Goal: Task Accomplishment & Management: Complete application form

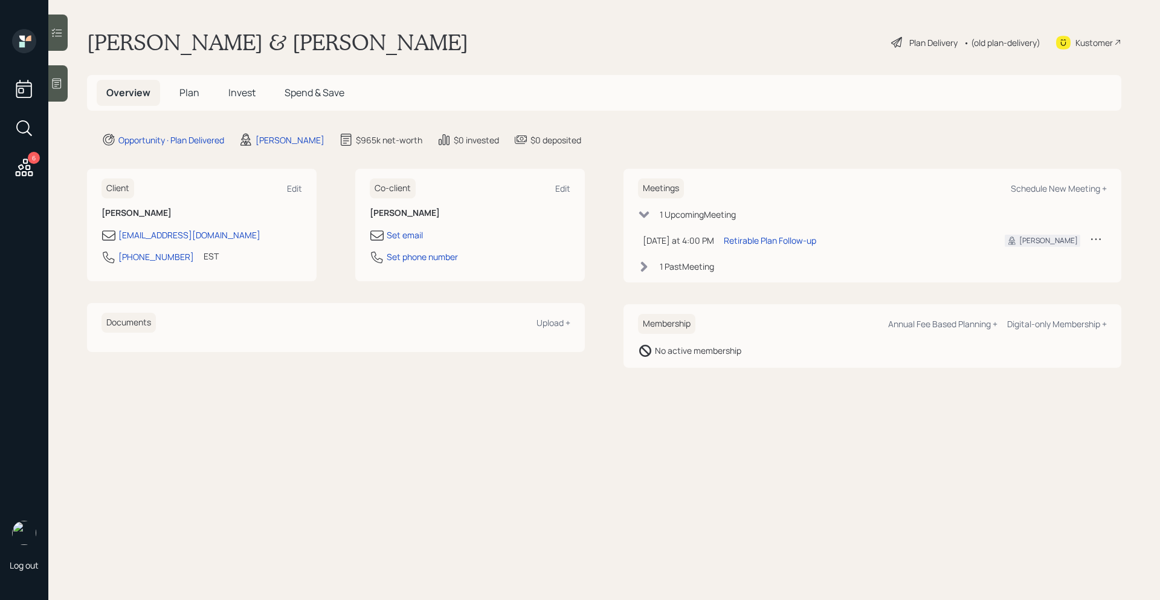
click at [181, 95] on span "Plan" at bounding box center [189, 92] width 20 height 13
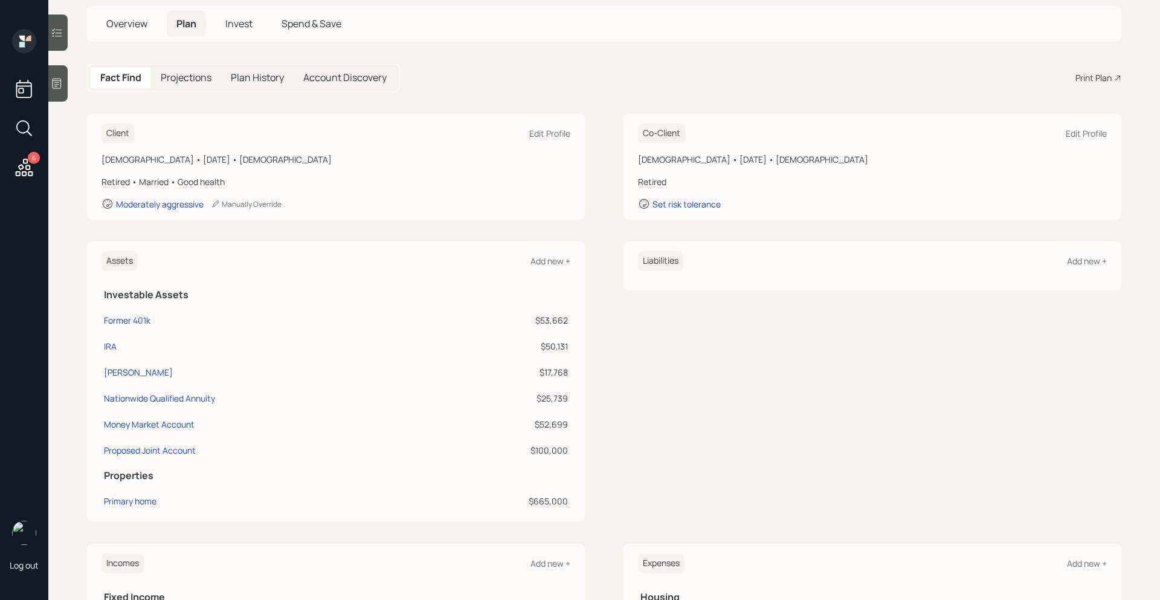
scroll to position [72, 0]
click at [193, 396] on div "Nationwide Qualified Annuity" at bounding box center [159, 395] width 111 height 13
select select "ira"
select select "balanced"
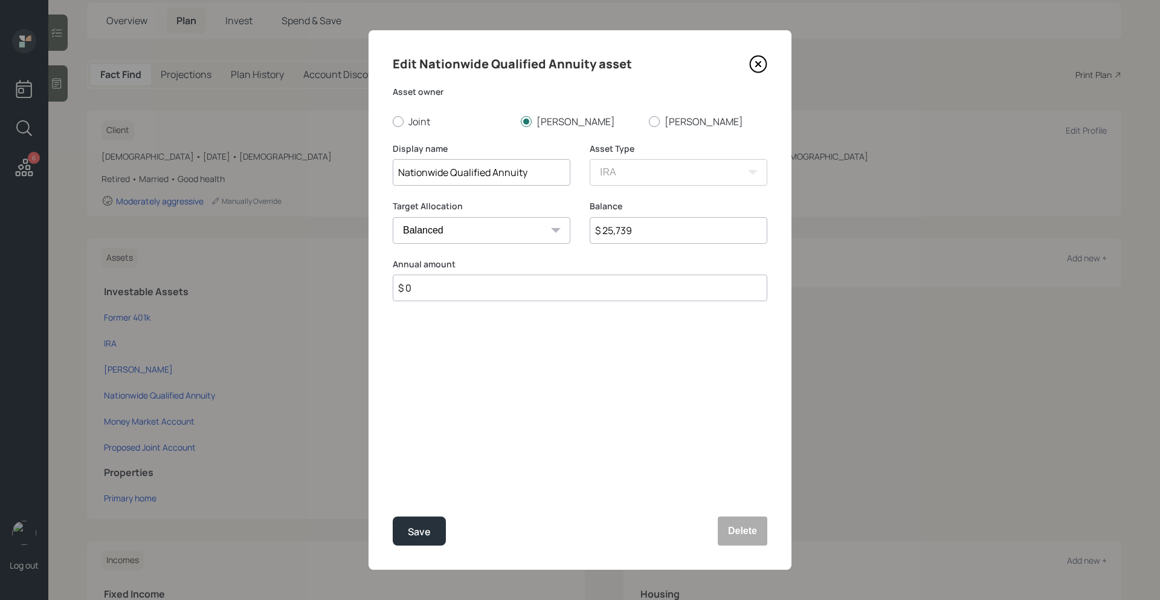
click at [761, 68] on icon at bounding box center [758, 64] width 18 height 18
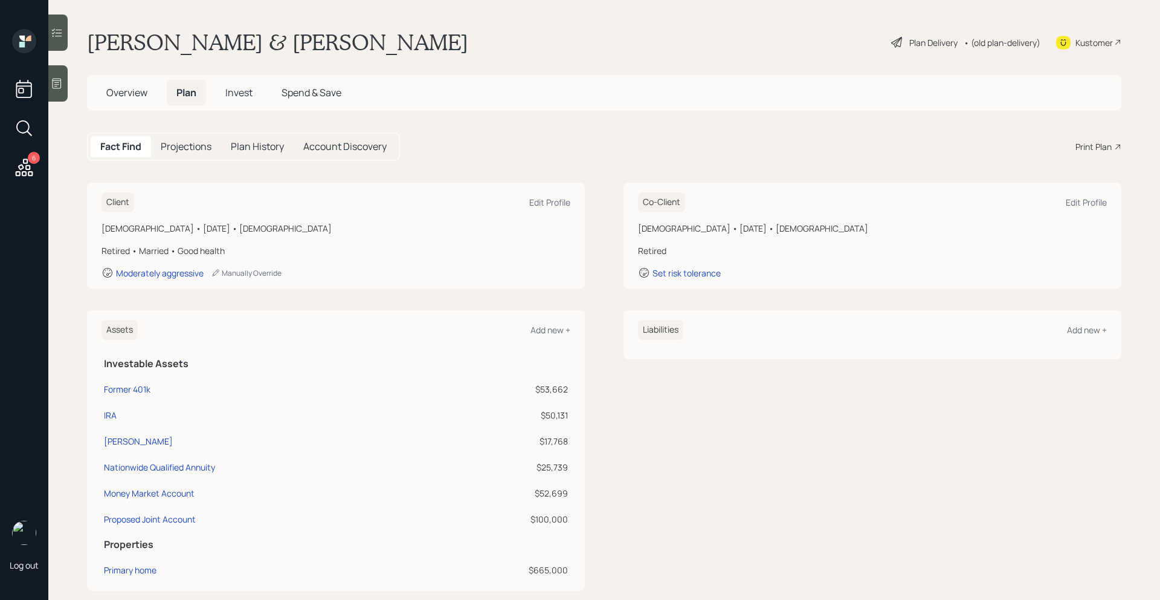
click at [134, 92] on span "Overview" at bounding box center [126, 92] width 41 height 13
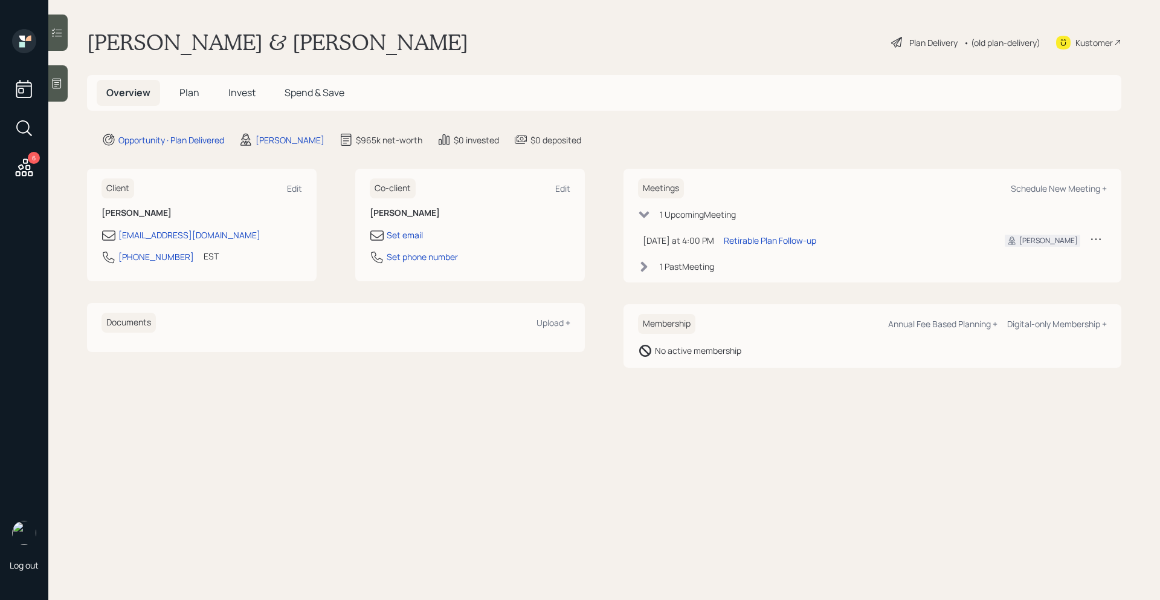
click at [186, 90] on span "Plan" at bounding box center [189, 92] width 20 height 13
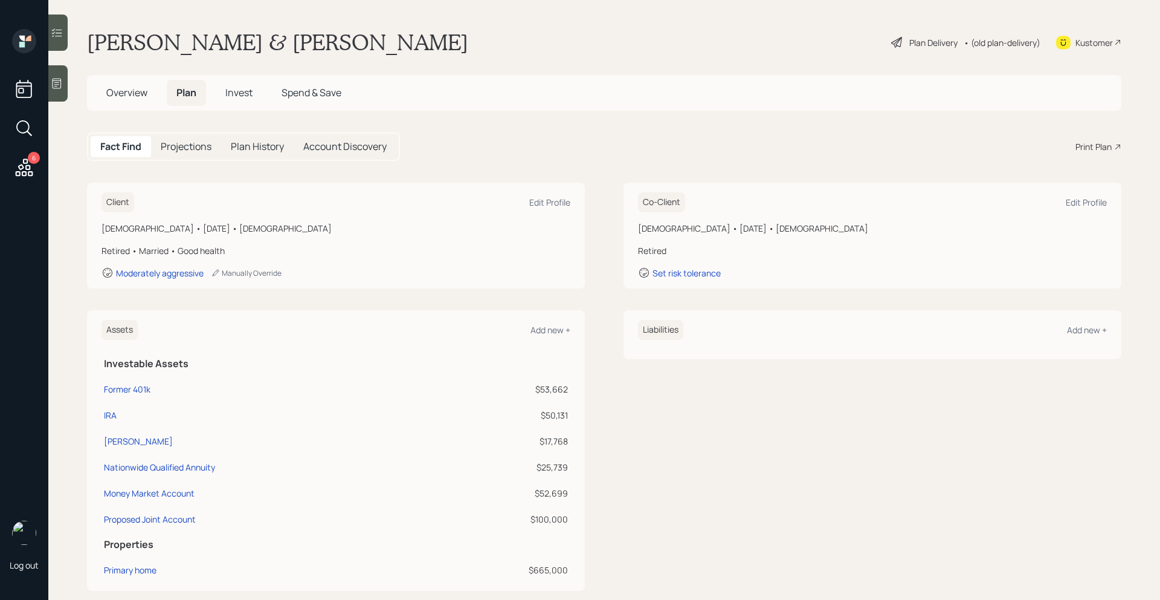
click at [914, 40] on div "Plan Delivery" at bounding box center [934, 42] width 48 height 13
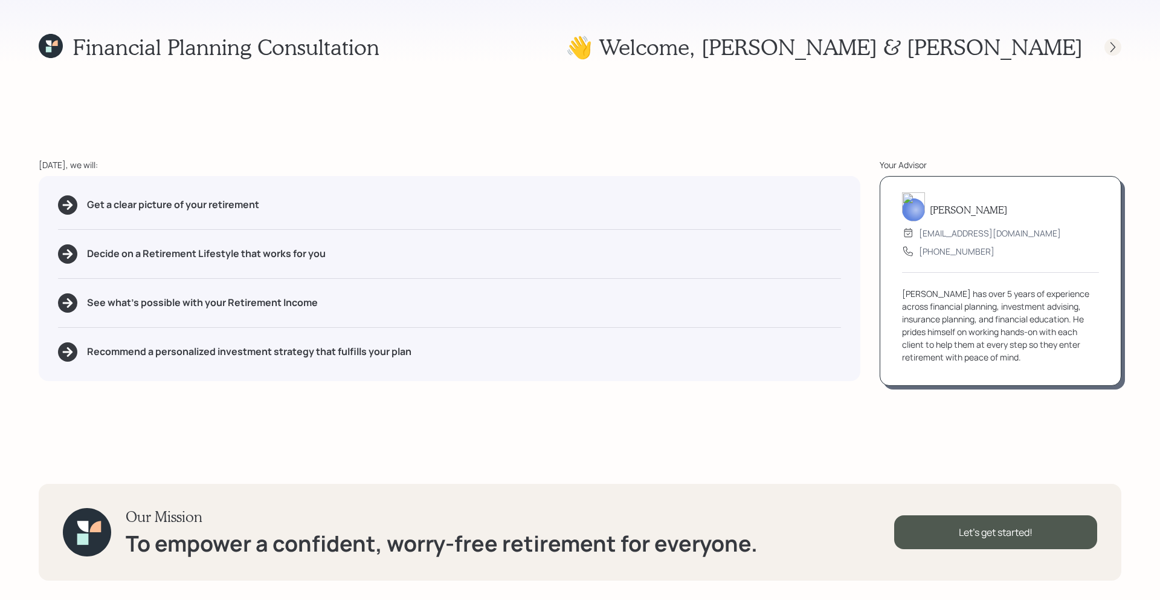
click at [1114, 45] on icon at bounding box center [1113, 47] width 12 height 12
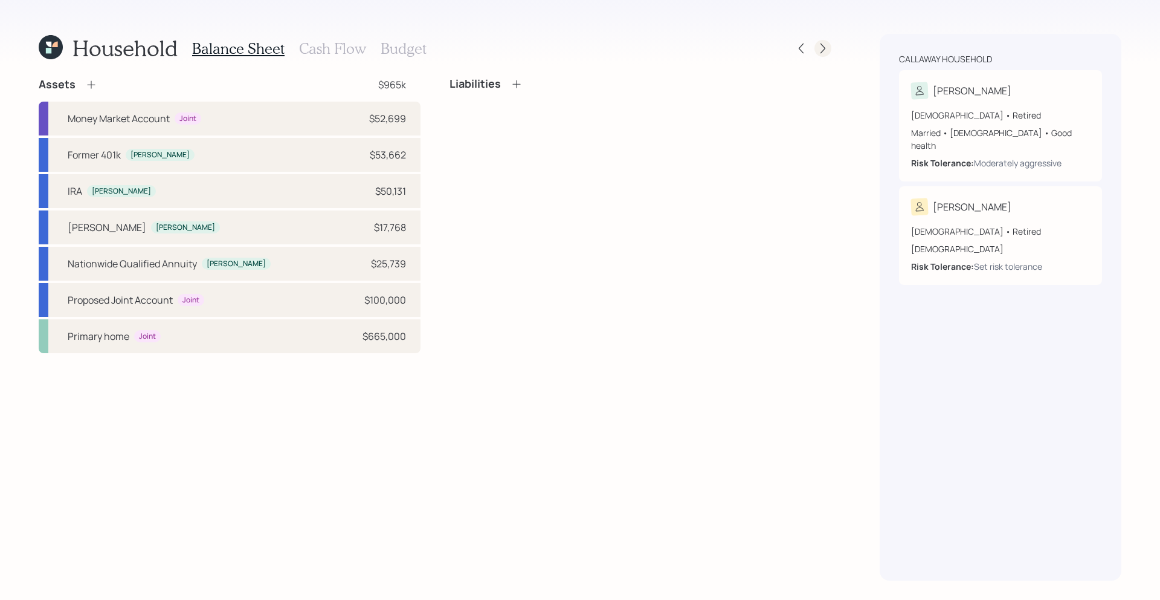
click at [822, 55] on div at bounding box center [823, 48] width 17 height 17
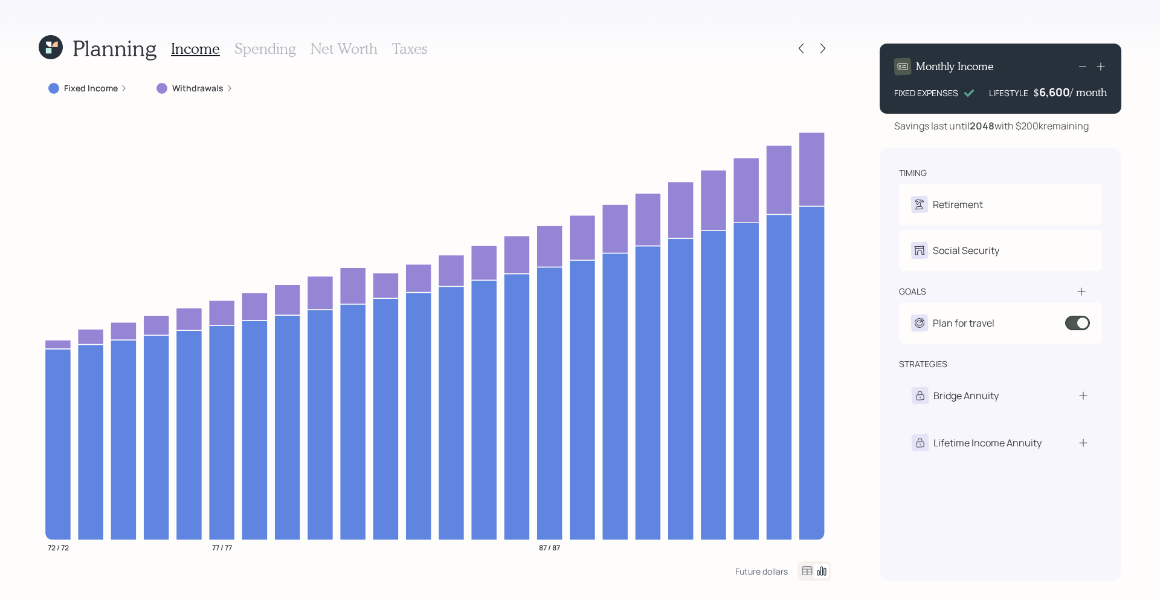
click at [45, 43] on icon at bounding box center [51, 47] width 24 height 24
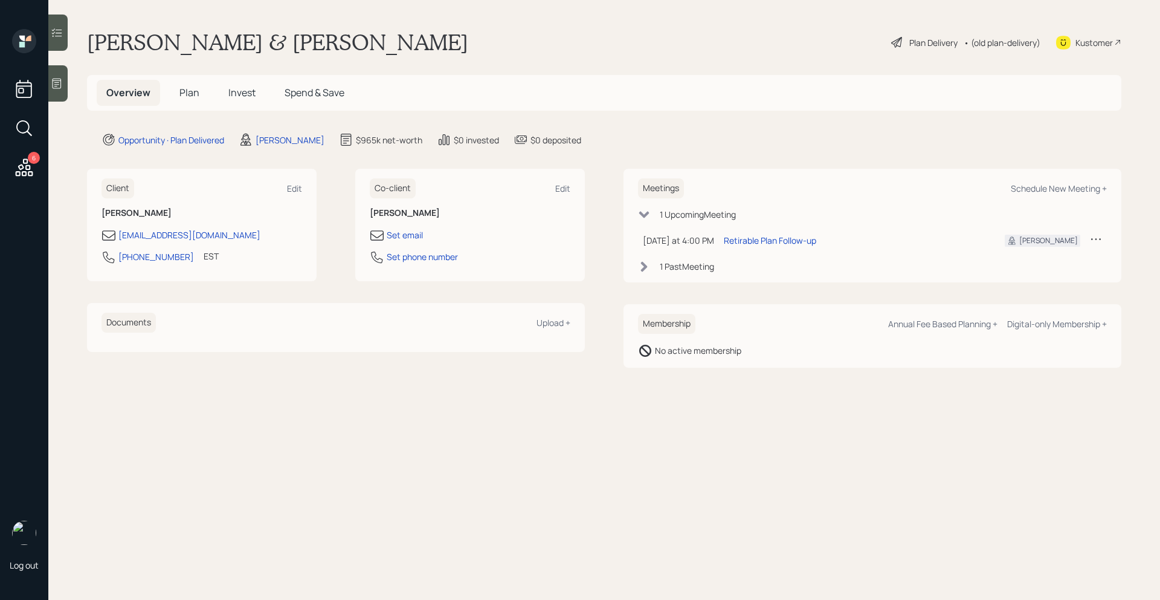
click at [188, 86] on span "Plan" at bounding box center [189, 92] width 20 height 13
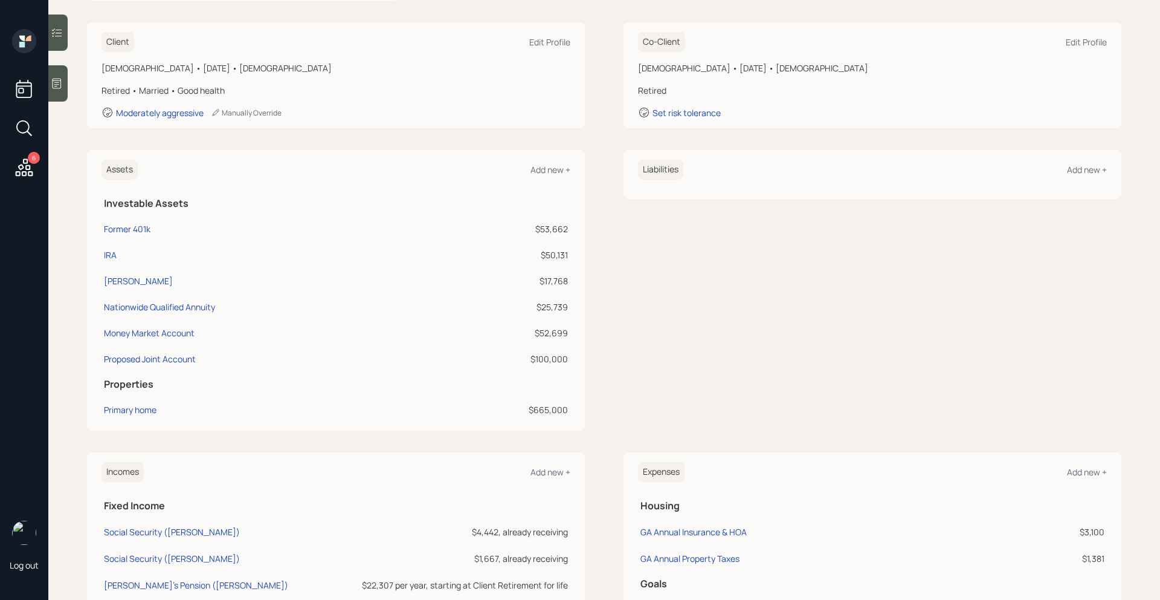
scroll to position [181, 0]
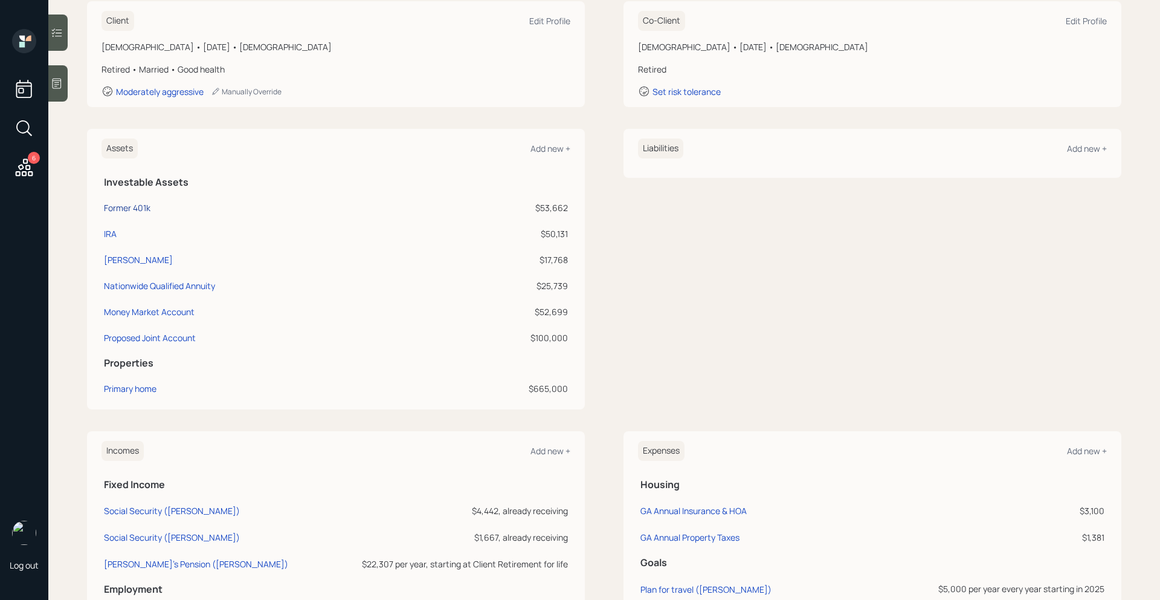
click at [135, 210] on div "Former 401k" at bounding box center [127, 207] width 47 height 13
select select "company_sponsored"
select select "balanced"
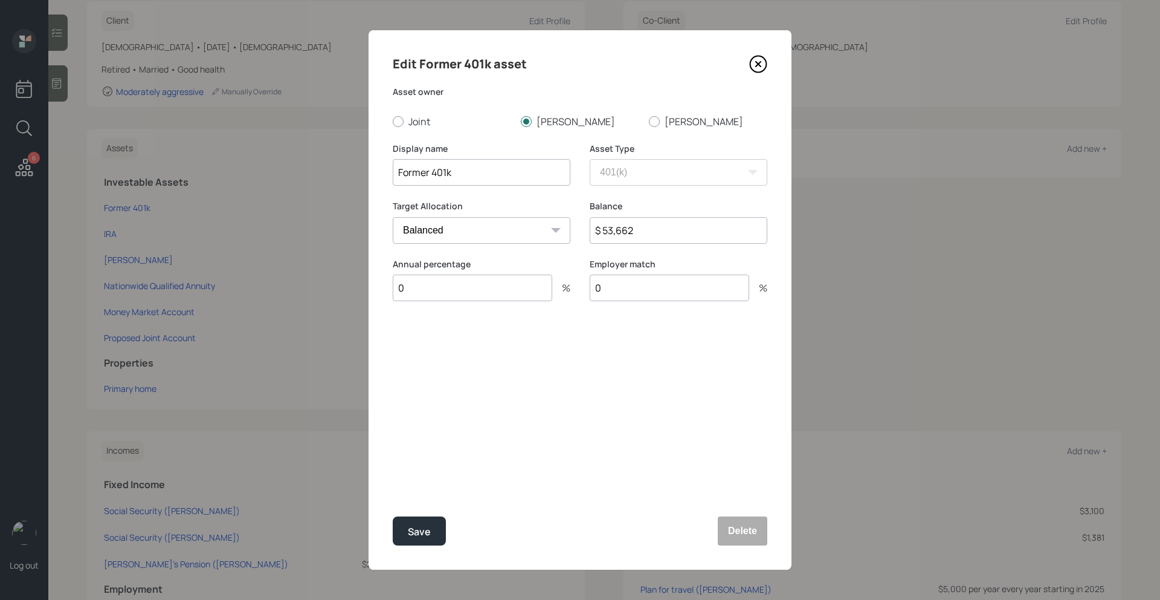
click at [472, 177] on input "Former 401k" at bounding box center [482, 172] width 178 height 27
type input "Former 401k"
click at [764, 73] on icon at bounding box center [758, 64] width 18 height 18
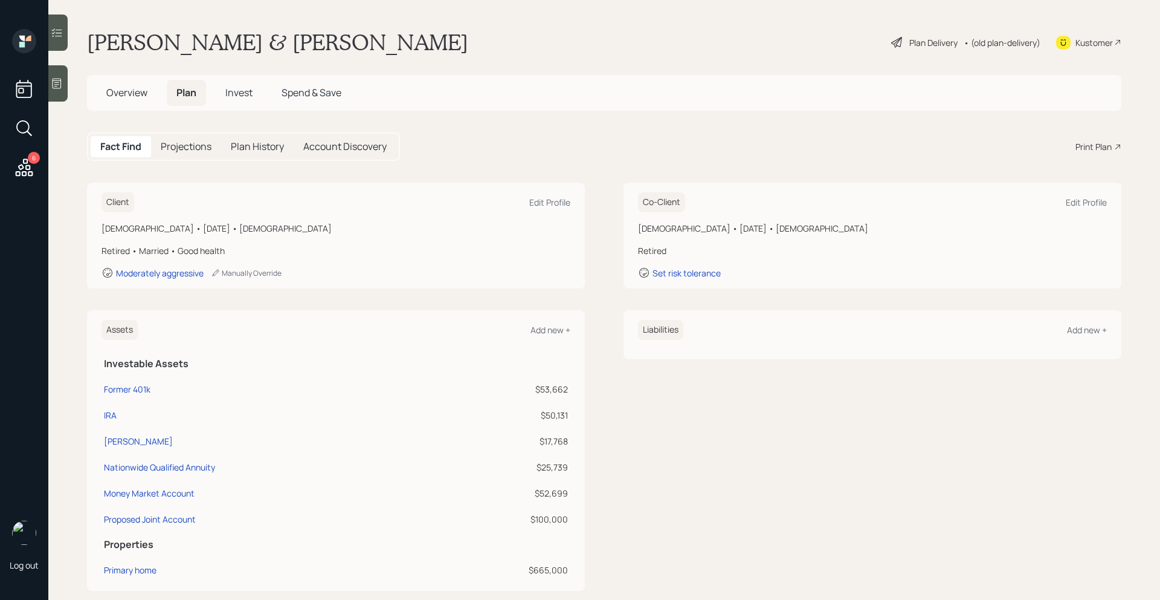
click at [113, 83] on h5 "Overview" at bounding box center [127, 93] width 60 height 26
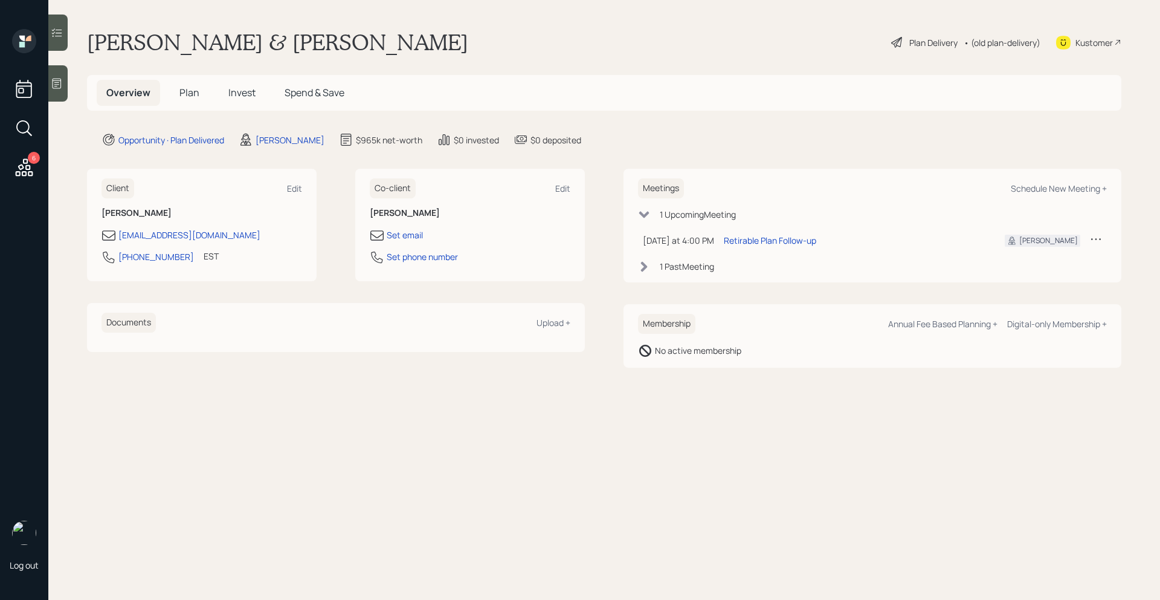
click at [190, 95] on span "Plan" at bounding box center [189, 92] width 20 height 13
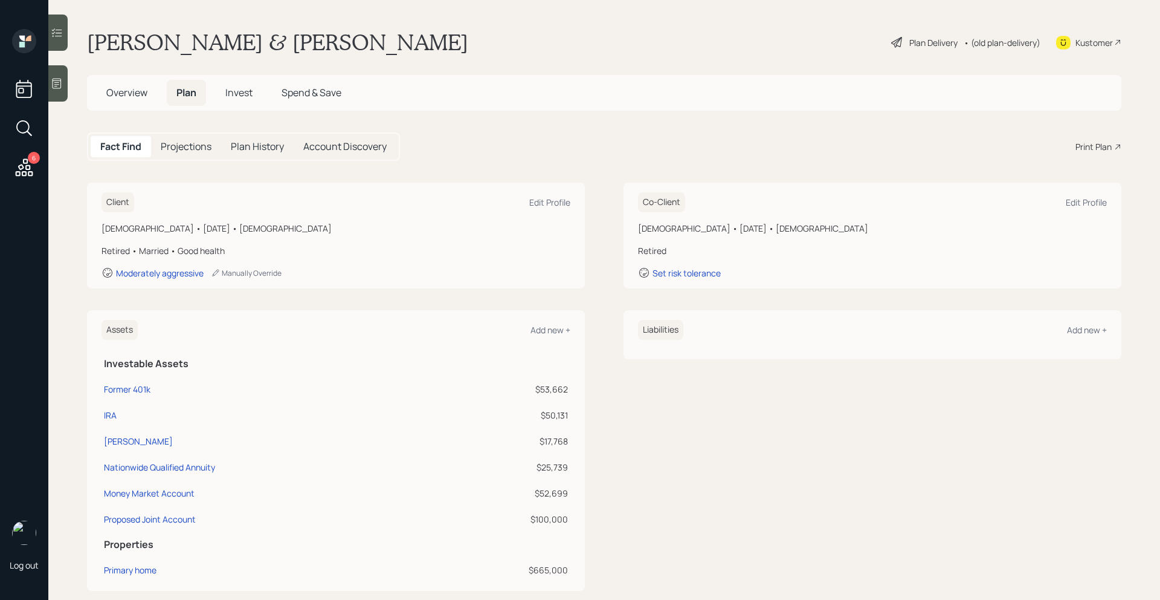
click at [241, 83] on h5 "Invest" at bounding box center [239, 93] width 47 height 26
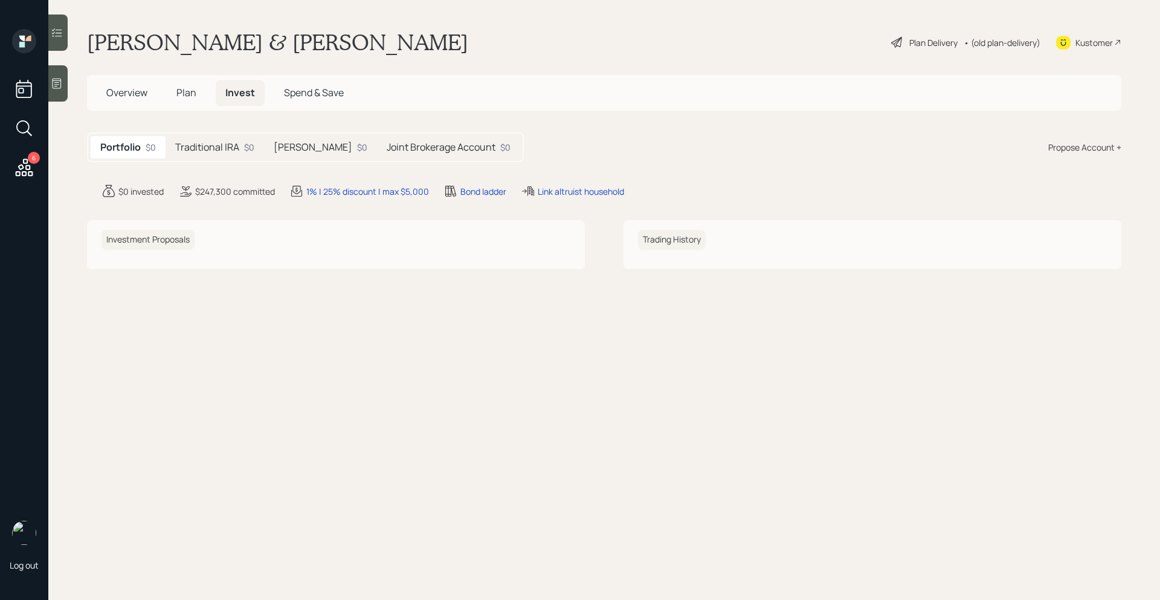
click at [387, 146] on h5 "Joint Brokerage Account" at bounding box center [441, 146] width 109 height 11
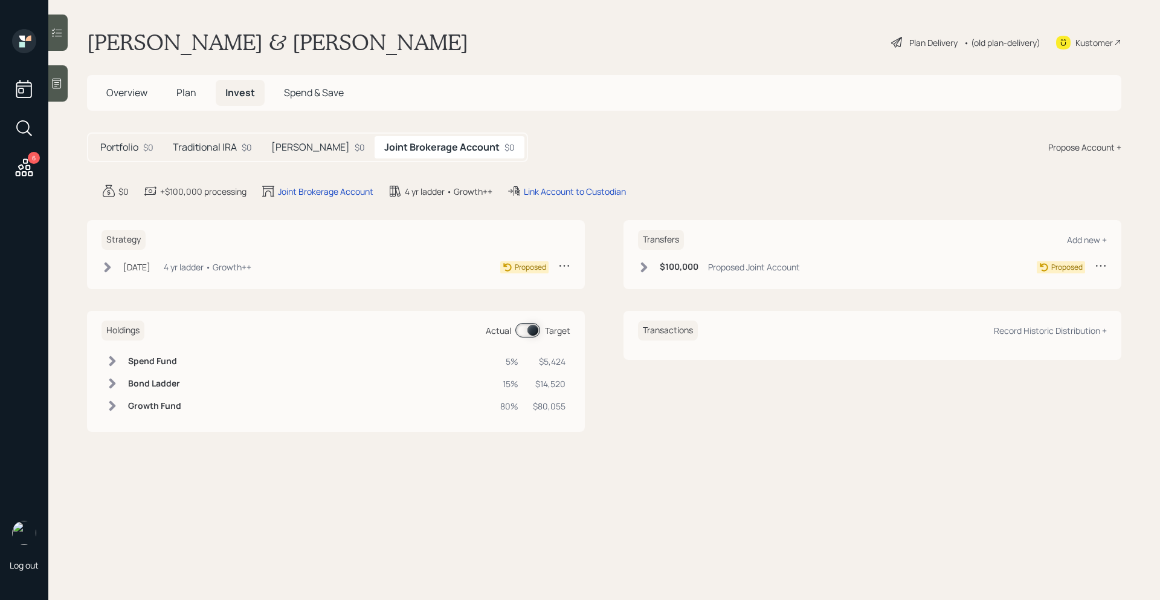
click at [204, 144] on h5 "Traditional IRA" at bounding box center [205, 146] width 64 height 11
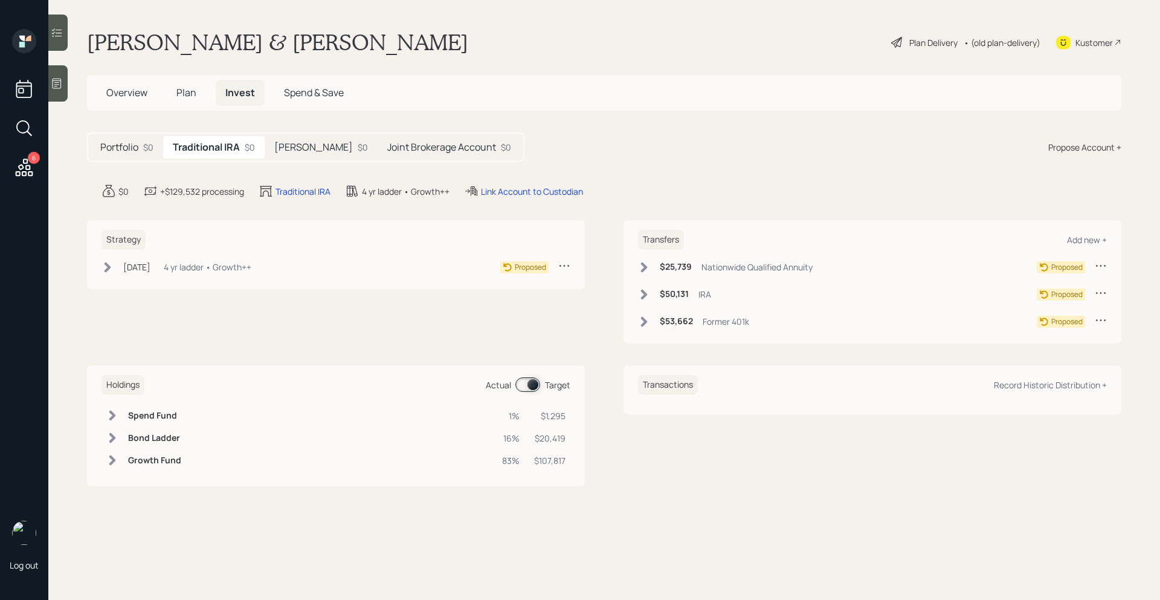
click at [100, 153] on div "Portfolio $0" at bounding box center [127, 147] width 73 height 22
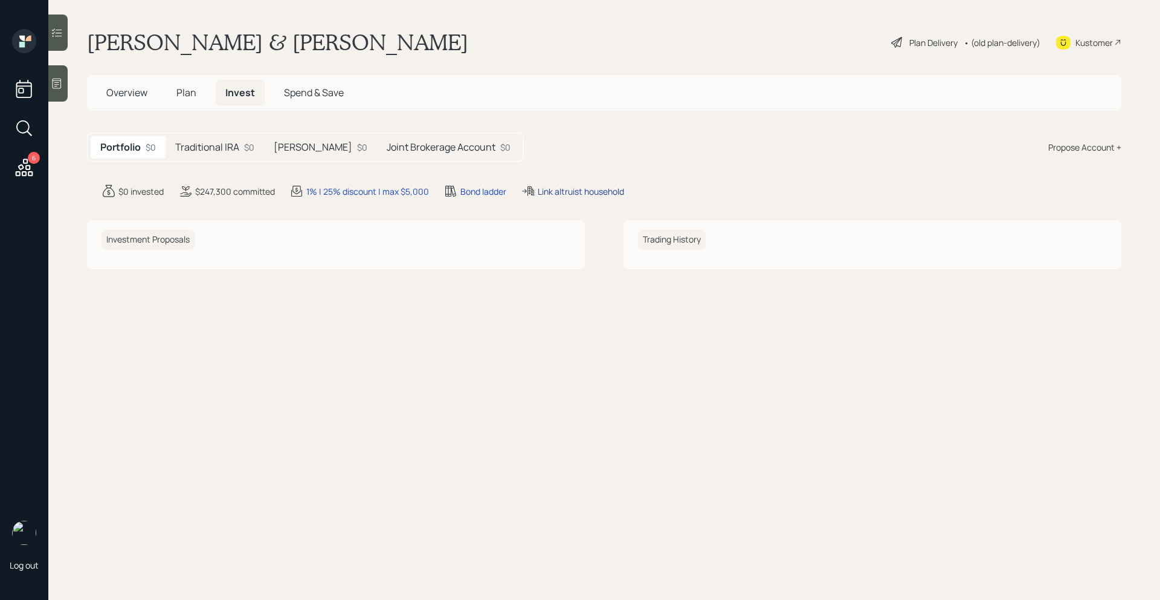
click at [583, 193] on div "Link altruist household" at bounding box center [581, 191] width 86 height 13
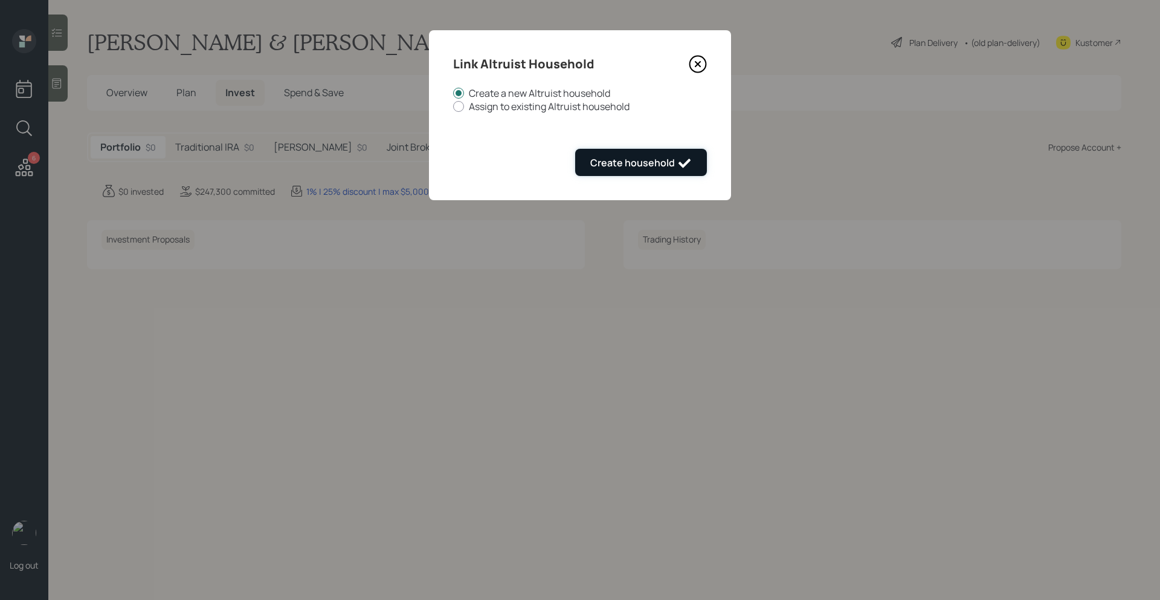
click at [612, 169] on div "Create household" at bounding box center [641, 163] width 102 height 15
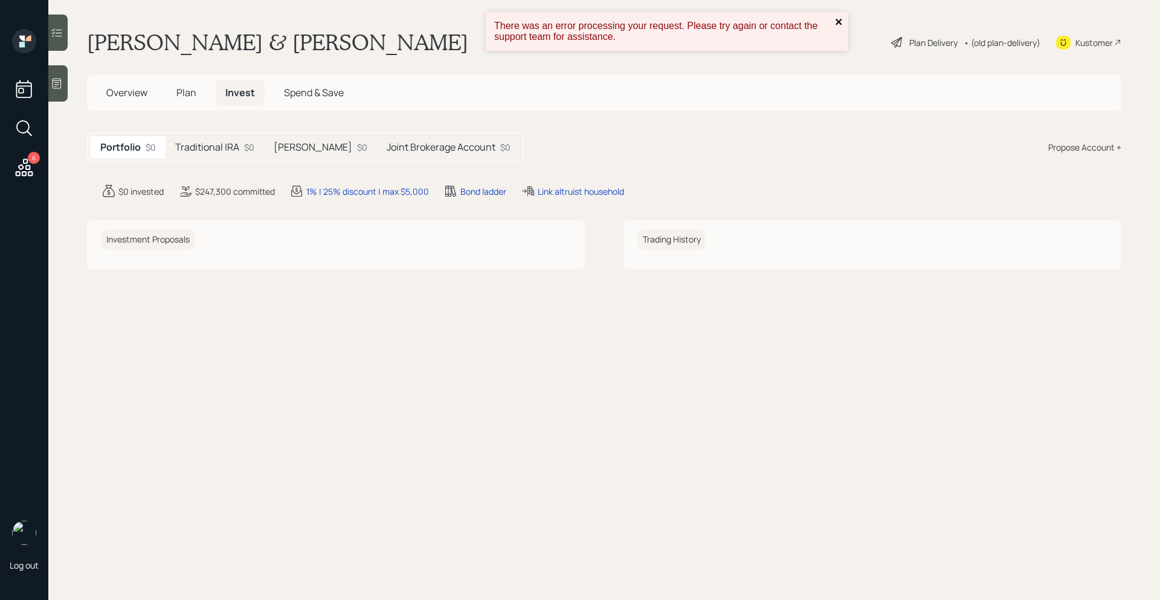
click at [841, 19] on icon "close" at bounding box center [839, 22] width 8 height 10
click at [567, 193] on div "Link altruist household" at bounding box center [581, 191] width 86 height 13
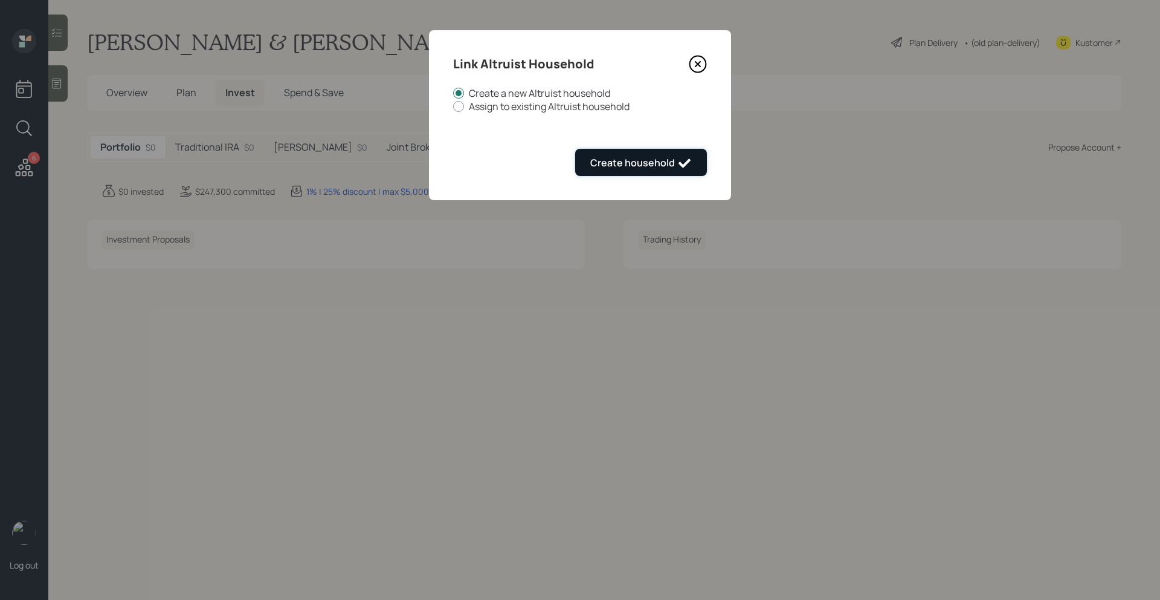
click at [616, 161] on div "Create household" at bounding box center [641, 163] width 102 height 15
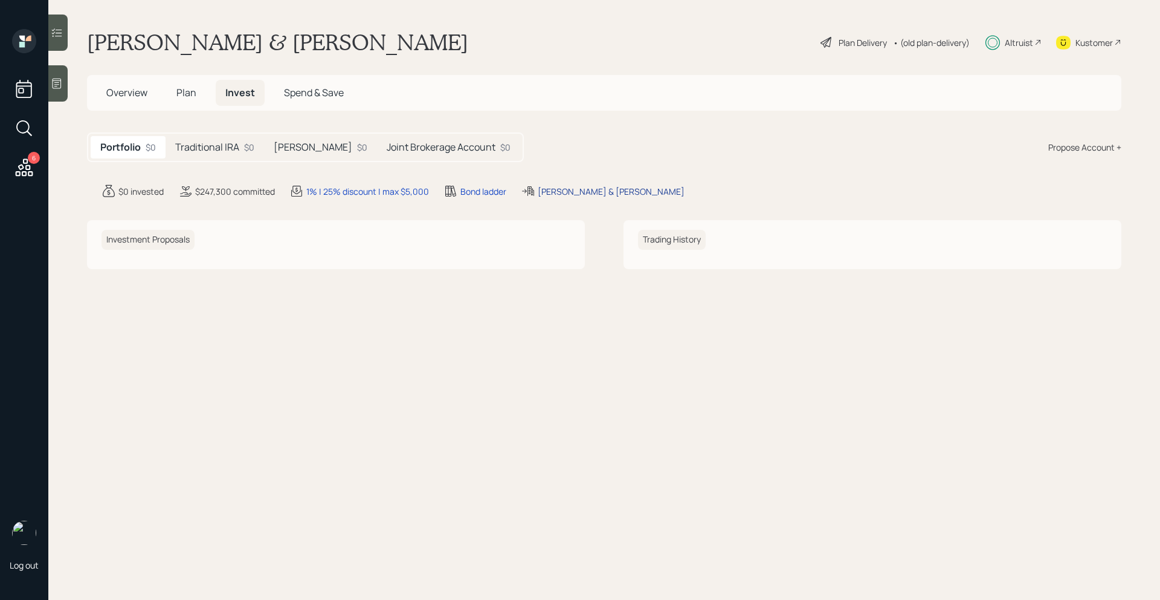
click at [616, 193] on div "Callaway, George & Julia" at bounding box center [611, 191] width 147 height 13
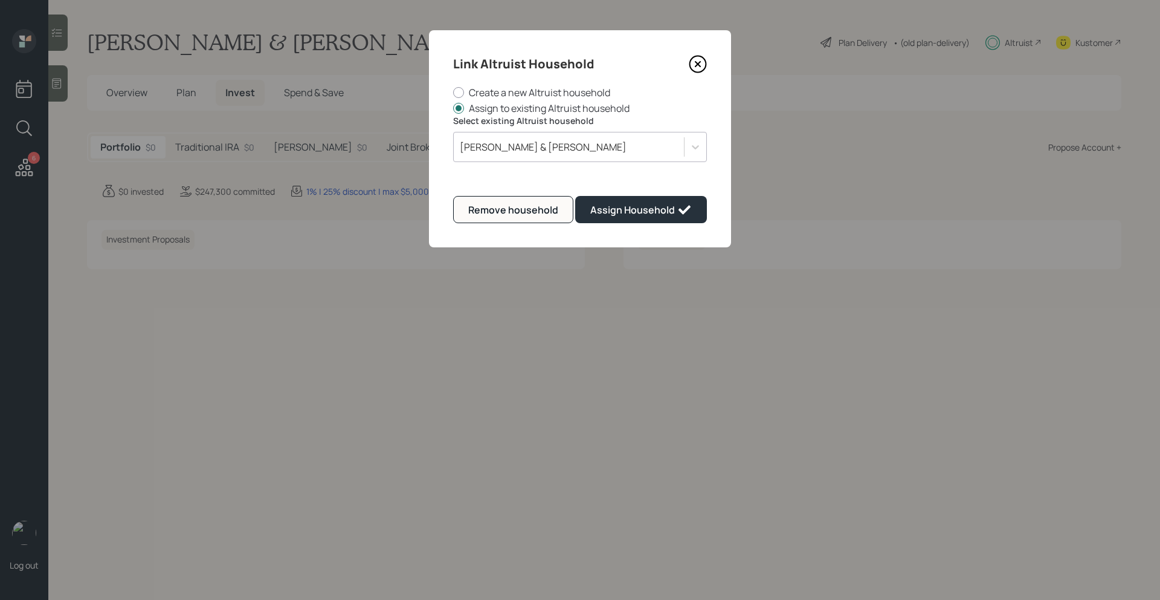
click at [699, 65] on icon at bounding box center [698, 64] width 5 height 5
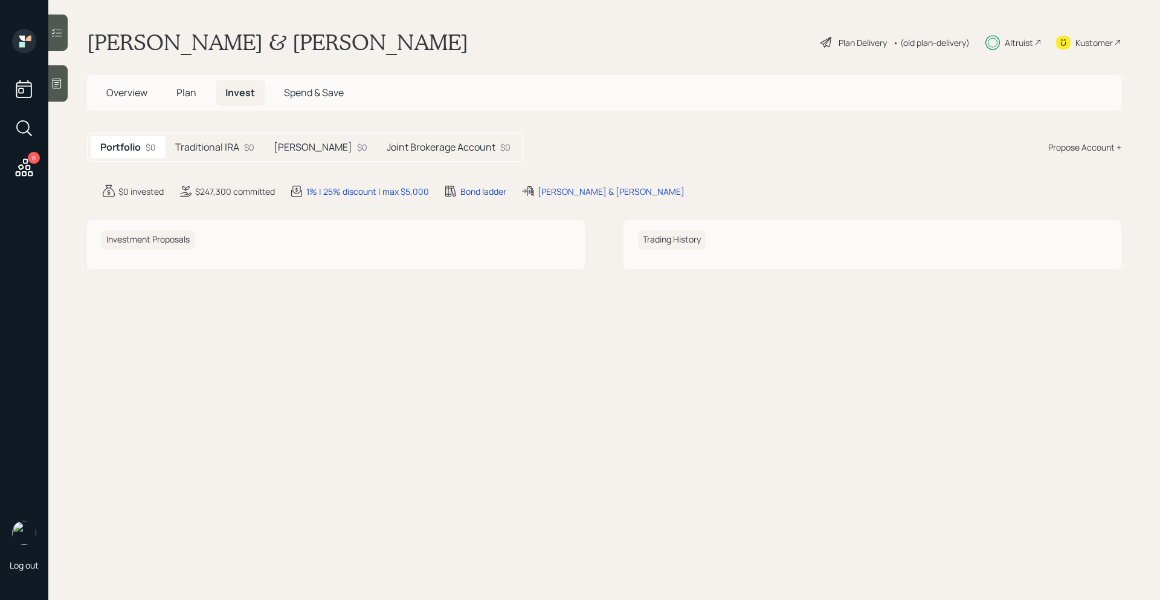
click at [1018, 36] on div "Altruist" at bounding box center [1019, 42] width 28 height 13
click at [125, 88] on span "Overview" at bounding box center [126, 92] width 41 height 13
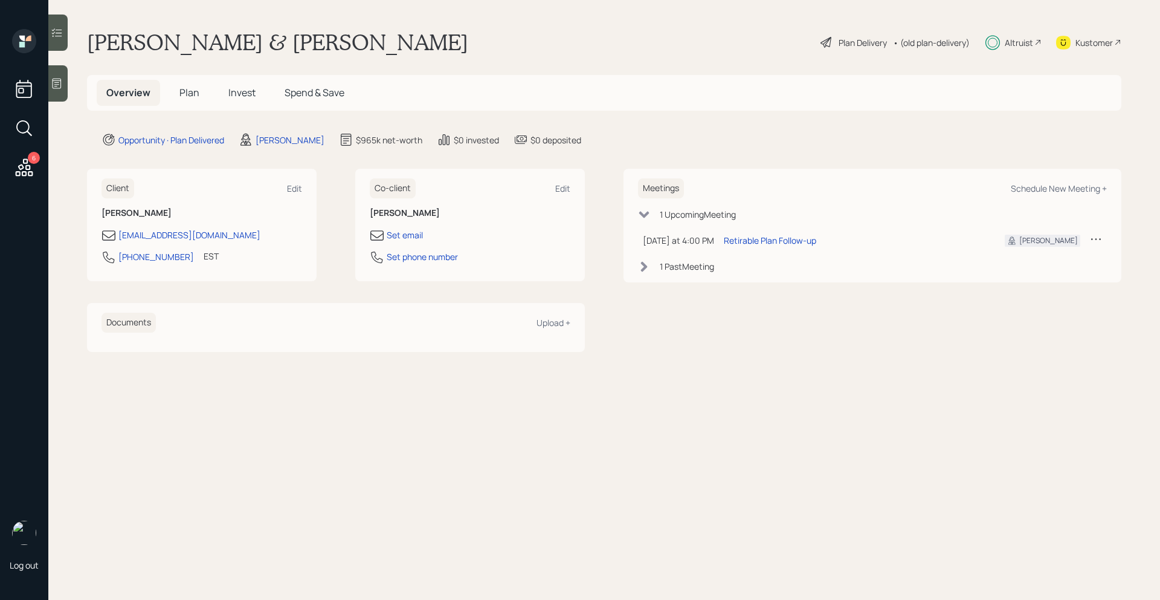
click at [192, 92] on span "Plan" at bounding box center [189, 92] width 20 height 13
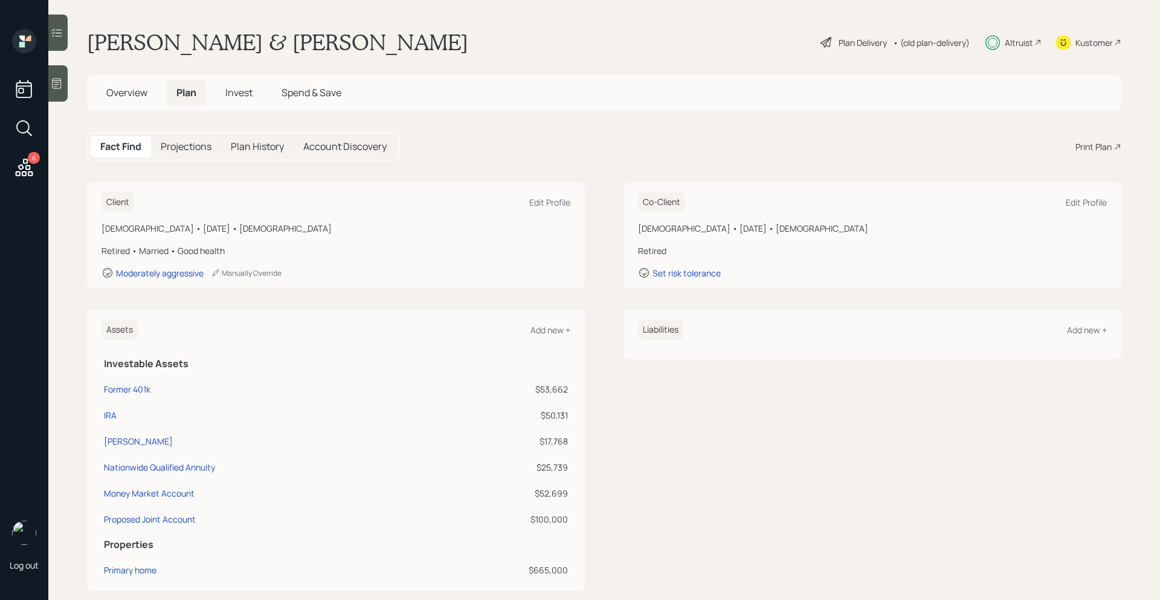
click at [248, 95] on span "Invest" at bounding box center [238, 92] width 27 height 13
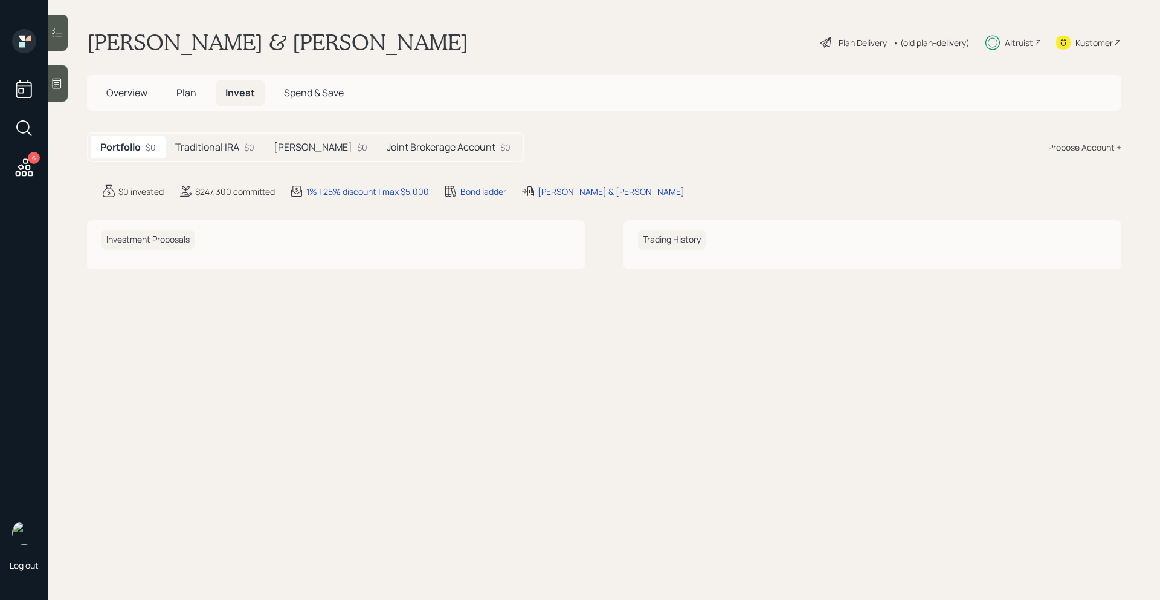
click at [225, 153] on h5 "Traditional IRA" at bounding box center [207, 146] width 64 height 11
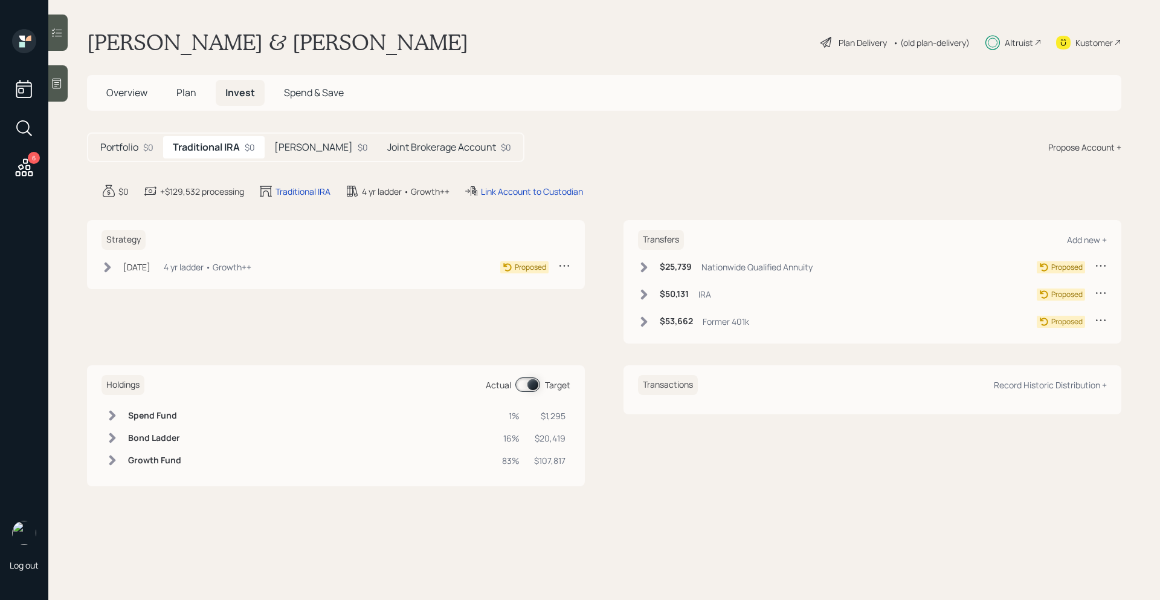
click at [307, 146] on h5 "[PERSON_NAME]" at bounding box center [313, 146] width 79 height 11
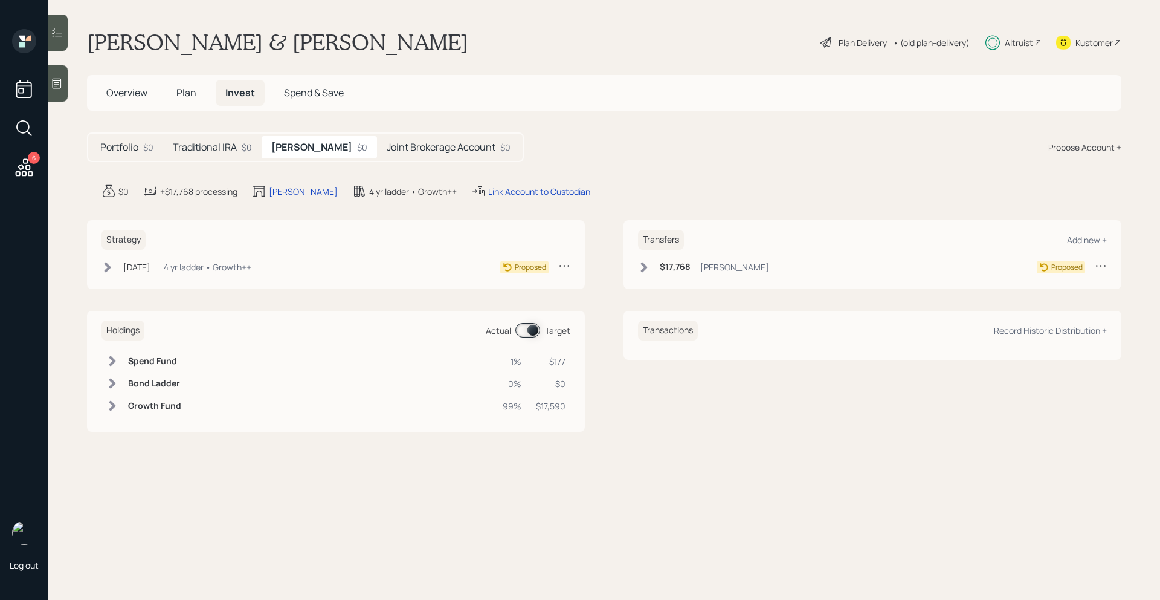
click at [414, 146] on h5 "Joint Brokerage Account" at bounding box center [441, 146] width 109 height 11
click at [306, 146] on h5 "[PERSON_NAME]" at bounding box center [310, 146] width 79 height 11
click at [222, 146] on h5 "Traditional IRA" at bounding box center [205, 146] width 64 height 11
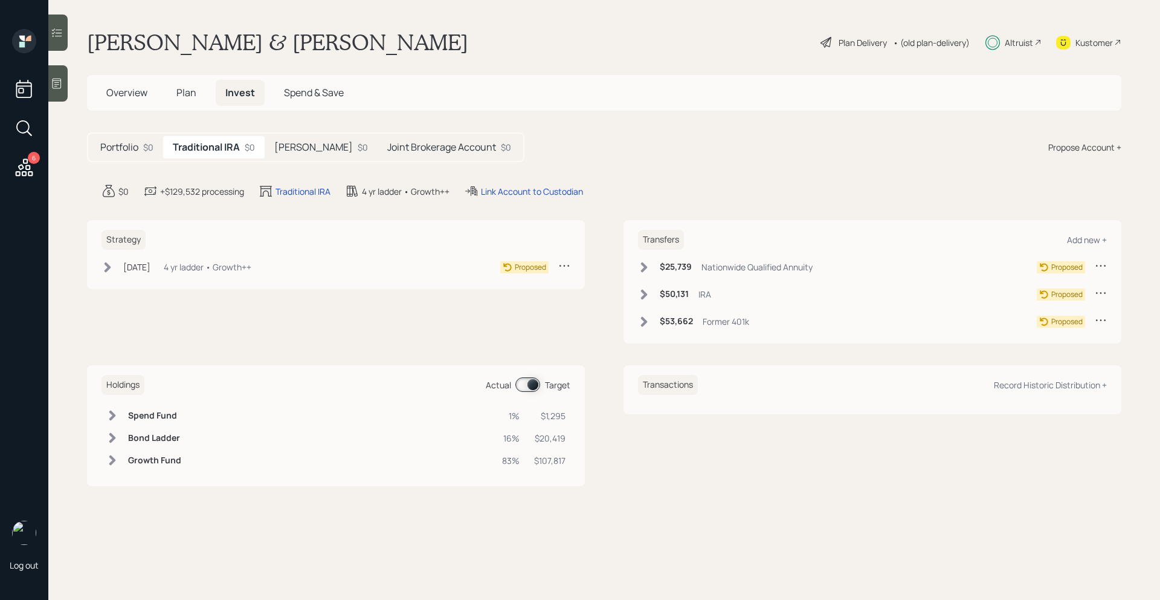
click at [133, 150] on h5 "Portfolio" at bounding box center [119, 146] width 38 height 11
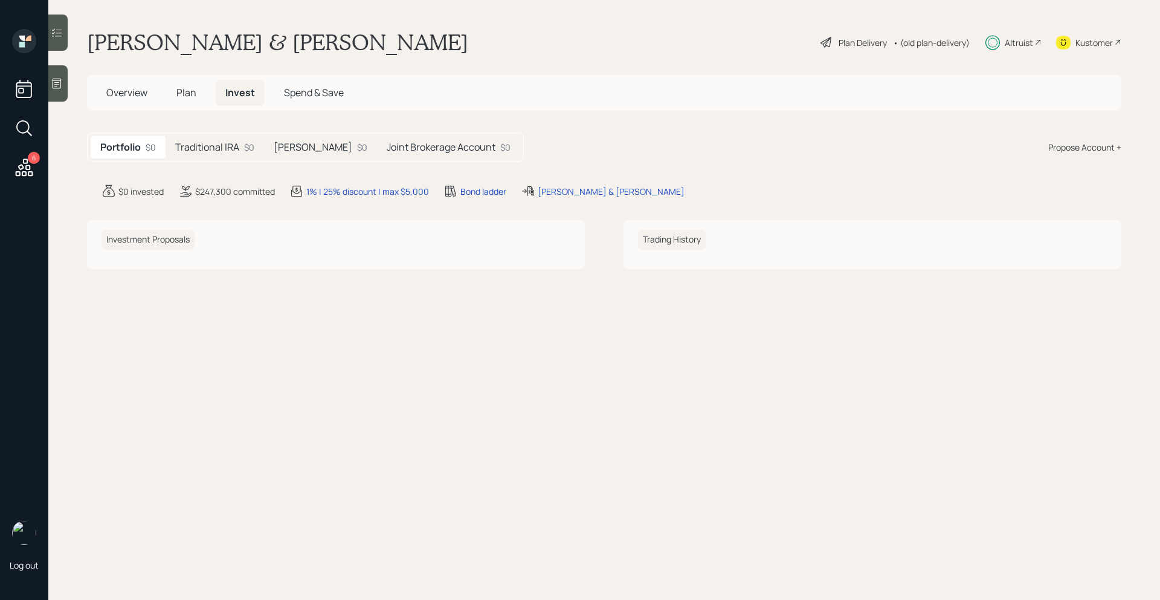
click at [241, 142] on div "Traditional IRA $0" at bounding box center [215, 147] width 99 height 22
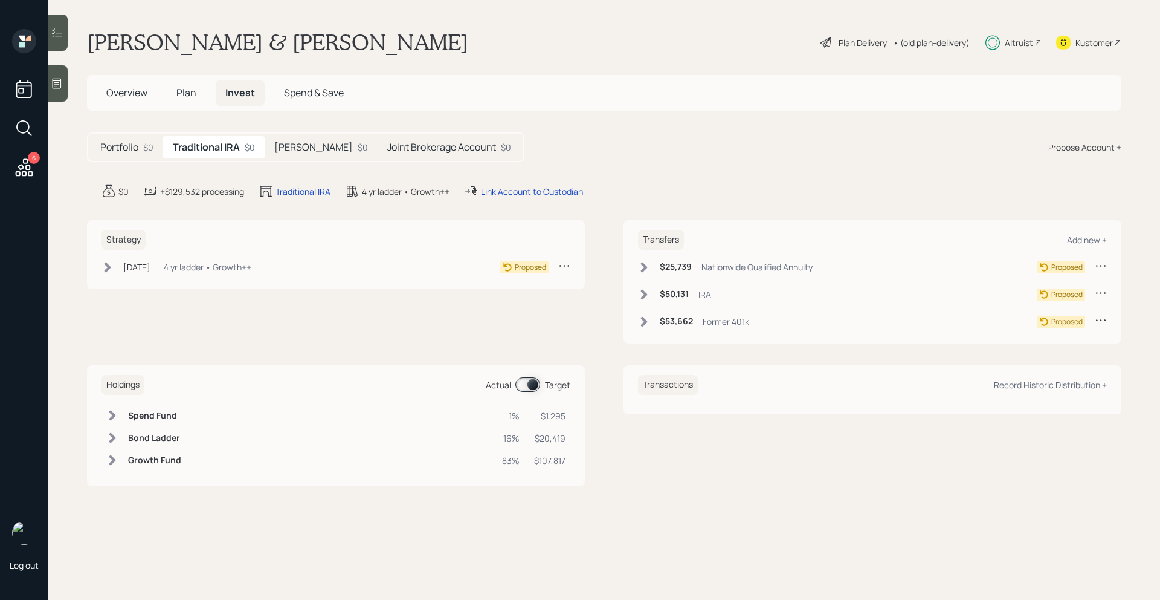
click at [644, 265] on icon at bounding box center [644, 267] width 7 height 10
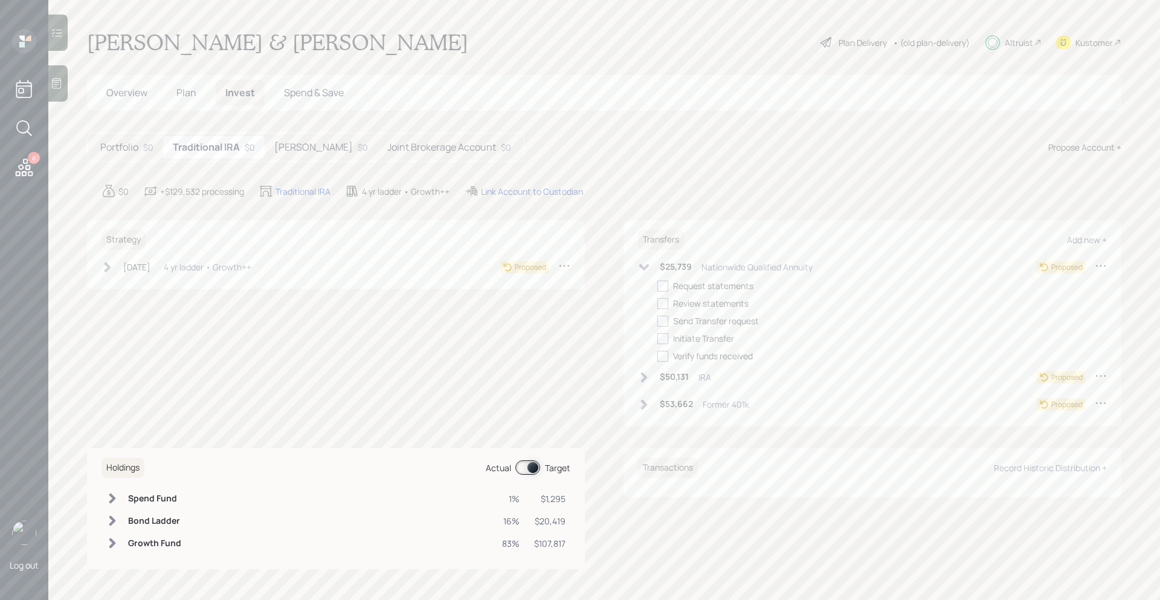
click at [647, 267] on icon at bounding box center [644, 266] width 10 height 7
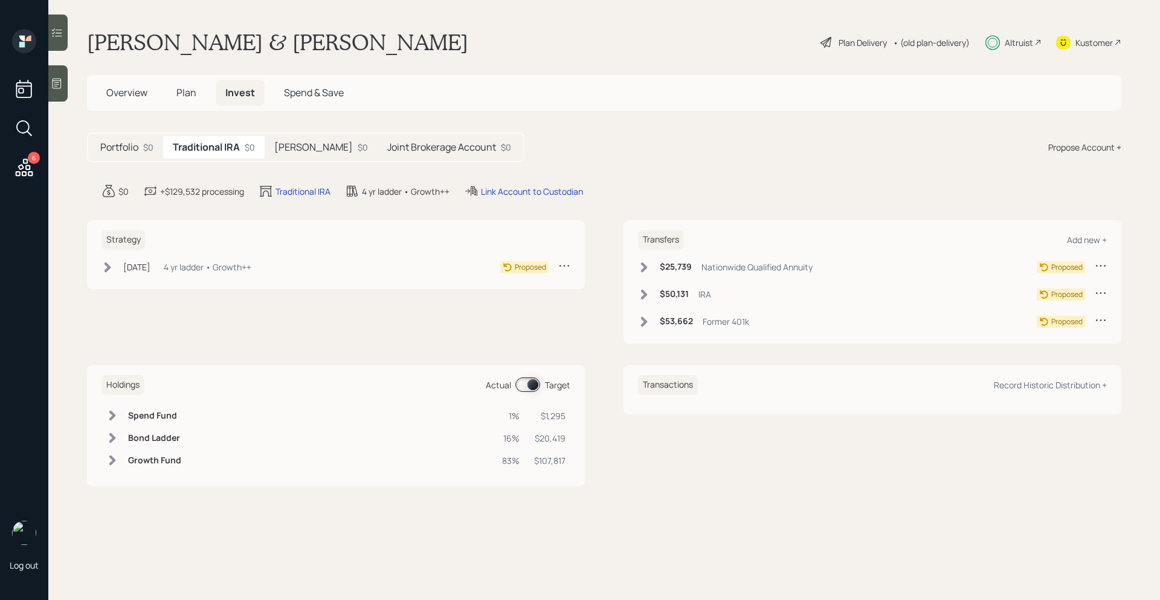
click at [358, 150] on div "$0" at bounding box center [363, 147] width 10 height 13
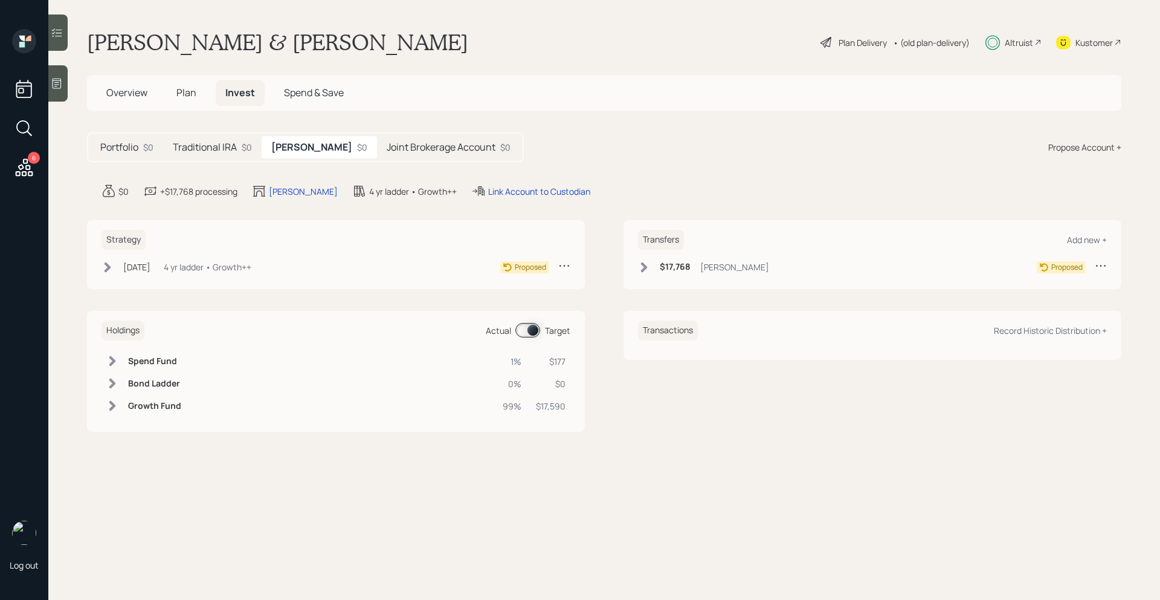
click at [409, 154] on div "Joint Brokerage Account $0" at bounding box center [448, 147] width 143 height 22
click at [250, 154] on div "Traditional IRA $0" at bounding box center [212, 147] width 99 height 22
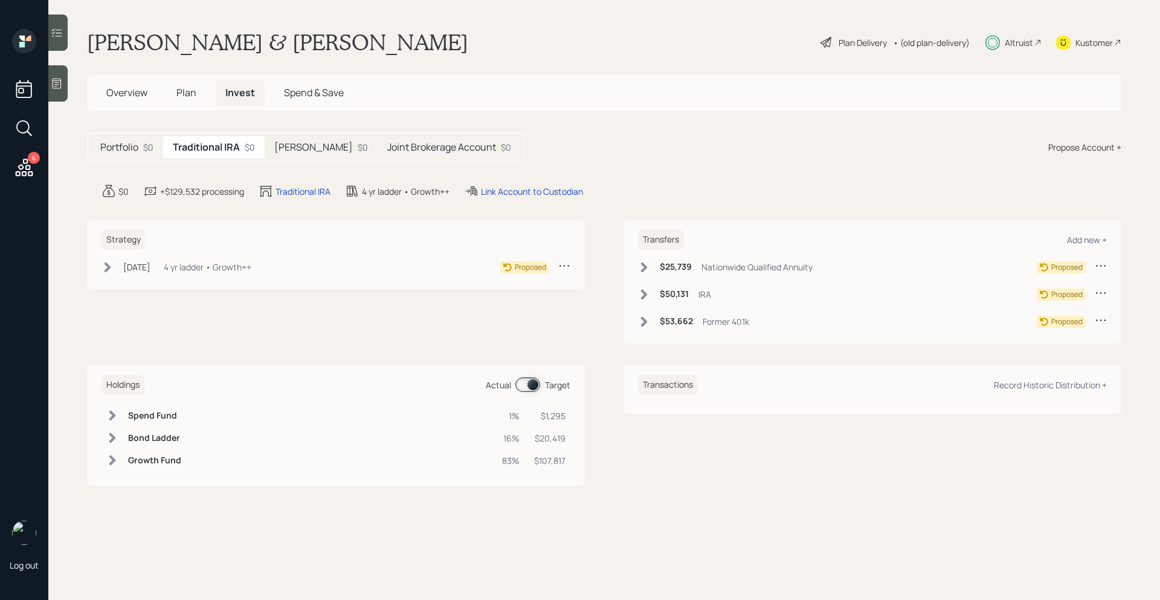
click at [137, 150] on h5 "Portfolio" at bounding box center [119, 146] width 38 height 11
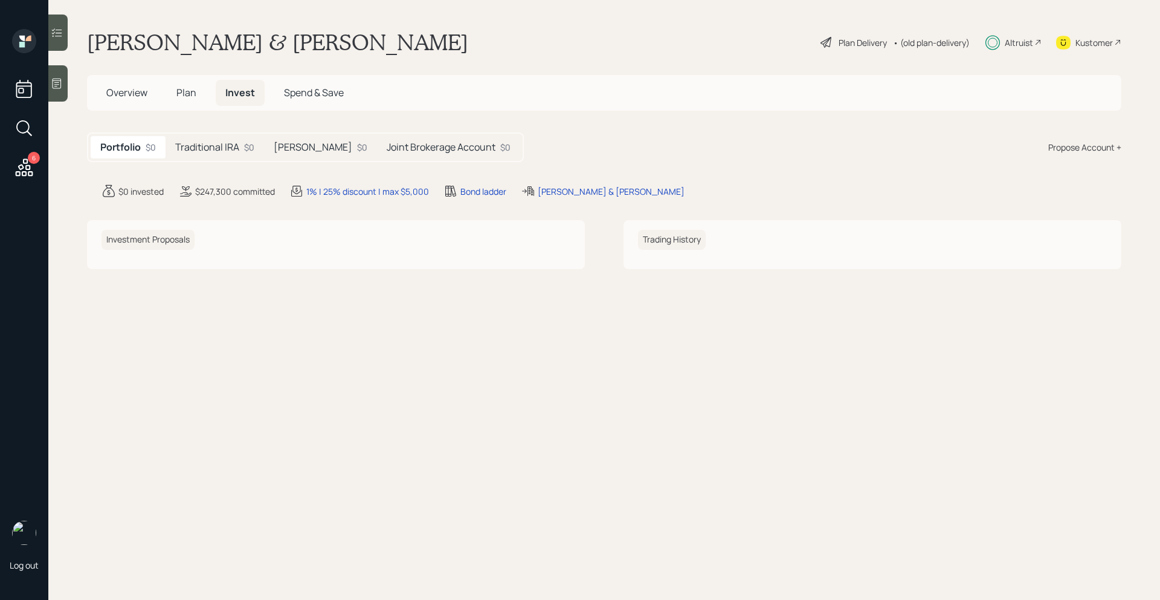
click at [137, 91] on span "Overview" at bounding box center [126, 92] width 41 height 13
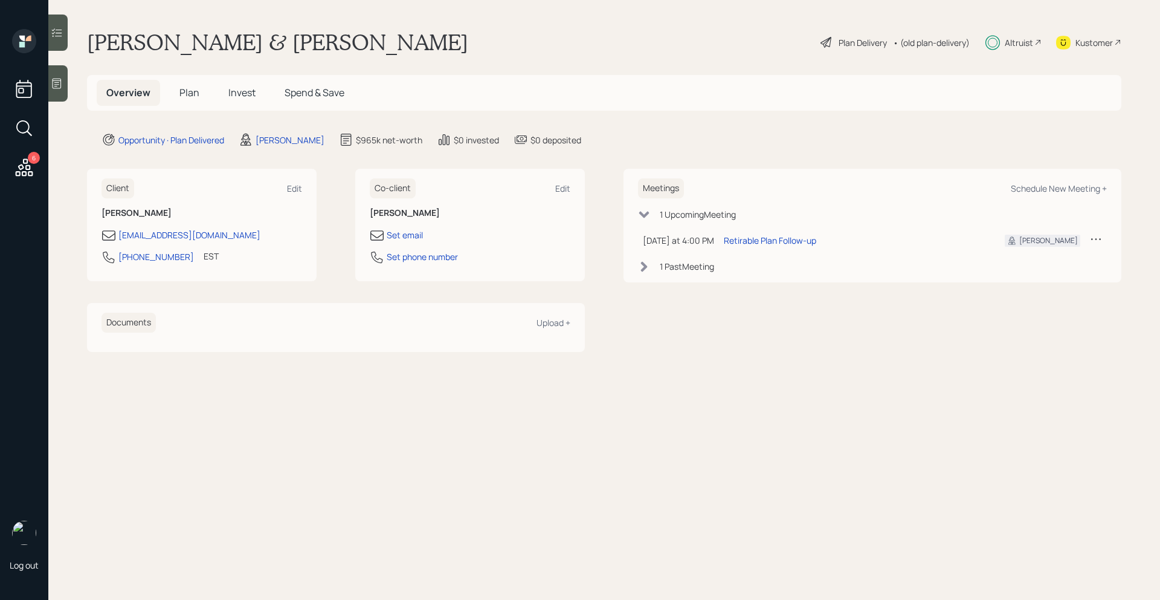
click at [184, 97] on span "Plan" at bounding box center [189, 92] width 20 height 13
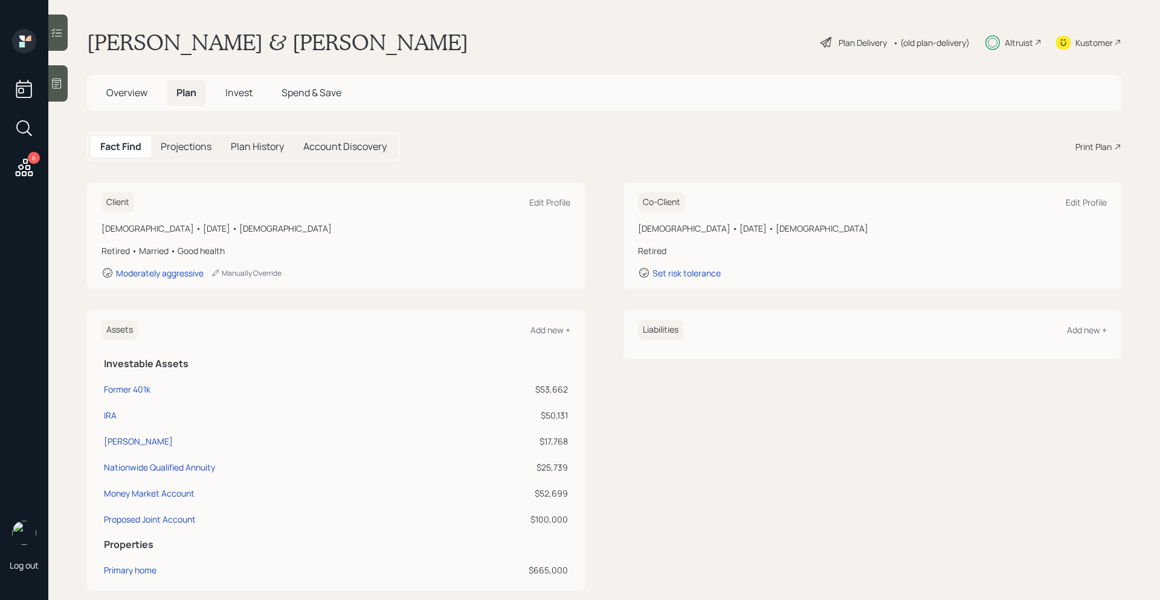
click at [228, 96] on span "Invest" at bounding box center [238, 92] width 27 height 13
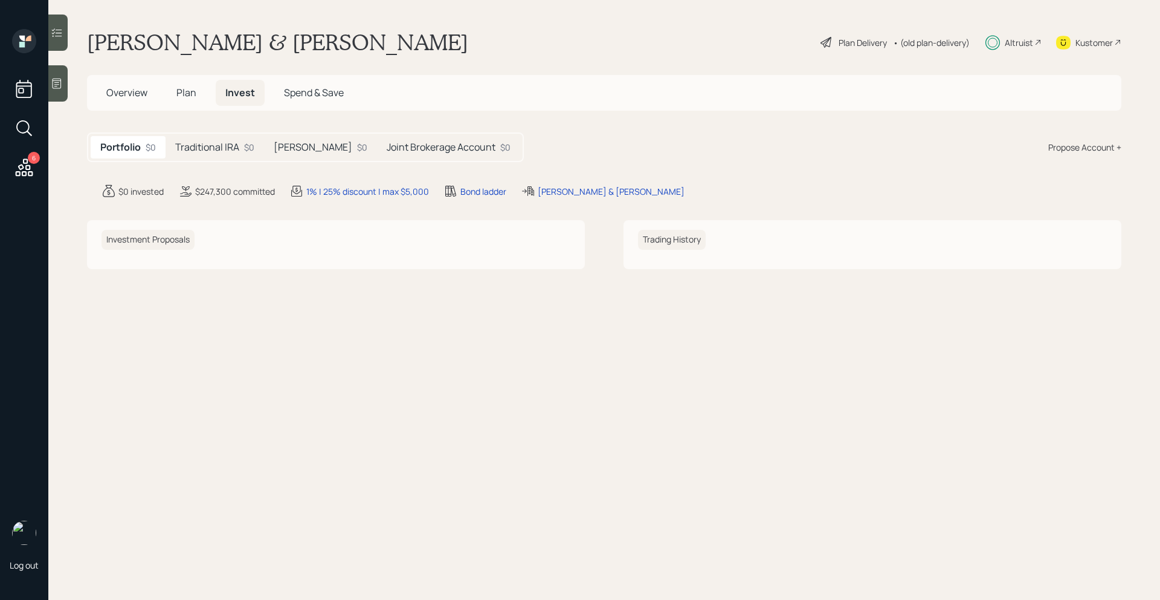
click at [233, 148] on h5 "Traditional IRA" at bounding box center [207, 146] width 64 height 11
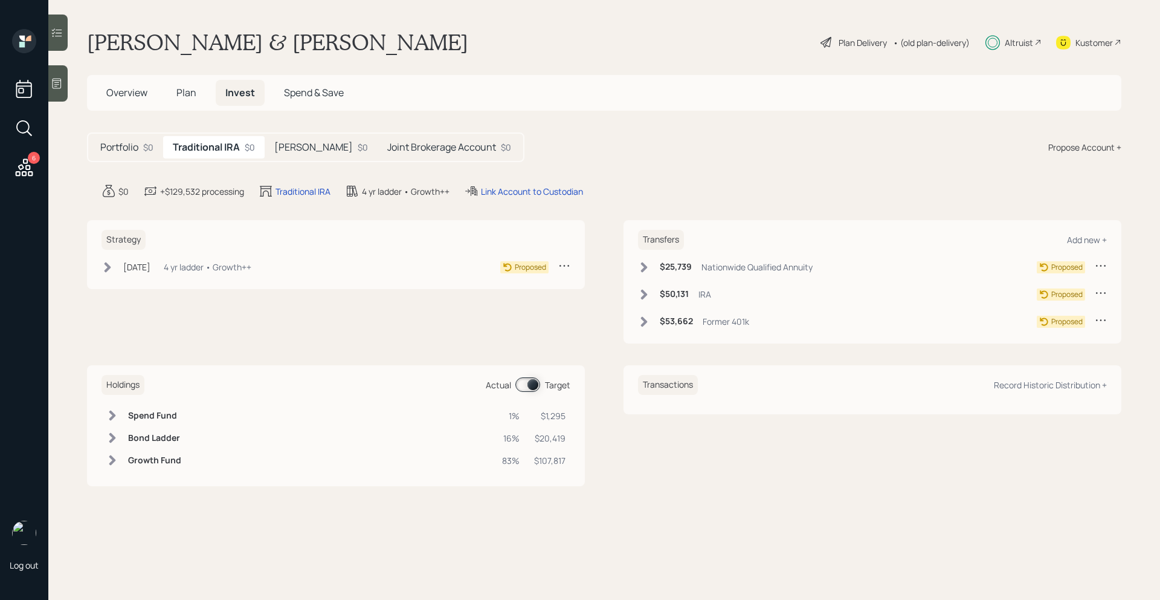
click at [646, 268] on icon at bounding box center [644, 267] width 7 height 10
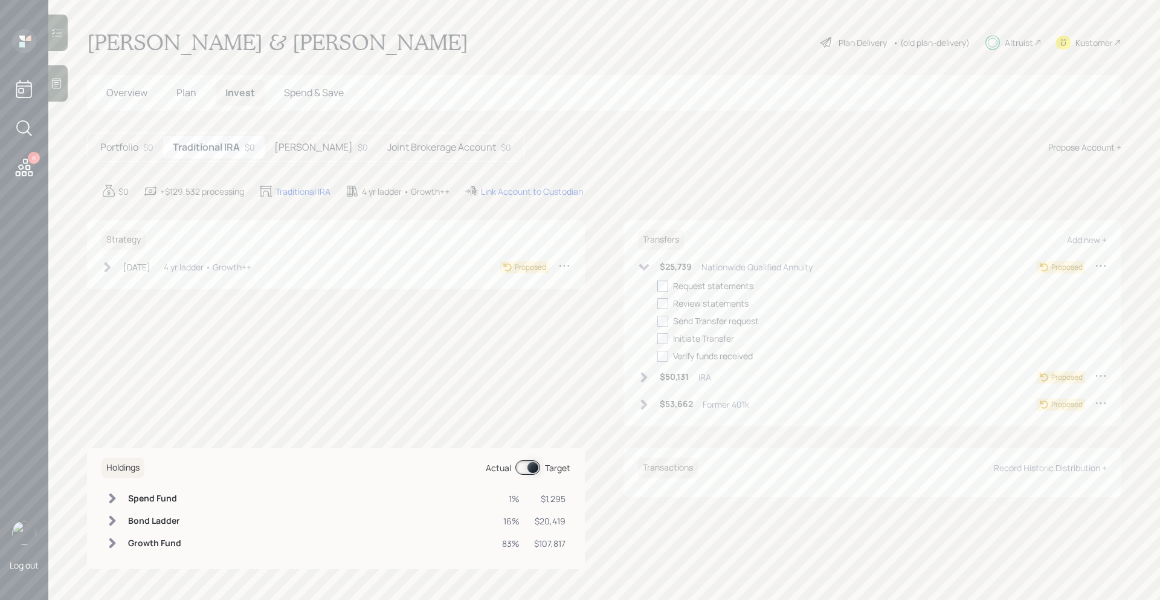
click at [668, 288] on div at bounding box center [663, 285] width 11 height 11
click at [658, 286] on input "checkbox" at bounding box center [657, 285] width 1 height 1
checkbox input "true"
click at [649, 272] on icon at bounding box center [644, 267] width 12 height 12
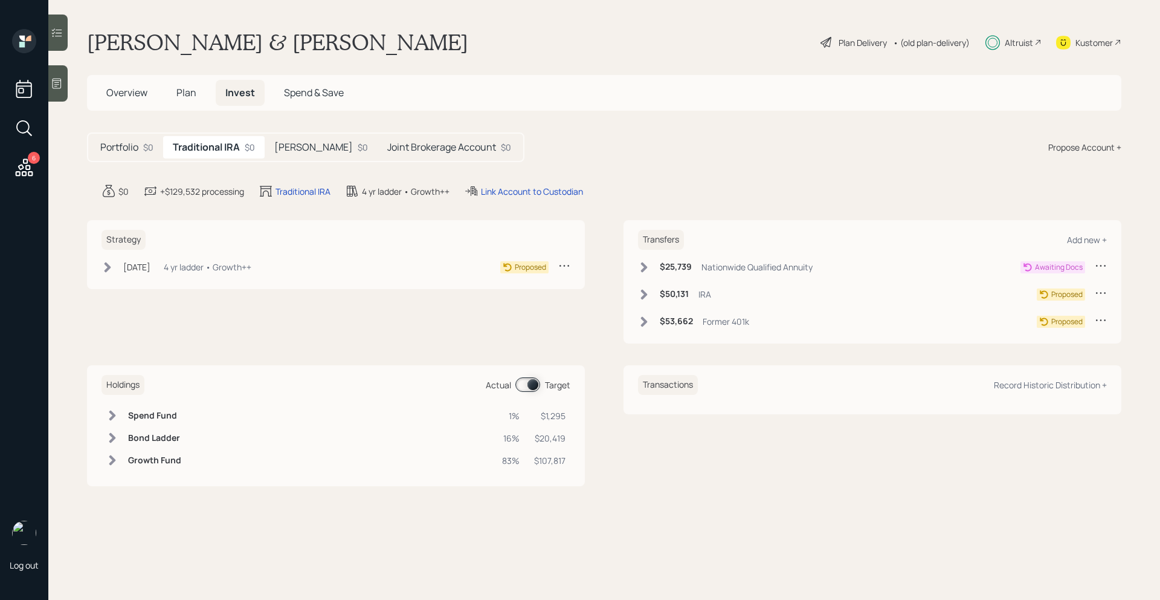
click at [648, 295] on icon at bounding box center [644, 294] width 12 height 12
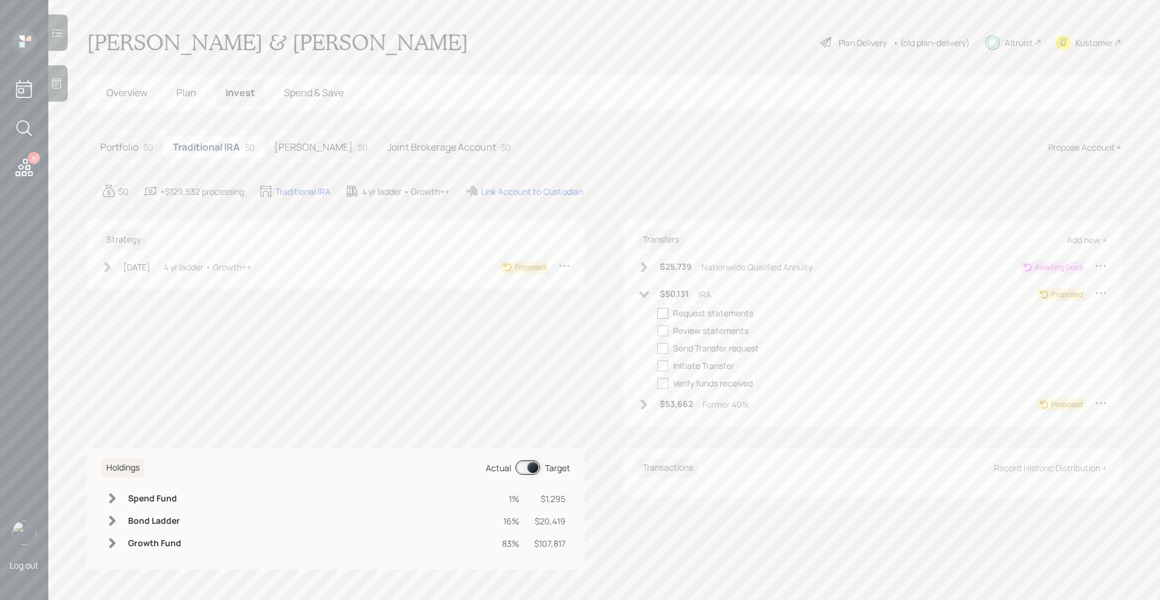
click at [661, 312] on div at bounding box center [663, 313] width 11 height 11
click at [658, 312] on input "checkbox" at bounding box center [657, 312] width 1 height 1
checkbox input "true"
click at [644, 295] on icon at bounding box center [644, 294] width 10 height 7
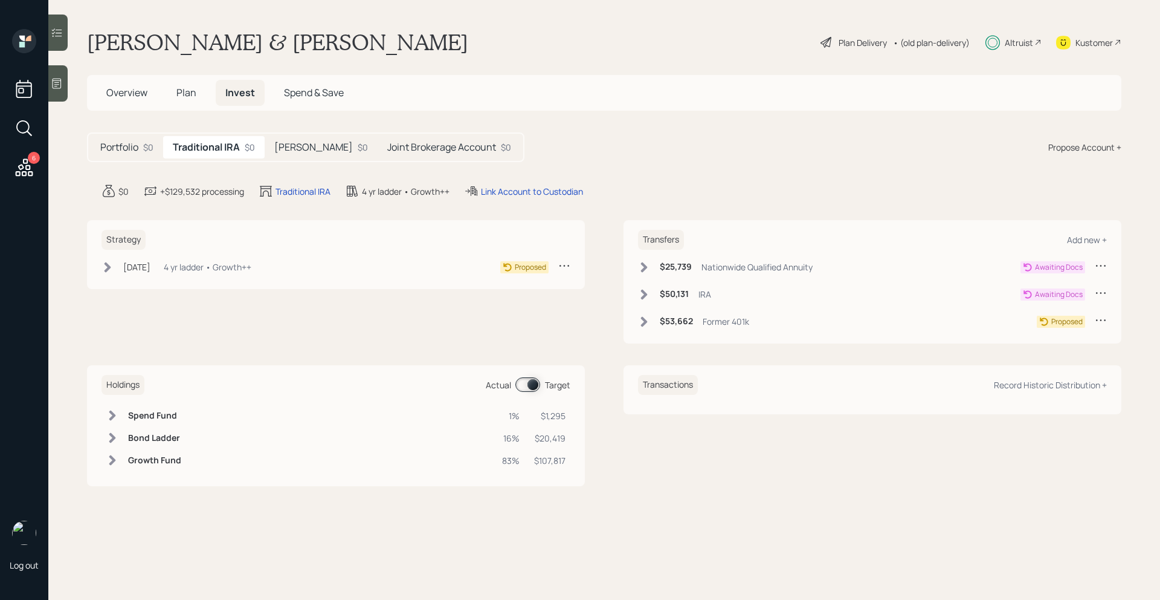
click at [642, 326] on icon at bounding box center [644, 321] width 12 height 12
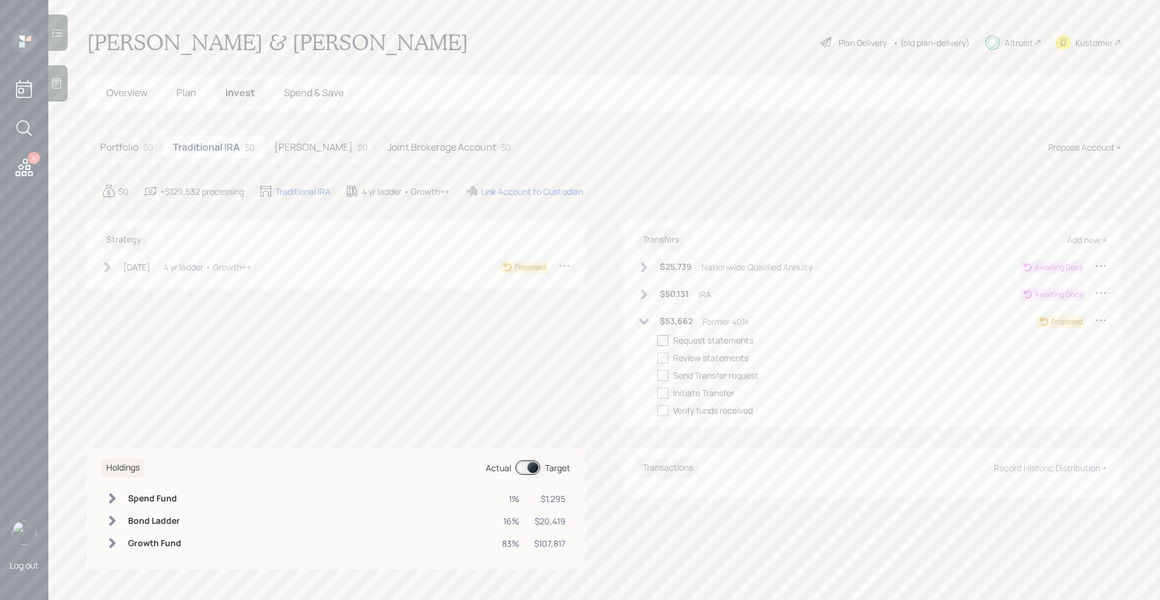
click at [661, 338] on div at bounding box center [663, 340] width 11 height 11
click at [658, 340] on input "checkbox" at bounding box center [657, 340] width 1 height 1
checkbox input "true"
click at [648, 327] on div "$53,662 Former 401k" at bounding box center [693, 321] width 111 height 15
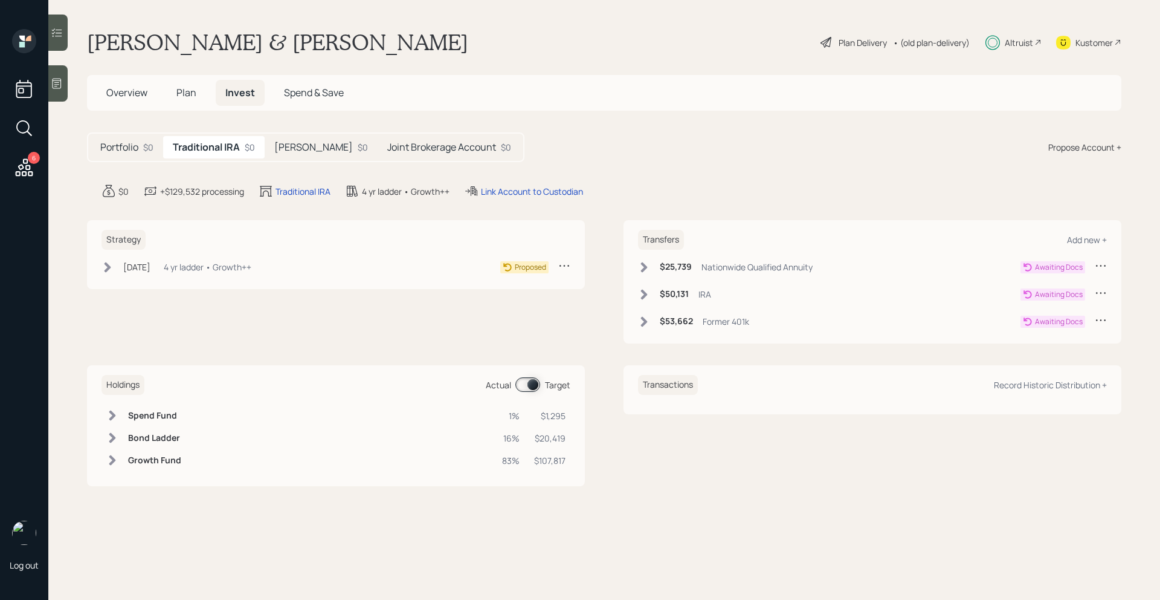
click at [287, 146] on h5 "[PERSON_NAME]" at bounding box center [313, 146] width 79 height 11
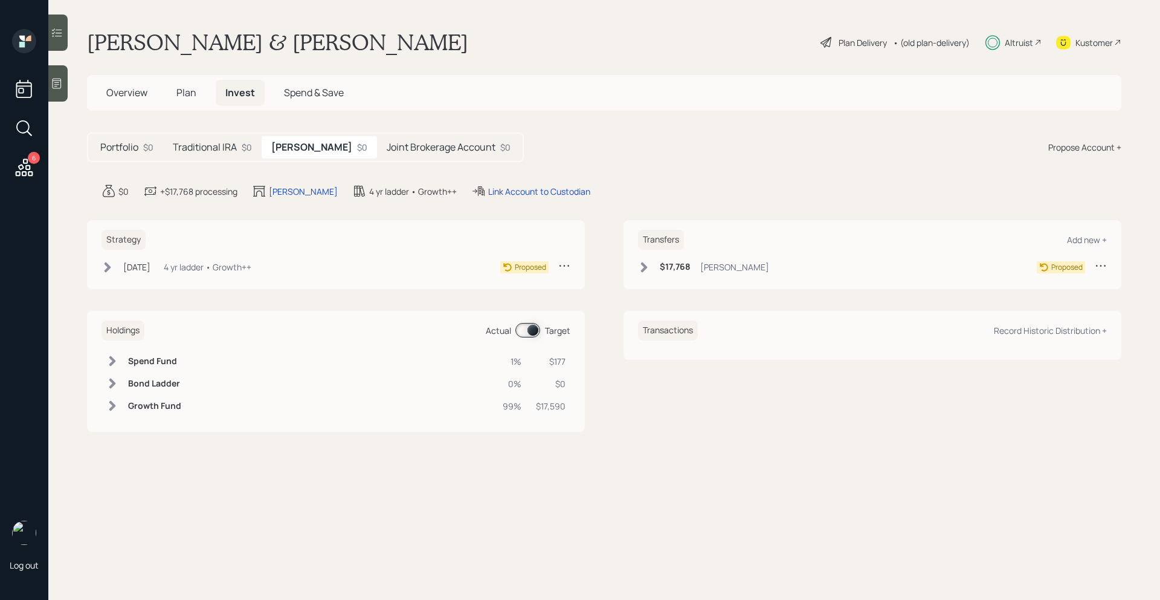
click at [642, 265] on icon at bounding box center [644, 267] width 12 height 12
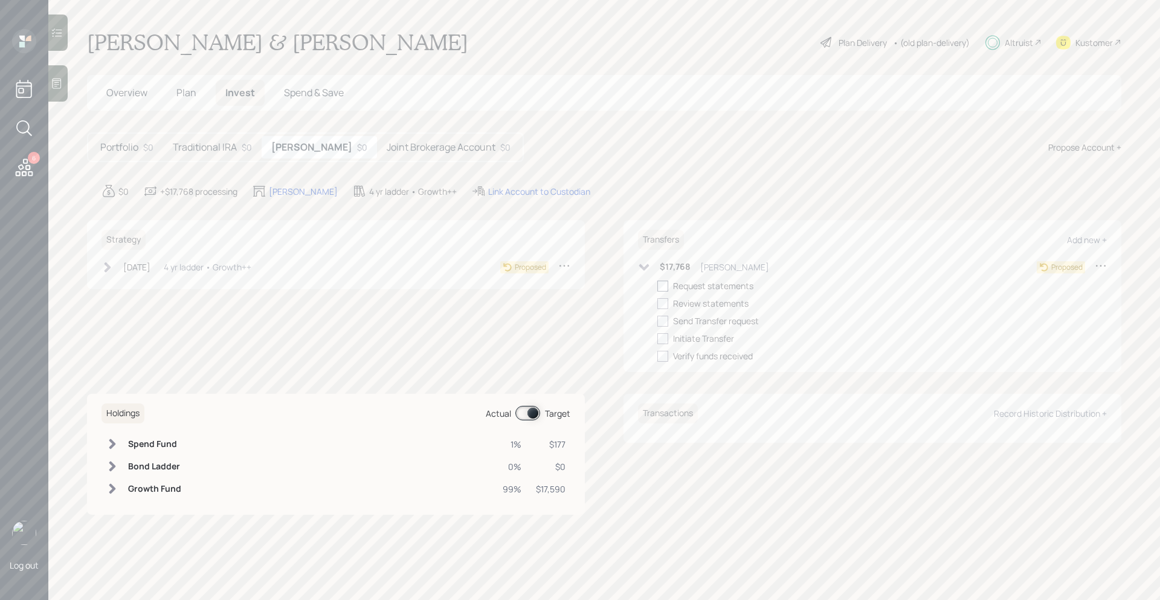
click at [659, 281] on div at bounding box center [663, 285] width 11 height 11
click at [658, 285] on input "checkbox" at bounding box center [657, 285] width 1 height 1
checkbox input "true"
click at [650, 271] on icon at bounding box center [644, 267] width 12 height 12
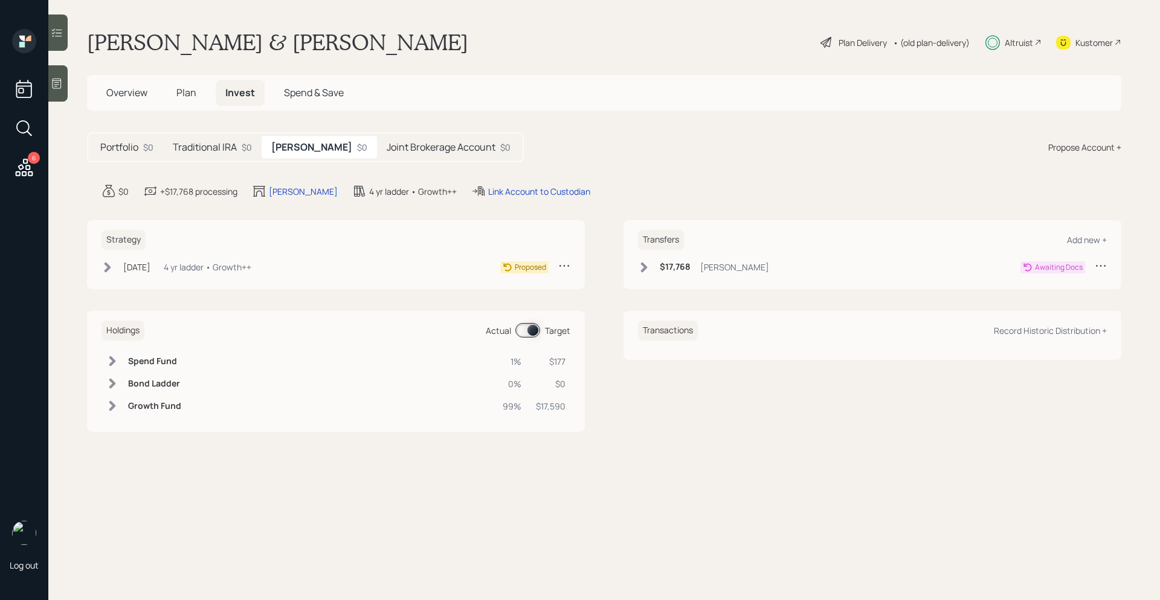
click at [387, 145] on h5 "Joint Brokerage Account" at bounding box center [441, 146] width 109 height 11
click at [640, 271] on icon at bounding box center [644, 267] width 12 height 12
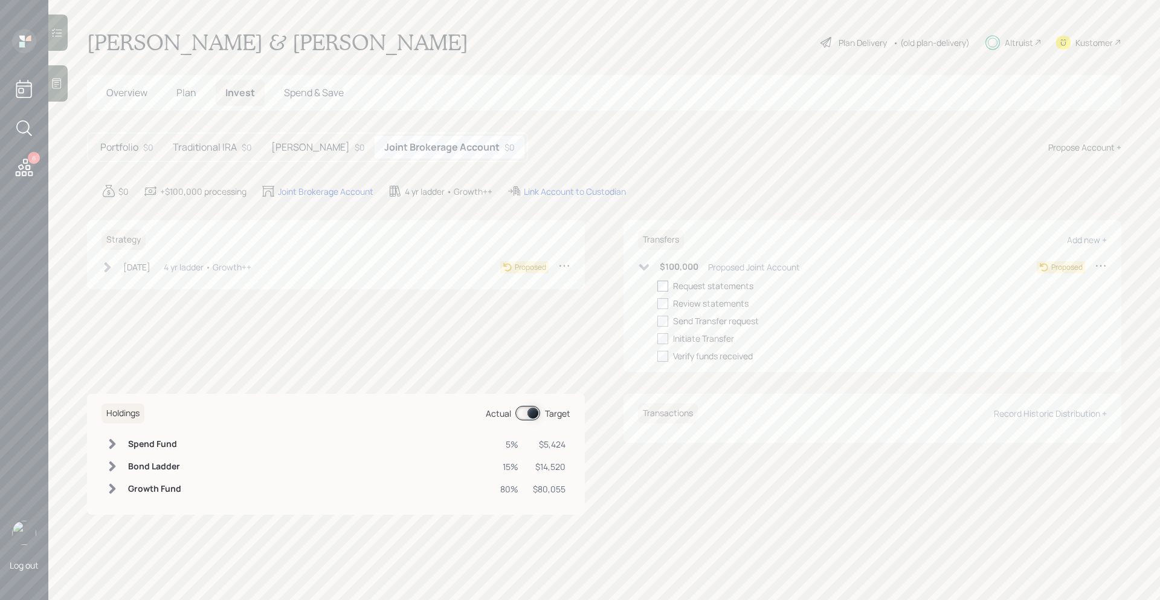
click at [664, 285] on div at bounding box center [663, 285] width 11 height 11
click at [658, 285] on input "checkbox" at bounding box center [657, 285] width 1 height 1
checkbox input "true"
click at [647, 271] on icon at bounding box center [644, 267] width 12 height 12
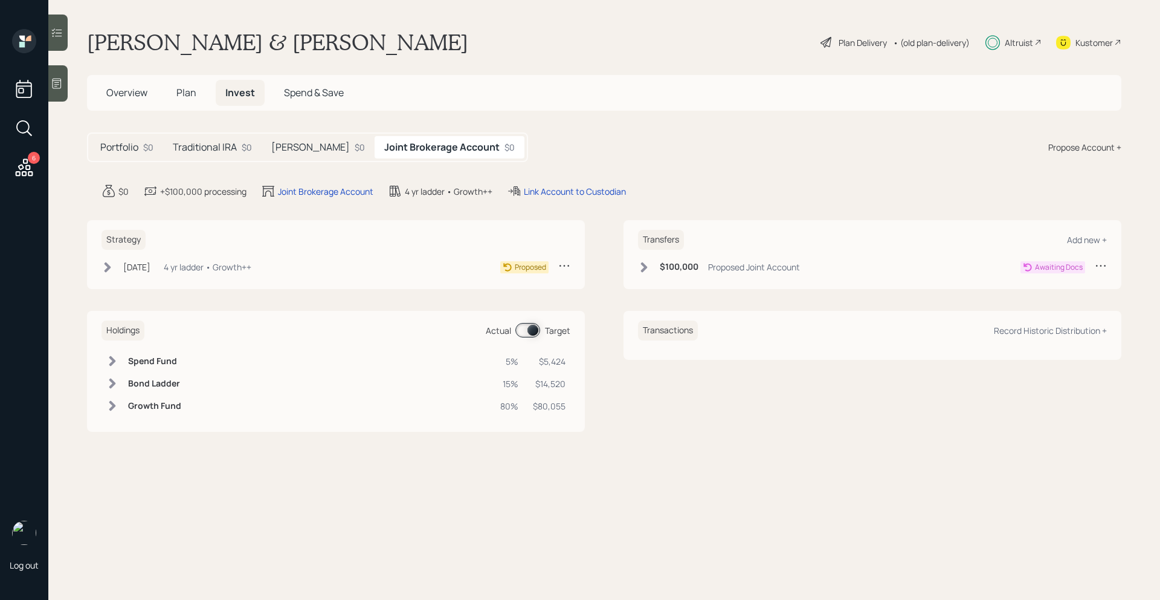
click at [311, 151] on div "Roth IRA $0" at bounding box center [318, 147] width 113 height 22
click at [221, 151] on h5 "Traditional IRA" at bounding box center [205, 146] width 64 height 11
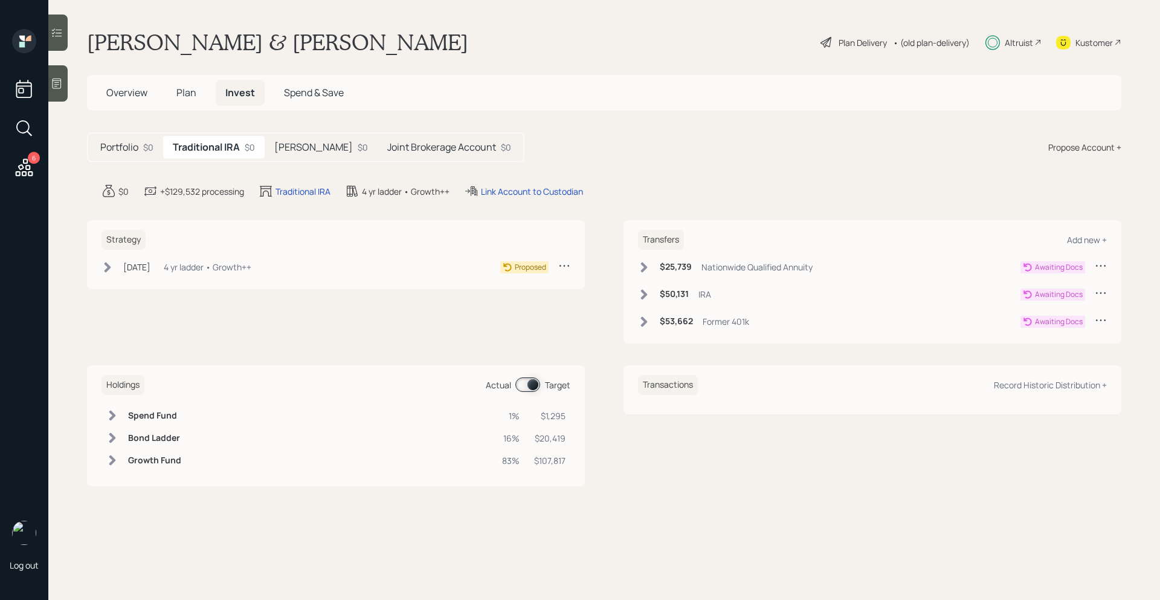
click at [140, 148] on div "Portfolio $0" at bounding box center [127, 147] width 73 height 22
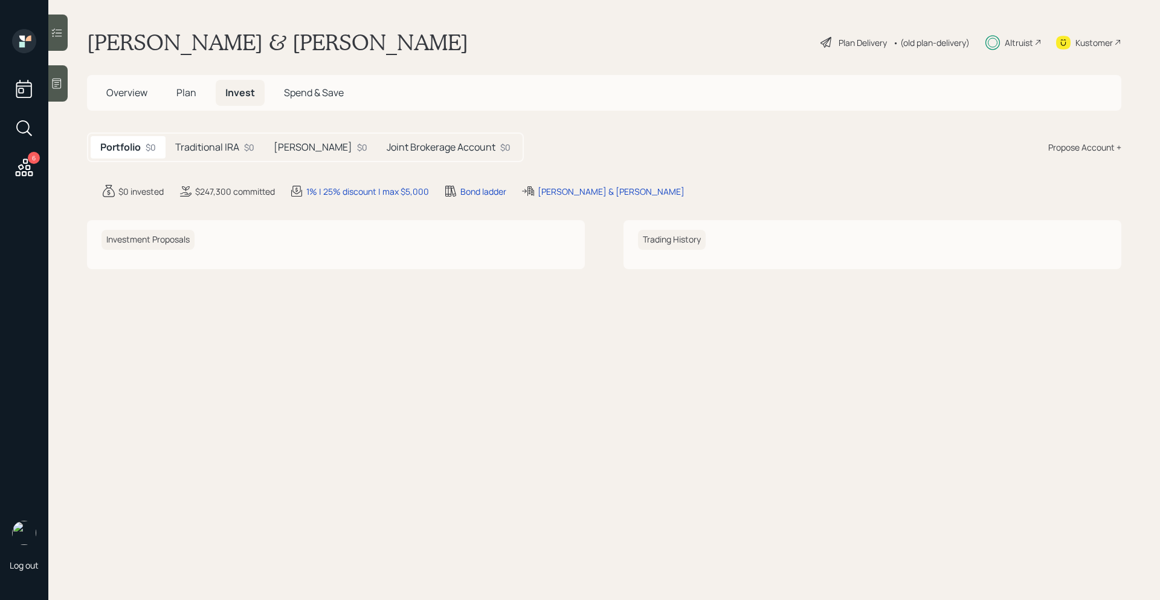
click at [221, 142] on h5 "Traditional IRA" at bounding box center [207, 146] width 64 height 11
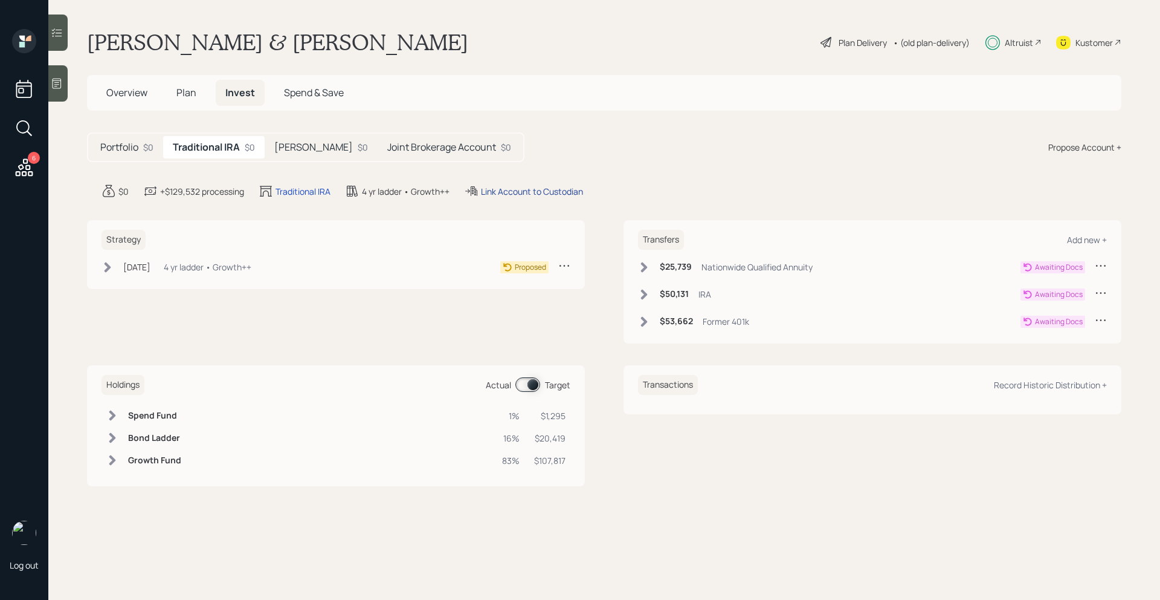
click at [535, 194] on div "Link Account to Custodian" at bounding box center [532, 191] width 102 height 13
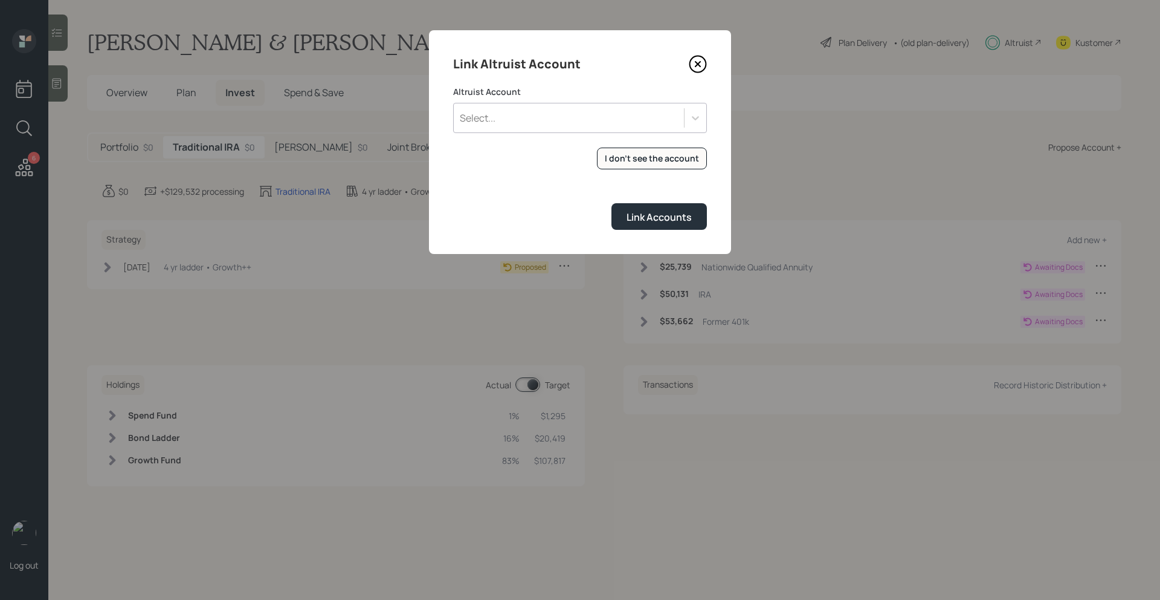
click at [554, 118] on div "Select..." at bounding box center [569, 118] width 230 height 21
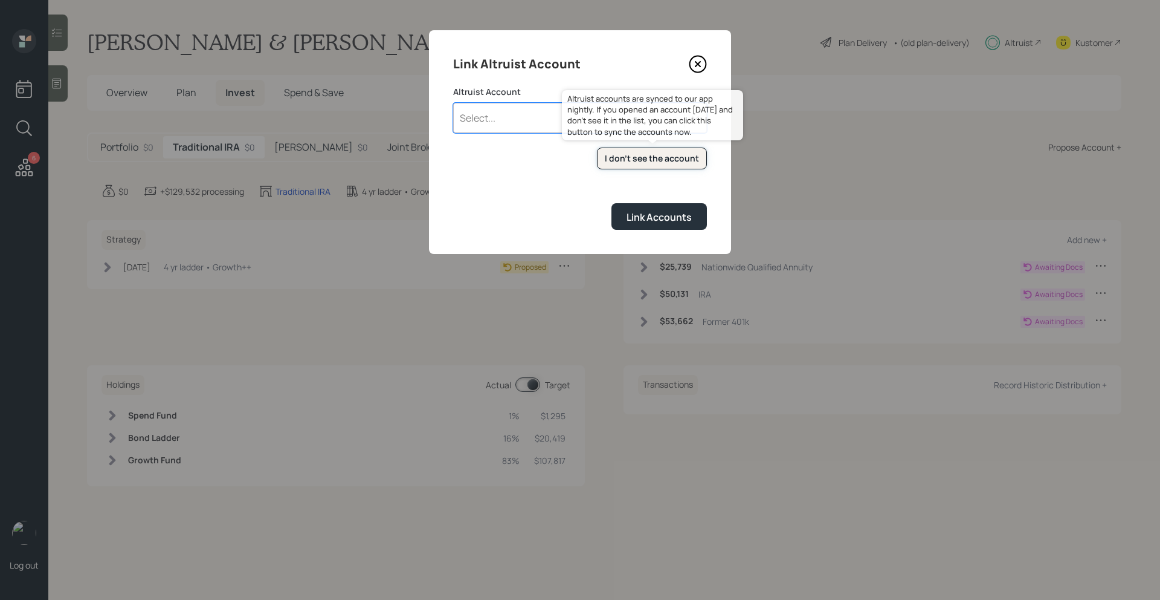
click at [611, 159] on div "I don't see the account" at bounding box center [652, 158] width 94 height 12
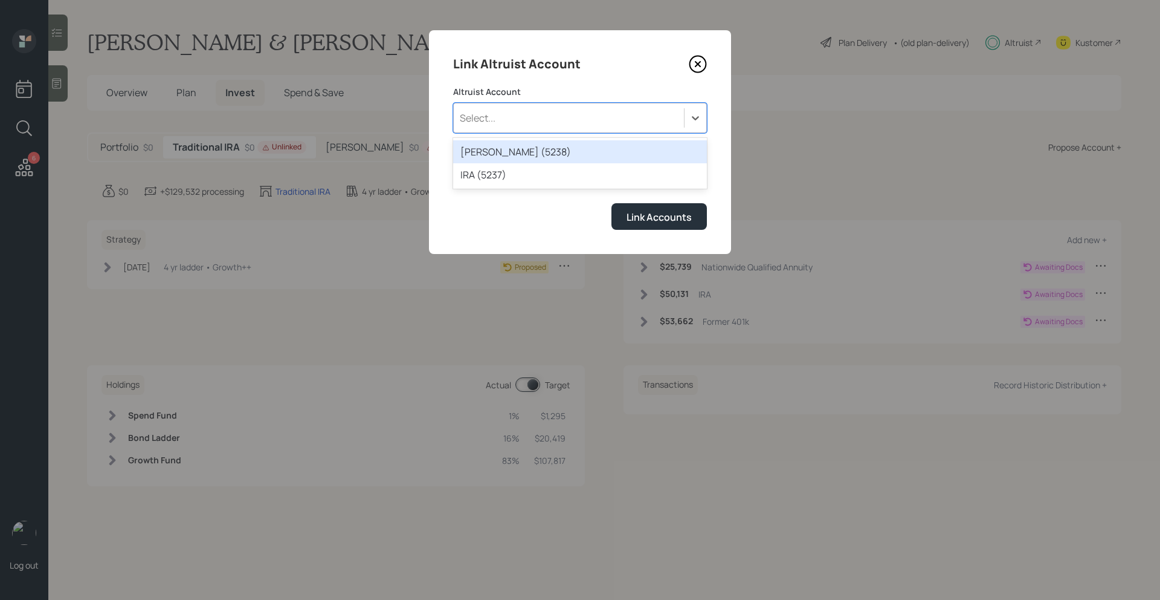
click at [495, 114] on div "Select..." at bounding box center [478, 117] width 36 height 13
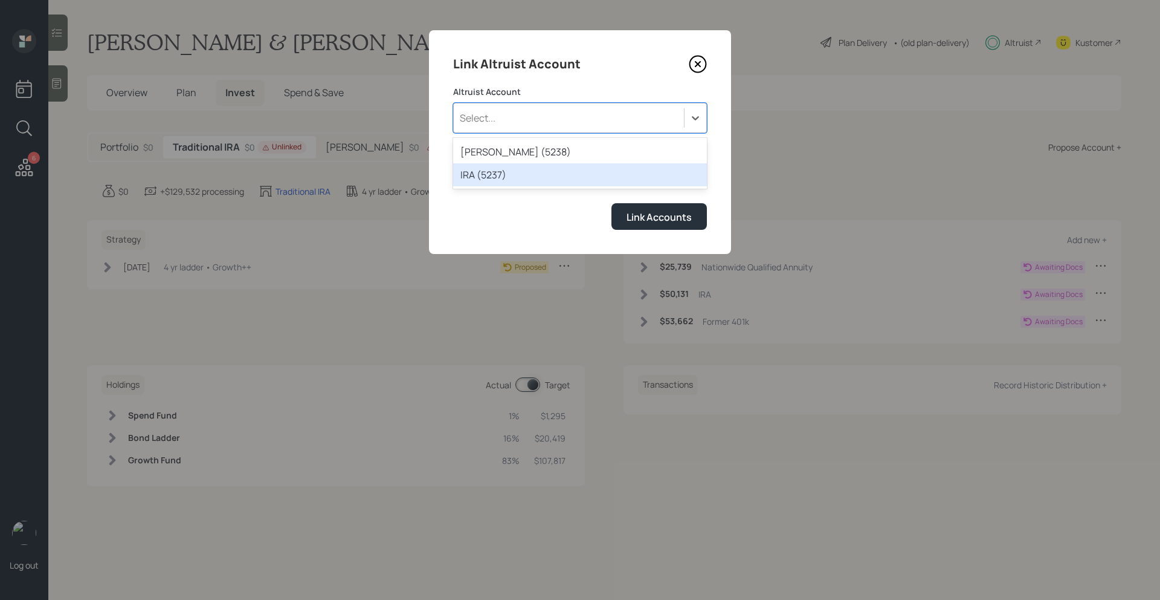
click at [488, 174] on div "IRA (5237)" at bounding box center [580, 174] width 254 height 23
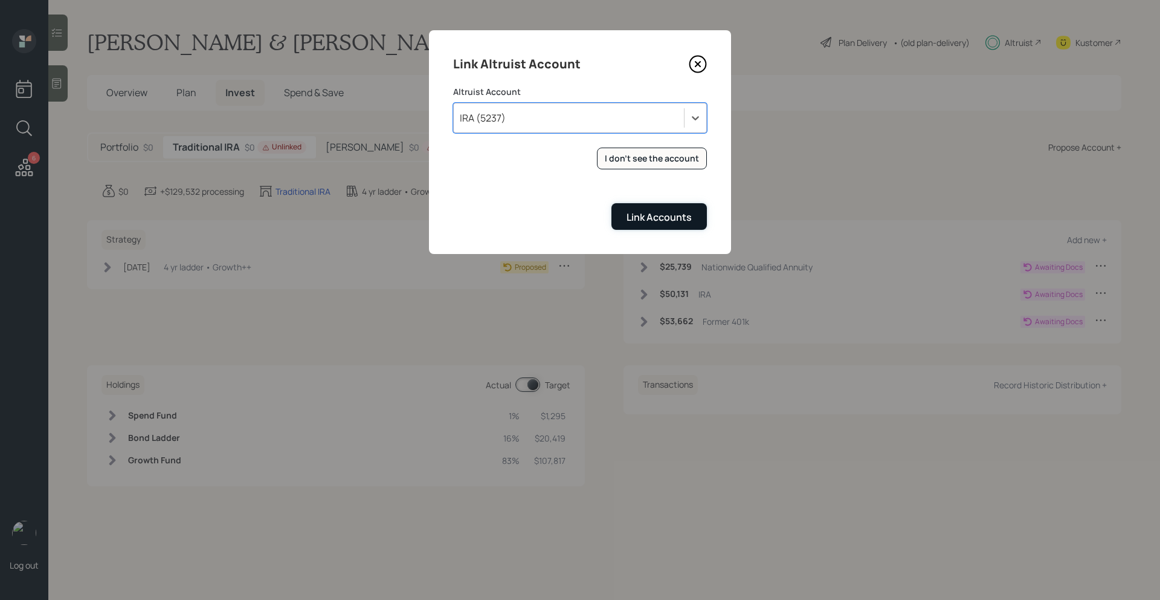
click at [638, 214] on div "Link Accounts" at bounding box center [659, 216] width 65 height 13
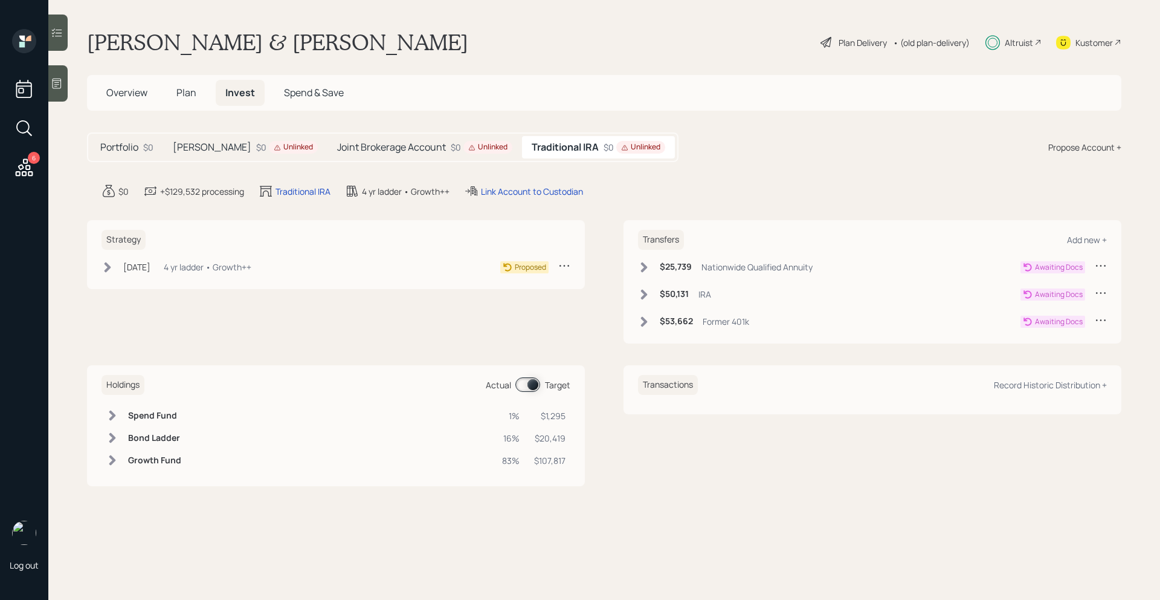
click at [274, 151] on div "Unlinked" at bounding box center [293, 147] width 39 height 10
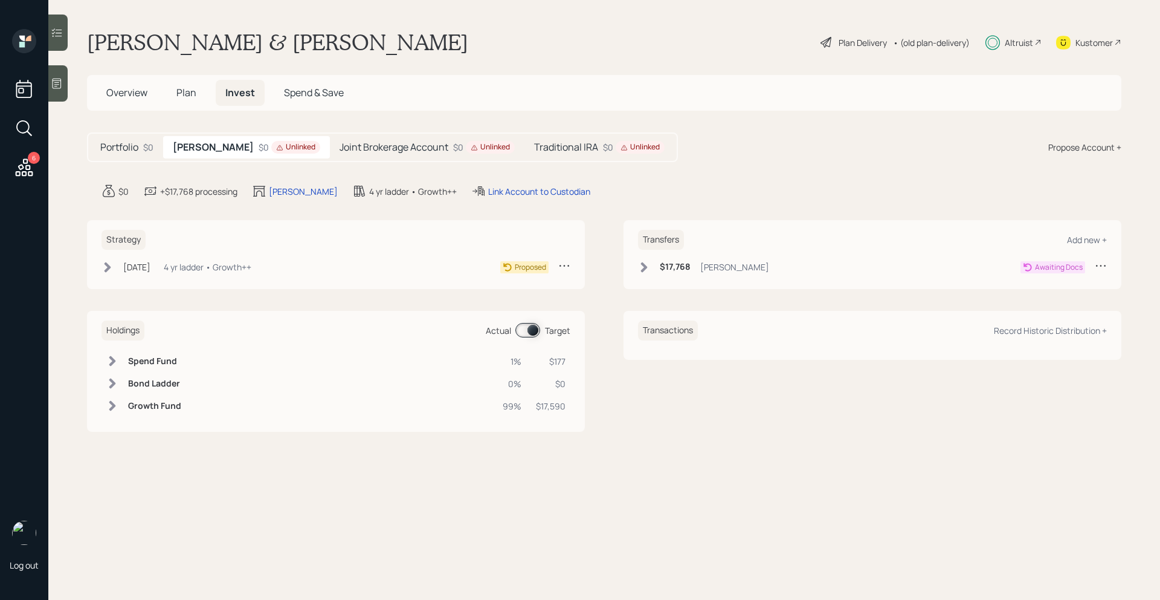
click at [276, 144] on div "Unlinked" at bounding box center [295, 147] width 39 height 10
click at [194, 145] on h5 "[PERSON_NAME]" at bounding box center [213, 146] width 81 height 11
click at [538, 195] on div "Link Account to Custodian" at bounding box center [539, 191] width 102 height 13
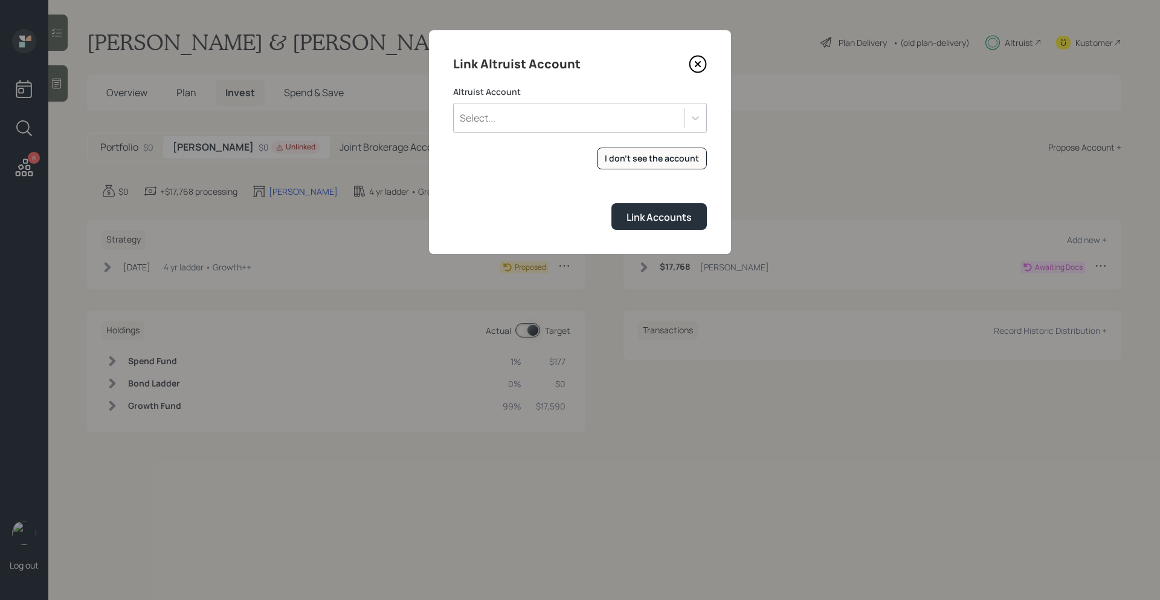
click at [600, 127] on div "Select..." at bounding box center [569, 118] width 230 height 21
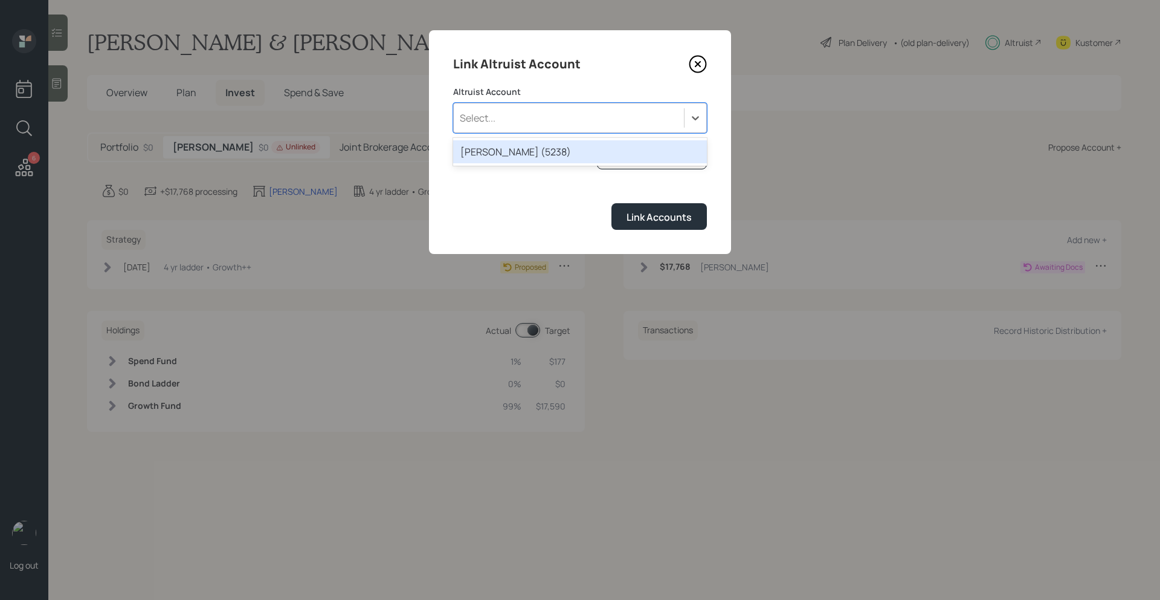
click at [563, 158] on div "ROTH IRA (5238)" at bounding box center [580, 151] width 254 height 23
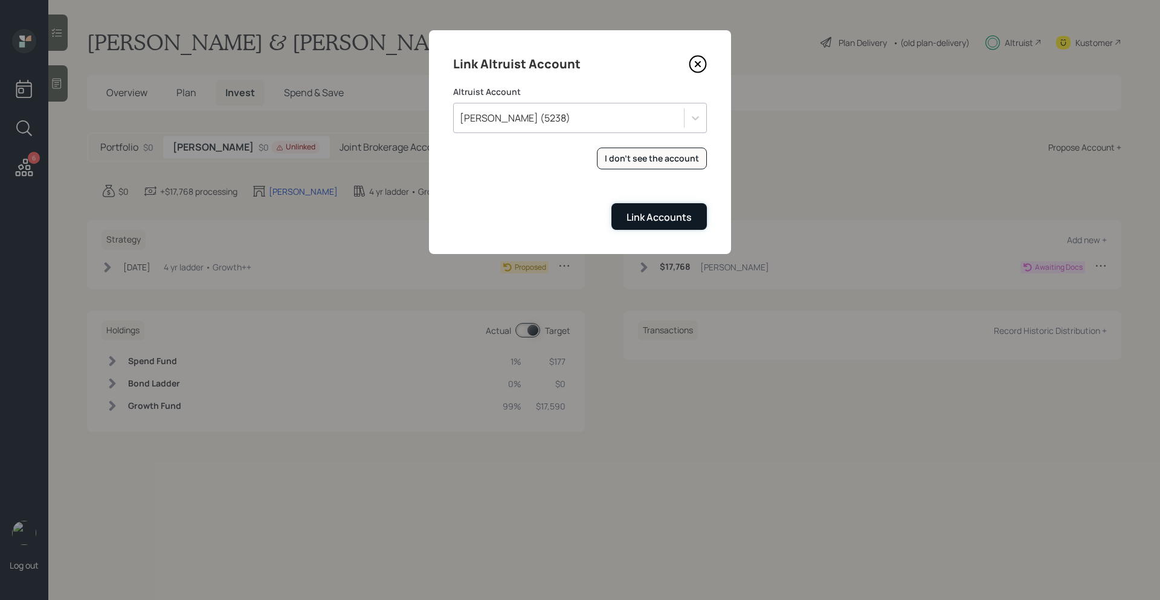
click at [629, 222] on div "Link Accounts" at bounding box center [659, 216] width 65 height 13
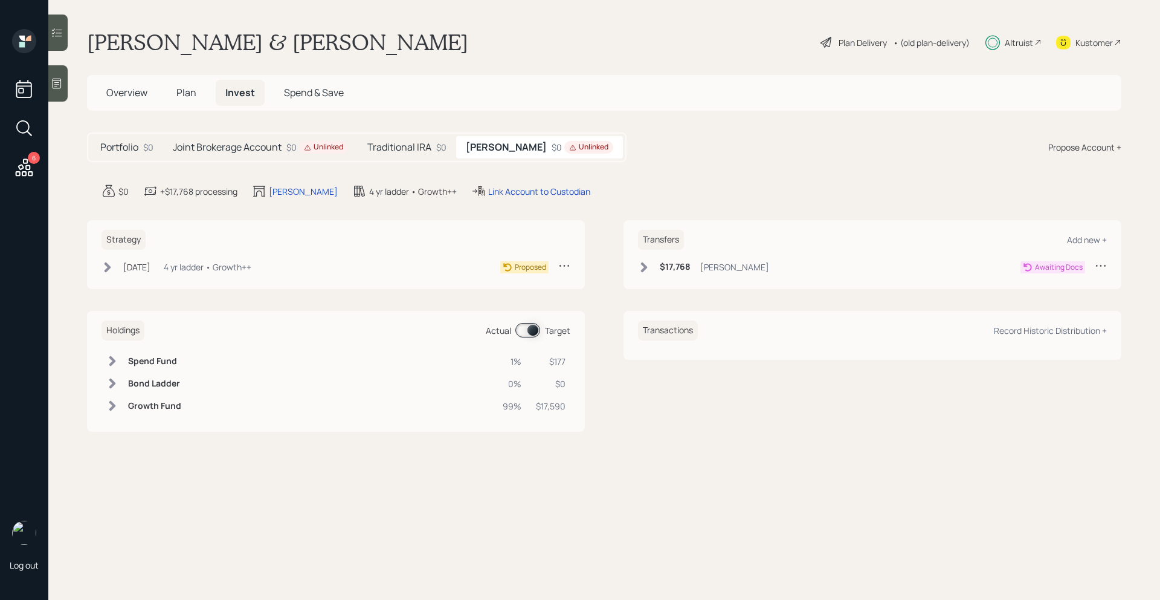
click at [394, 152] on h5 "Traditional IRA" at bounding box center [399, 146] width 64 height 11
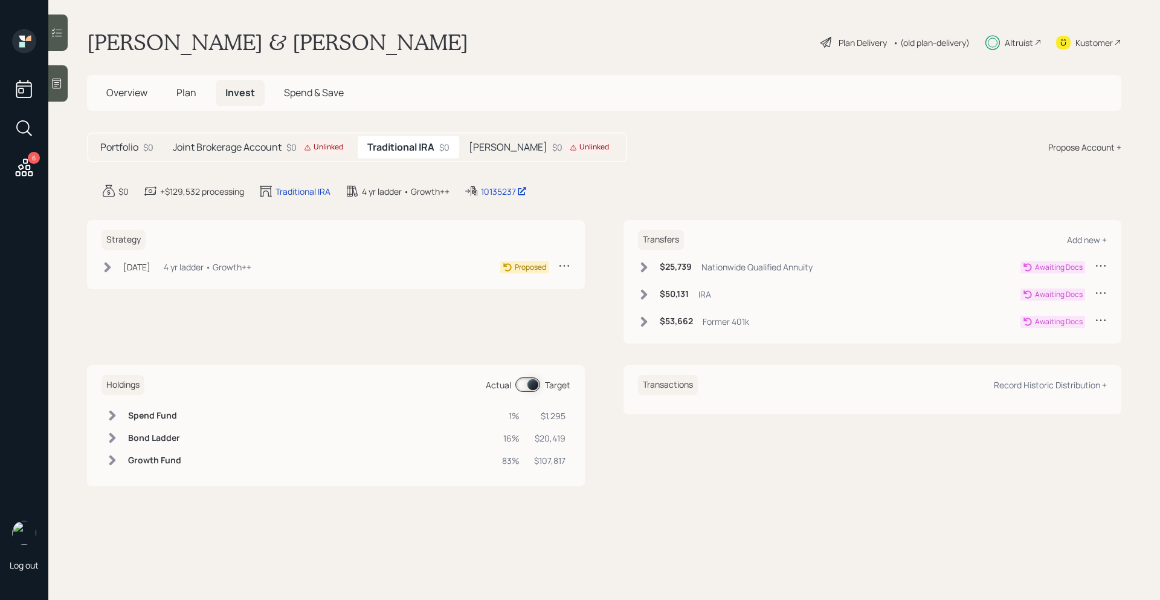
click at [485, 152] on h5 "[PERSON_NAME]" at bounding box center [508, 146] width 79 height 11
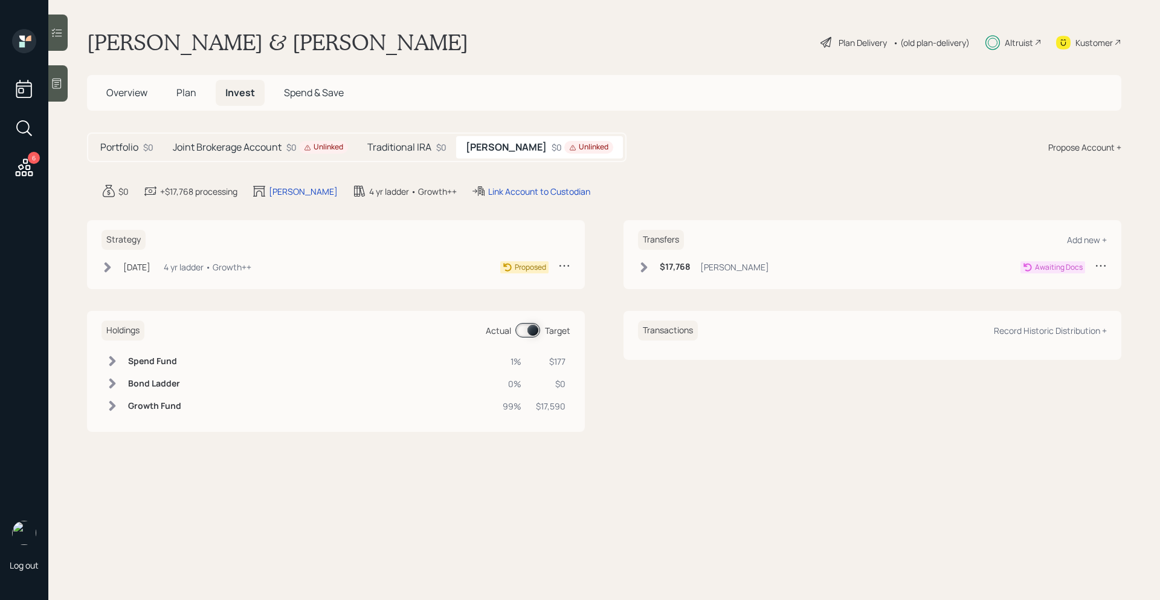
click at [410, 156] on div "Traditional IRA $0" at bounding box center [407, 147] width 99 height 22
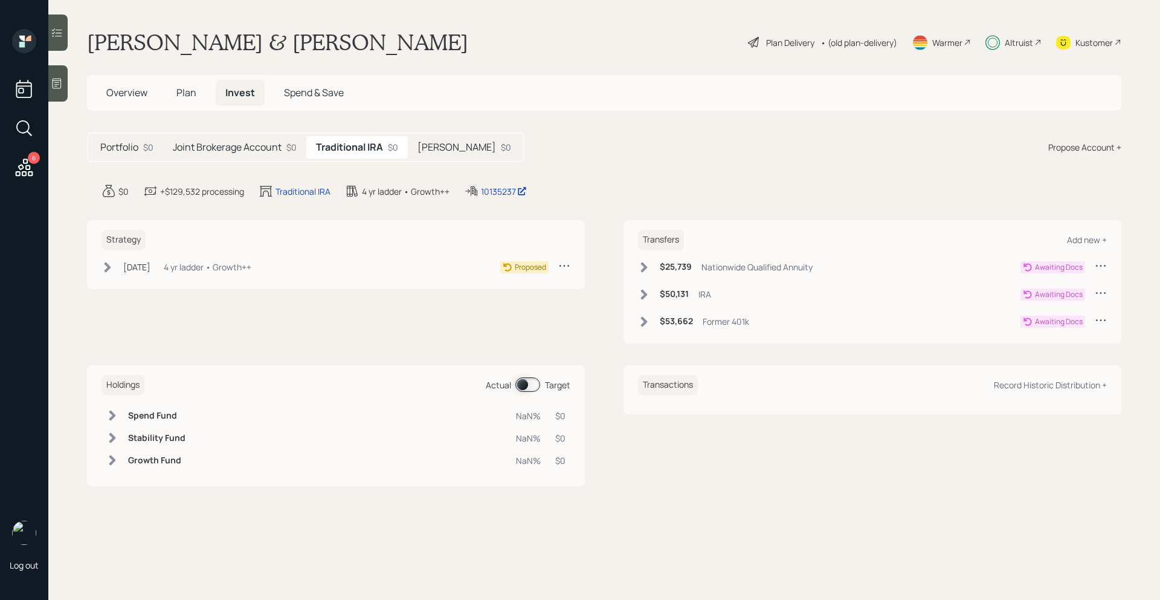
click at [438, 155] on div "[PERSON_NAME] $0" at bounding box center [464, 147] width 113 height 22
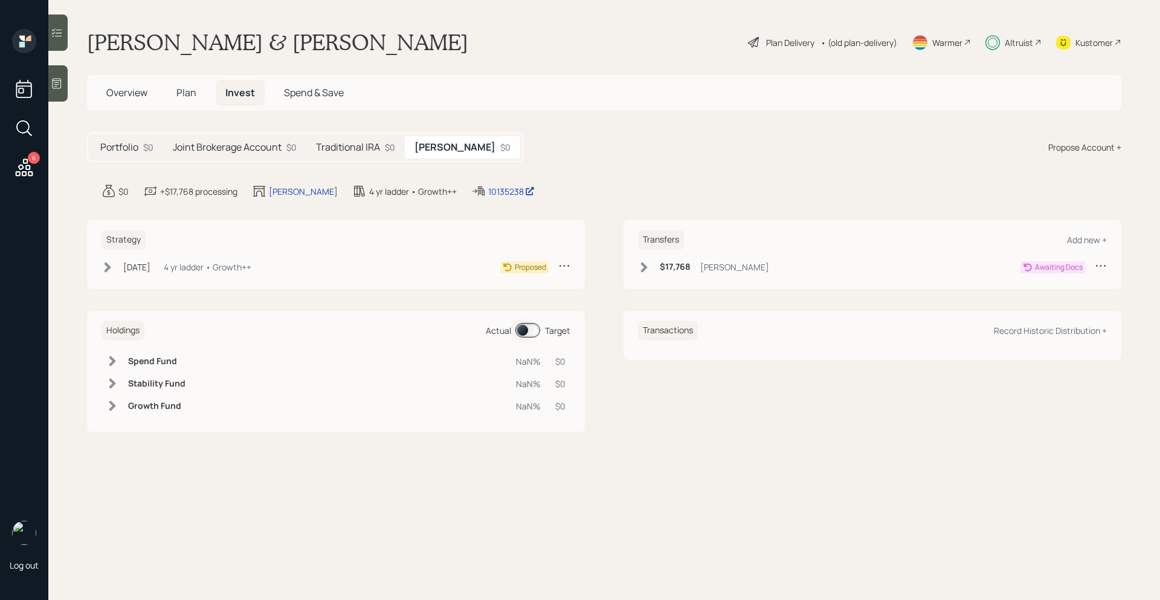
click at [371, 158] on div "Portfolio $0 Joint Brokerage Account $0 Traditional IRA $0 [PERSON_NAME] $0" at bounding box center [305, 147] width 437 height 30
click at [373, 149] on h5 "Traditional IRA" at bounding box center [348, 146] width 64 height 11
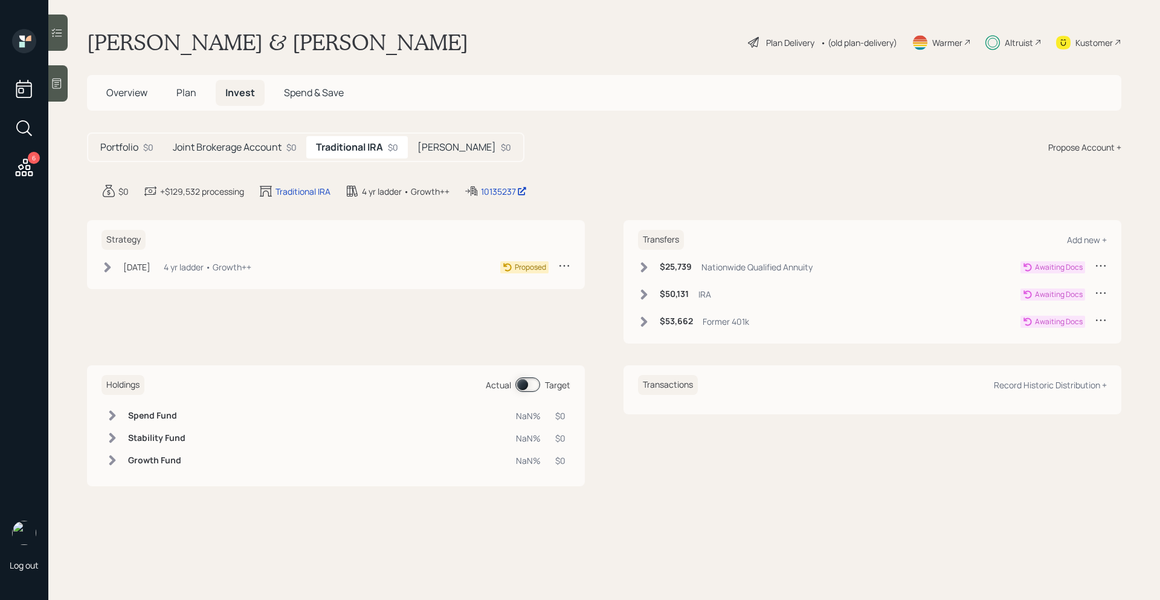
click at [436, 150] on h5 "[PERSON_NAME]" at bounding box center [457, 146] width 79 height 11
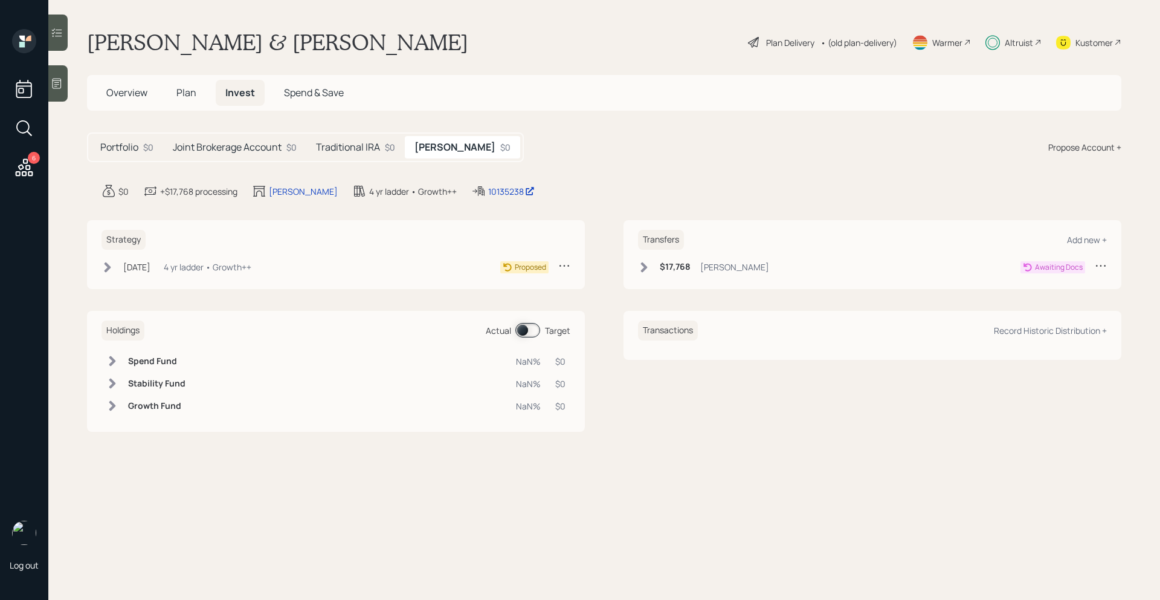
click at [241, 147] on h5 "Joint Brokerage Account" at bounding box center [227, 146] width 109 height 11
click at [340, 145] on h5 "Traditional IRA" at bounding box center [355, 146] width 64 height 11
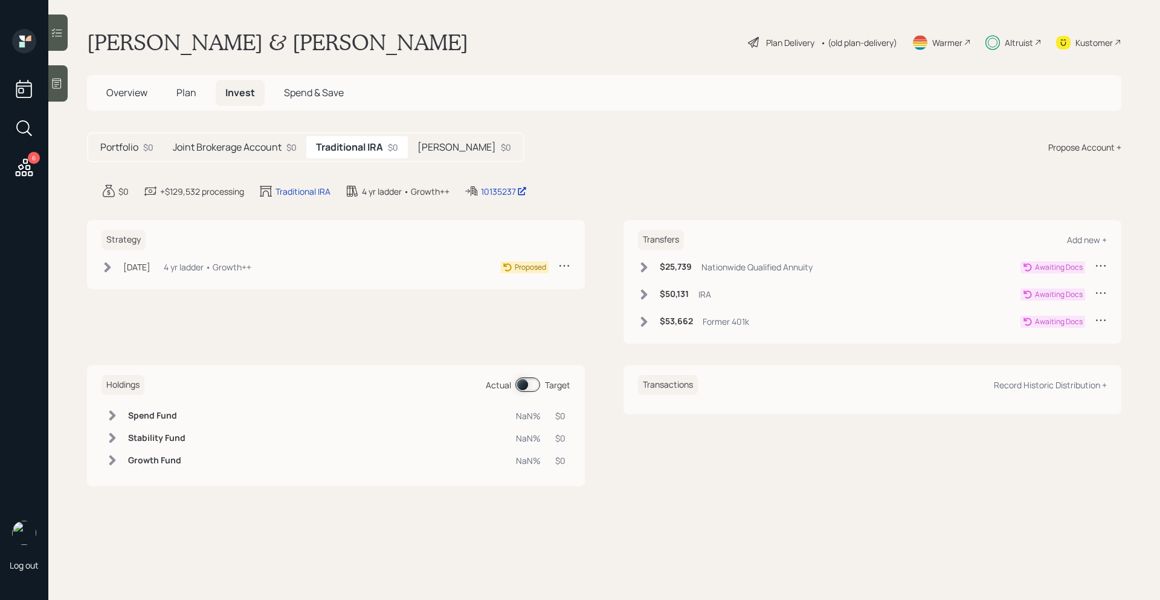
click at [445, 148] on h5 "Roth IRA" at bounding box center [457, 146] width 79 height 11
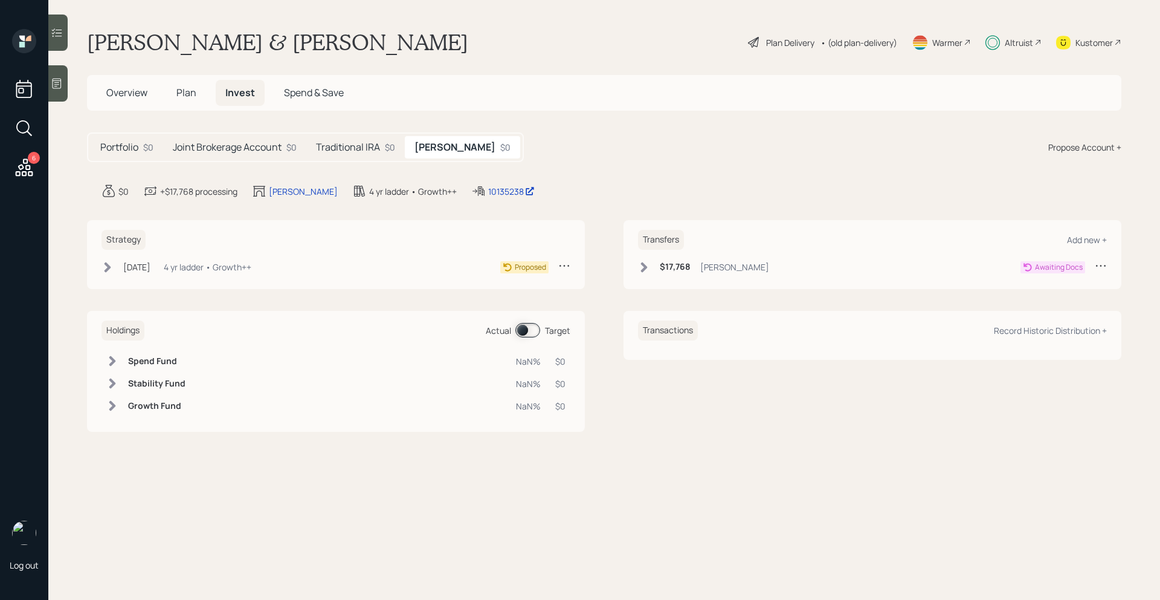
click at [367, 147] on h5 "Traditional IRA" at bounding box center [348, 146] width 64 height 11
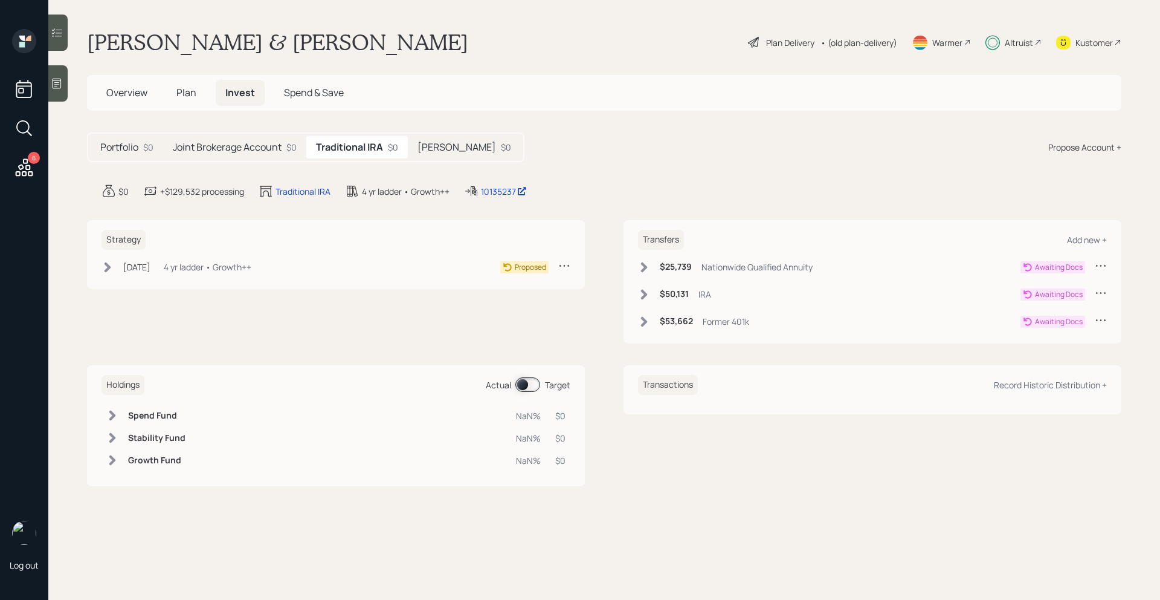
click at [256, 144] on h5 "Joint Brokerage Account" at bounding box center [227, 146] width 109 height 11
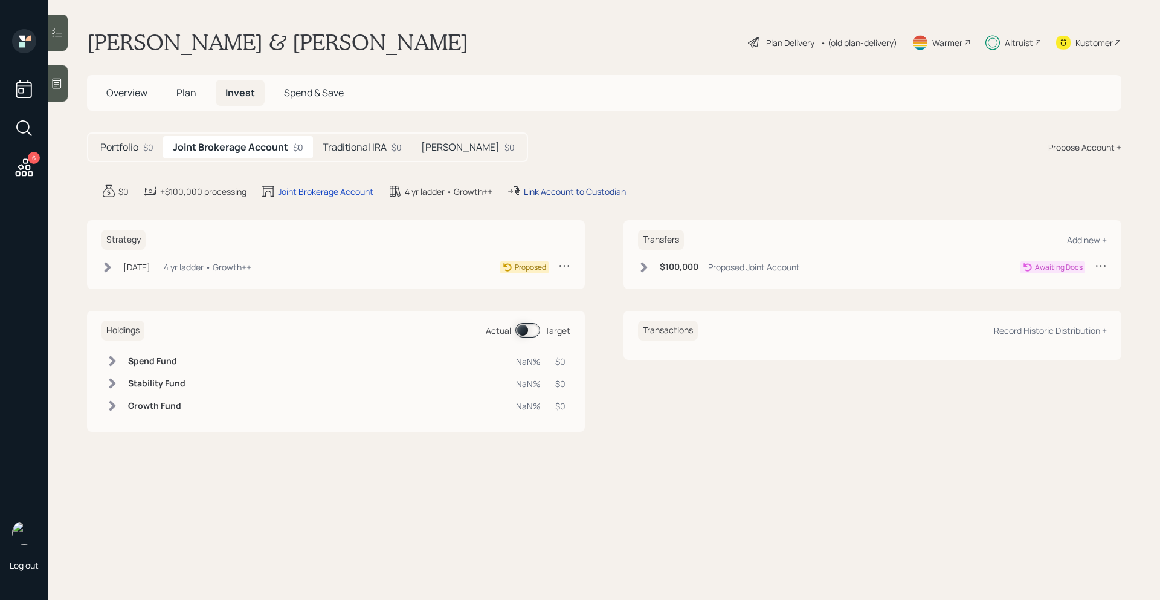
click at [613, 196] on div "Link Account to Custodian" at bounding box center [575, 191] width 102 height 13
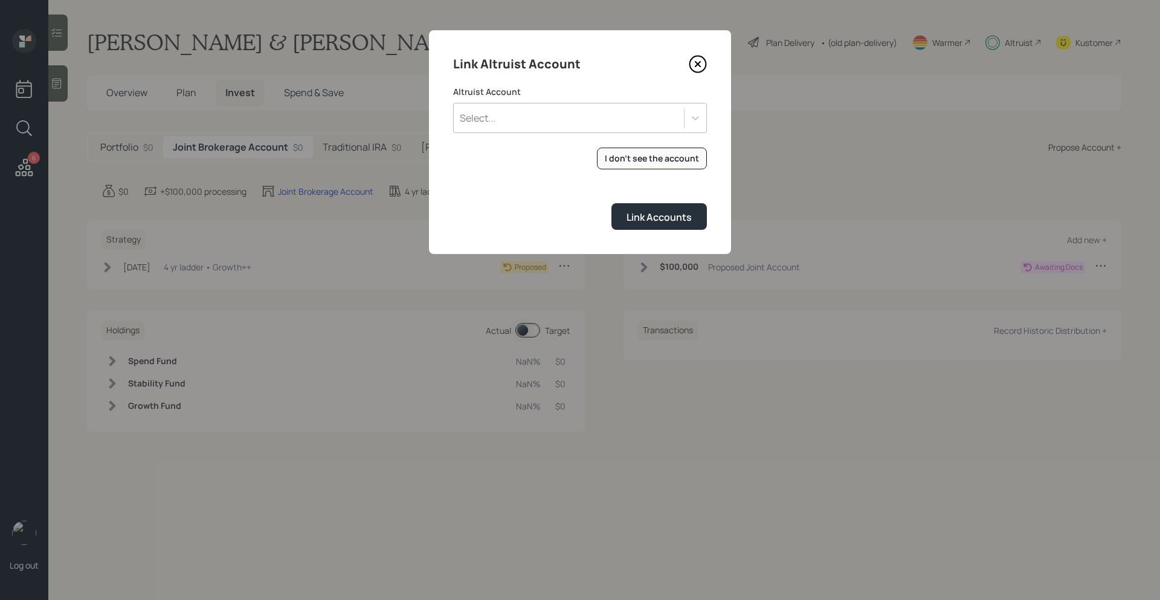
click at [602, 125] on div "Select..." at bounding box center [569, 118] width 230 height 21
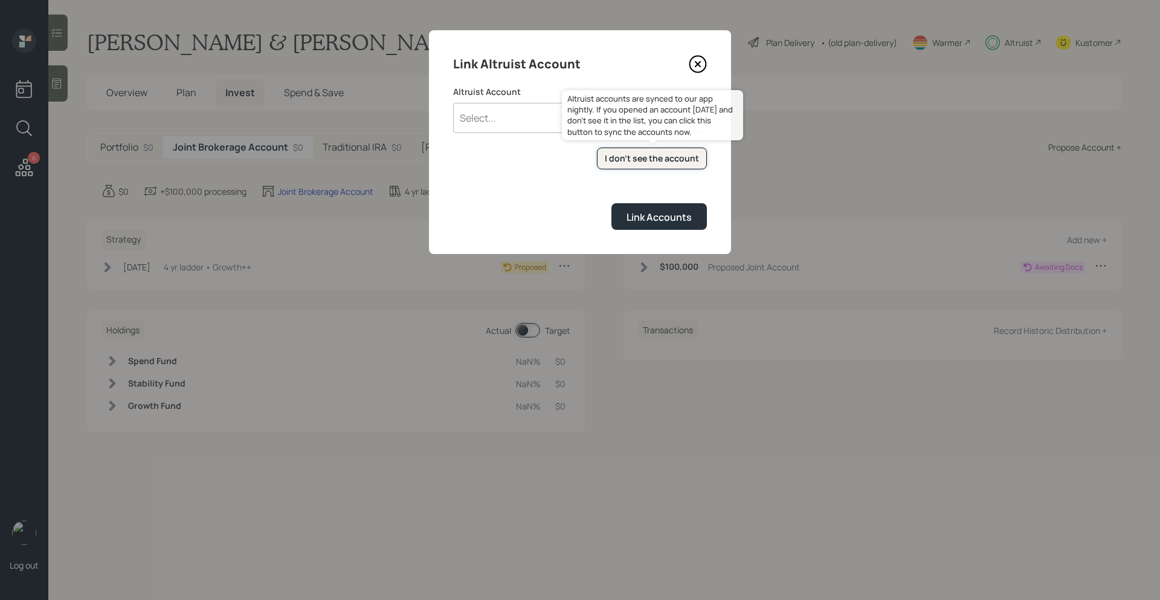
click at [633, 161] on div "I don't see the account" at bounding box center [652, 158] width 94 height 12
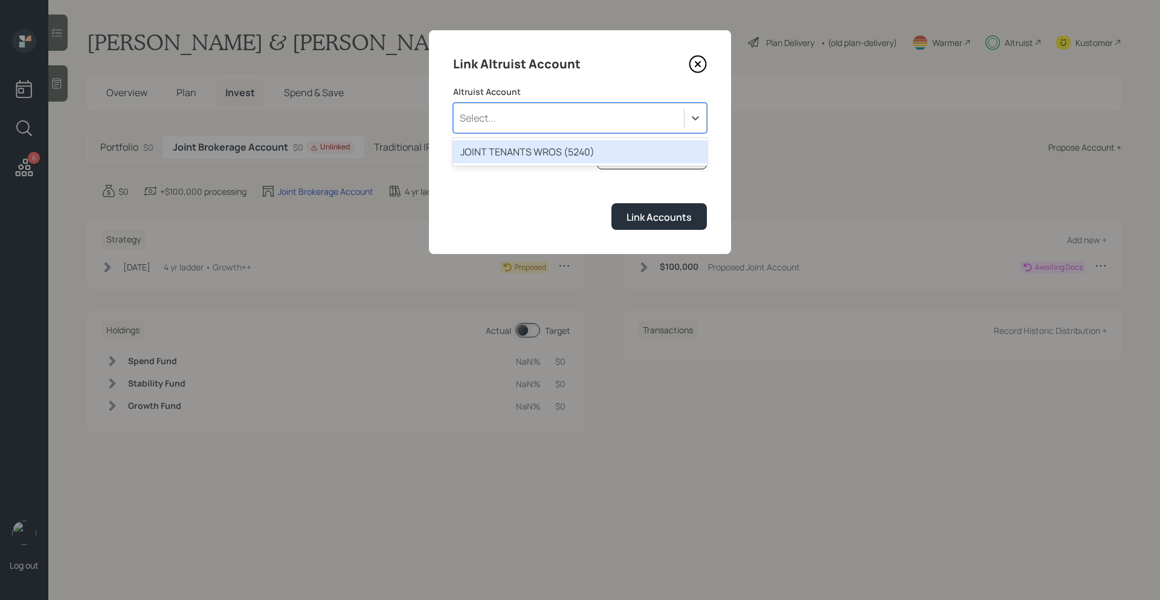
click at [516, 117] on div "Select..." at bounding box center [569, 118] width 230 height 21
click at [514, 158] on div "JOINT TENANTS WROS (5240)" at bounding box center [580, 151] width 254 height 23
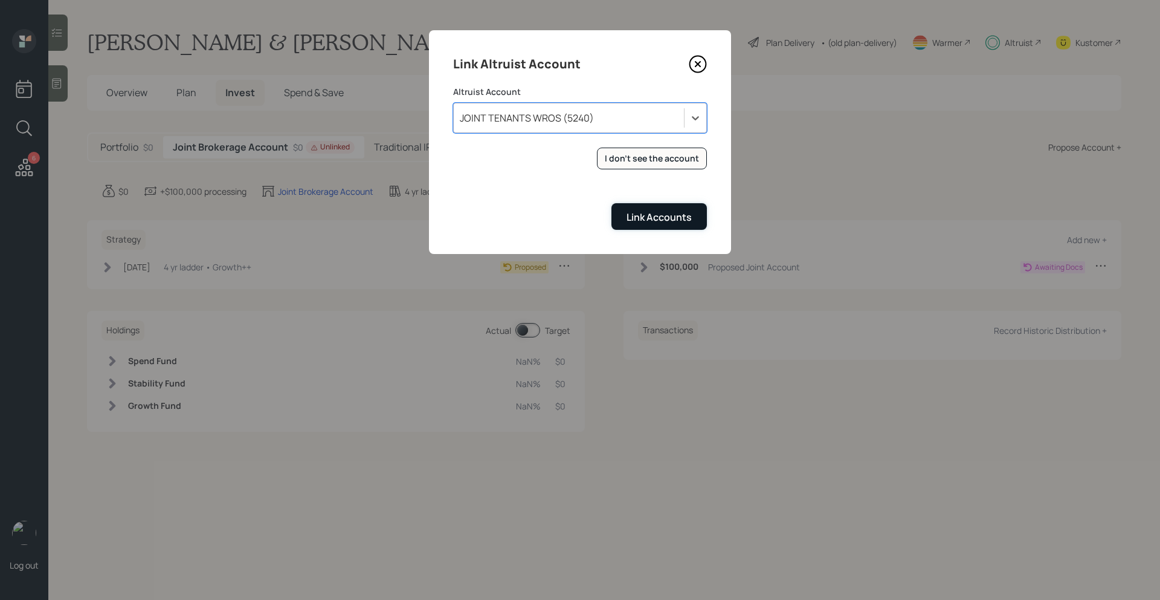
click at [642, 219] on div "Link Accounts" at bounding box center [659, 216] width 65 height 13
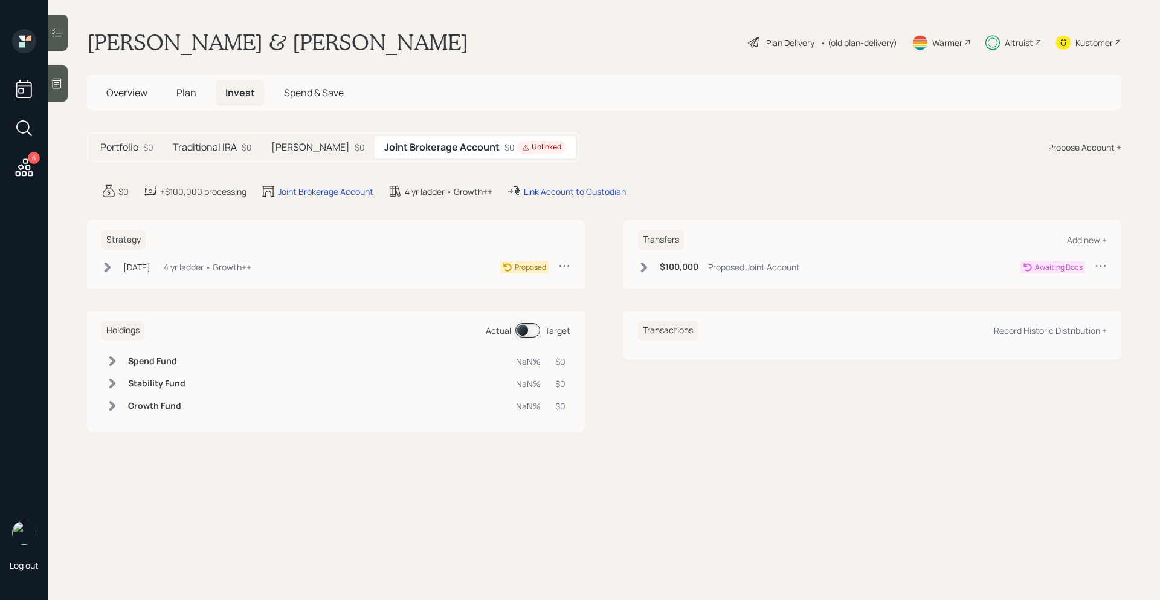
click at [135, 95] on span "Overview" at bounding box center [126, 92] width 41 height 13
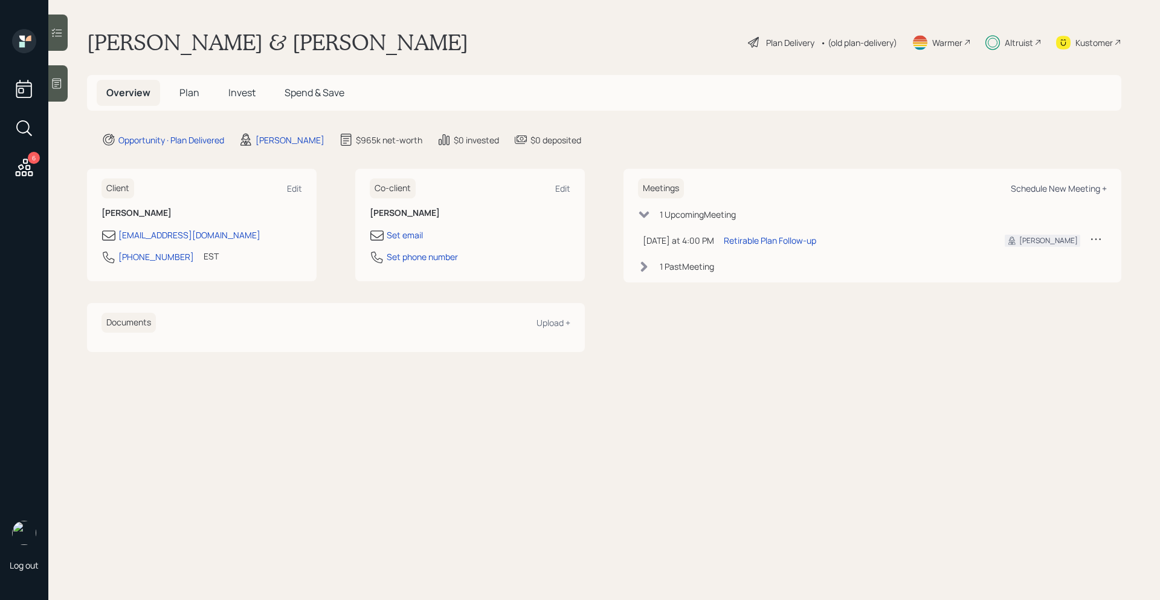
click at [1027, 186] on div "Schedule New Meeting +" at bounding box center [1059, 188] width 96 height 11
select select "bffa7908-1b2a-4c79-9bb6-f0ec9aed22d3"
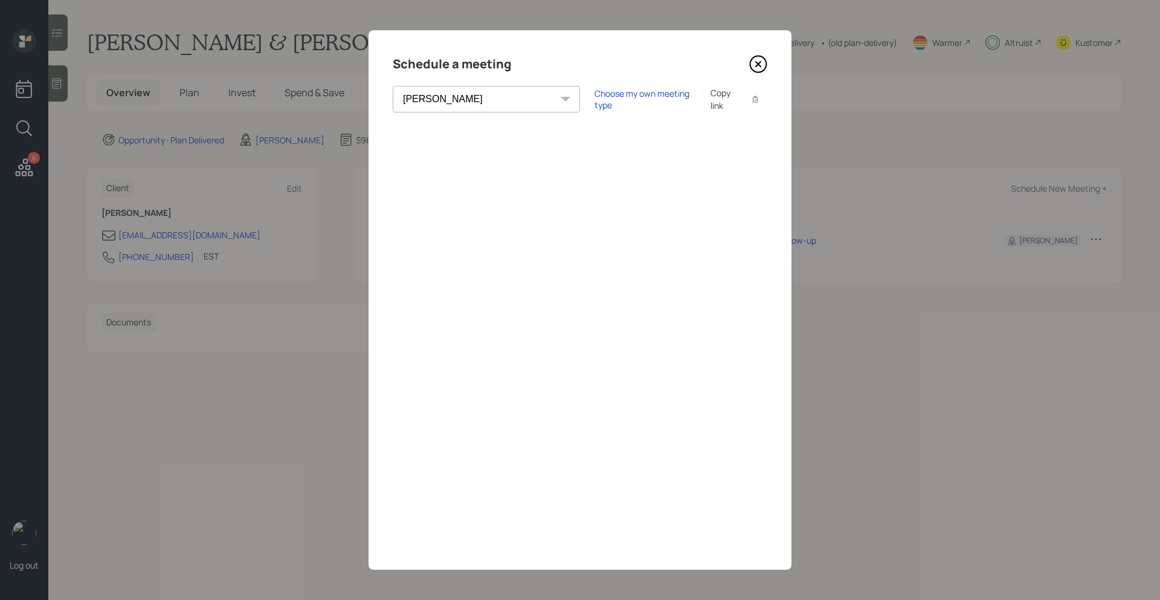
click at [757, 65] on icon at bounding box center [758, 64] width 5 height 5
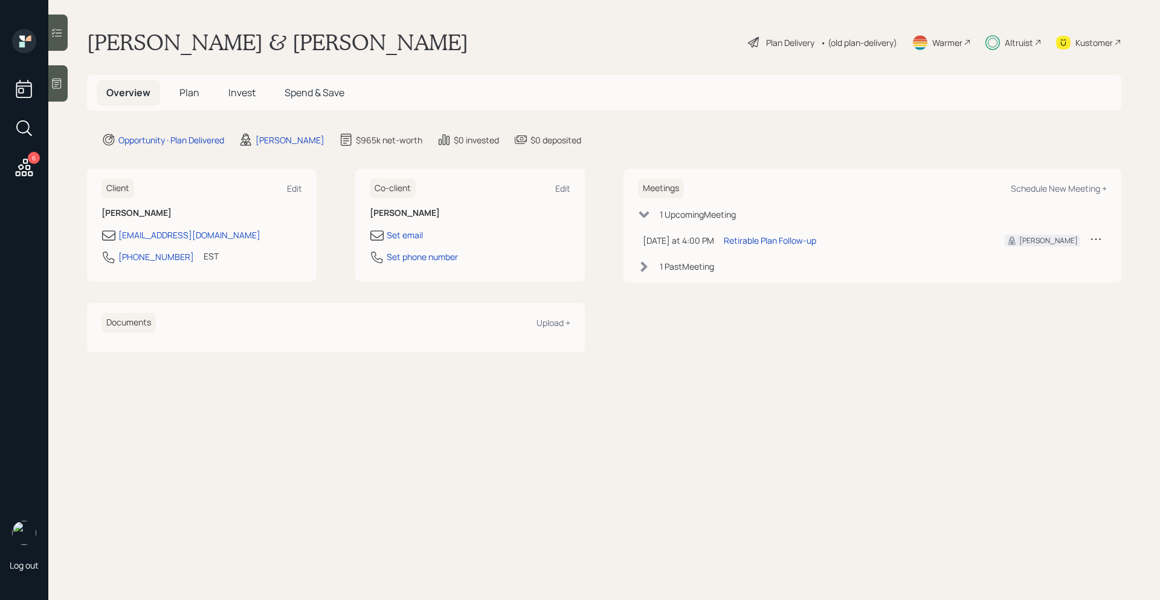
click at [189, 98] on span "Plan" at bounding box center [189, 92] width 20 height 13
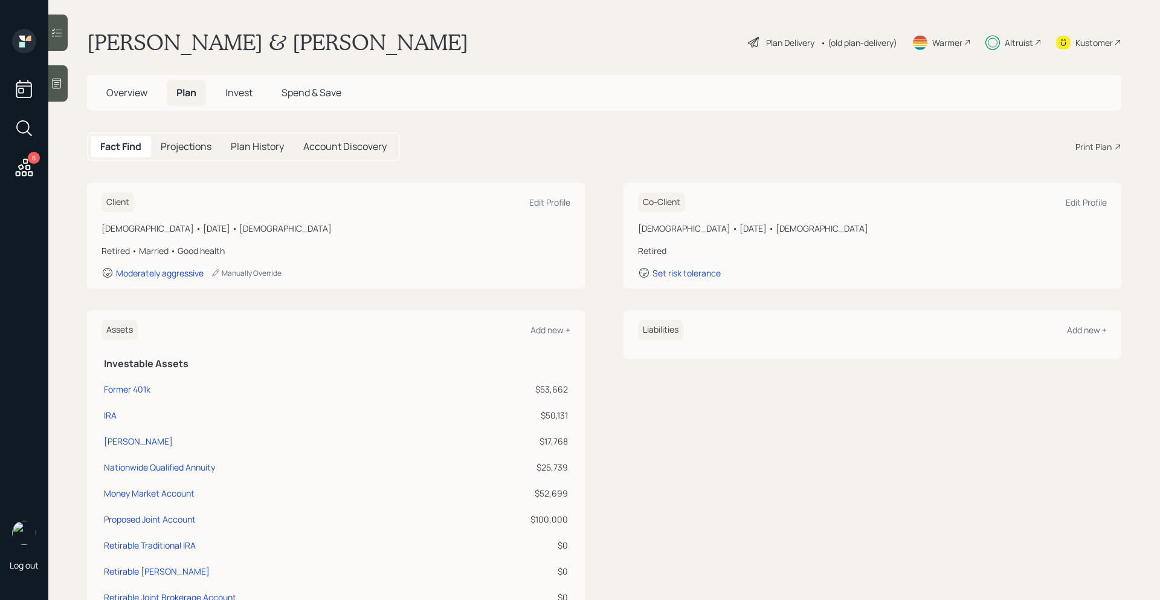
click at [241, 91] on span "Invest" at bounding box center [238, 92] width 27 height 13
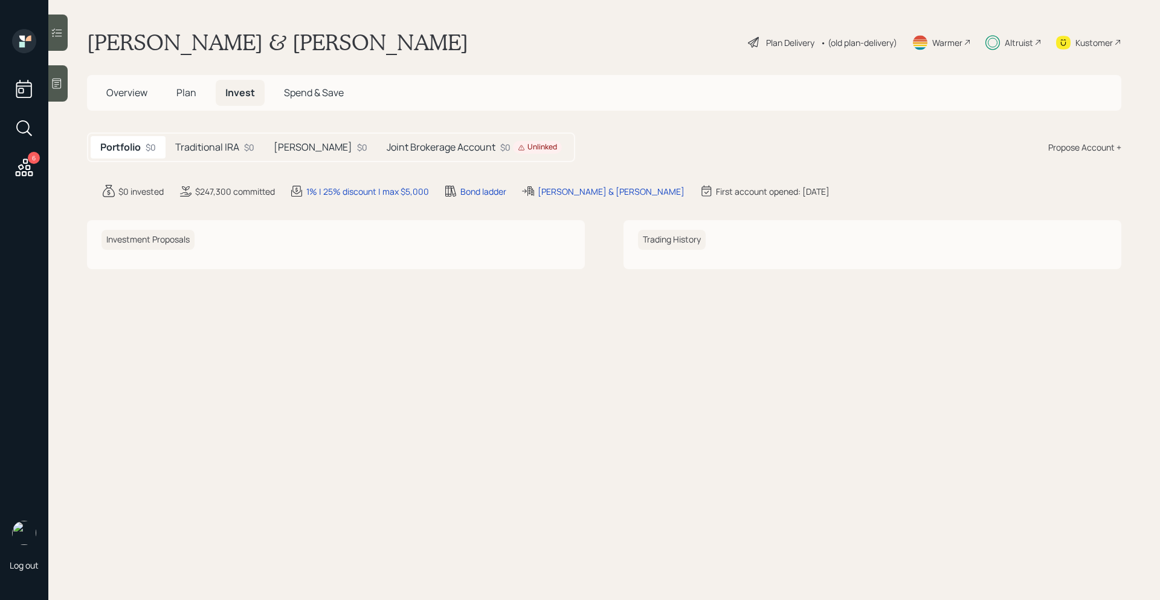
click at [205, 136] on div "Traditional IRA $0" at bounding box center [215, 147] width 99 height 22
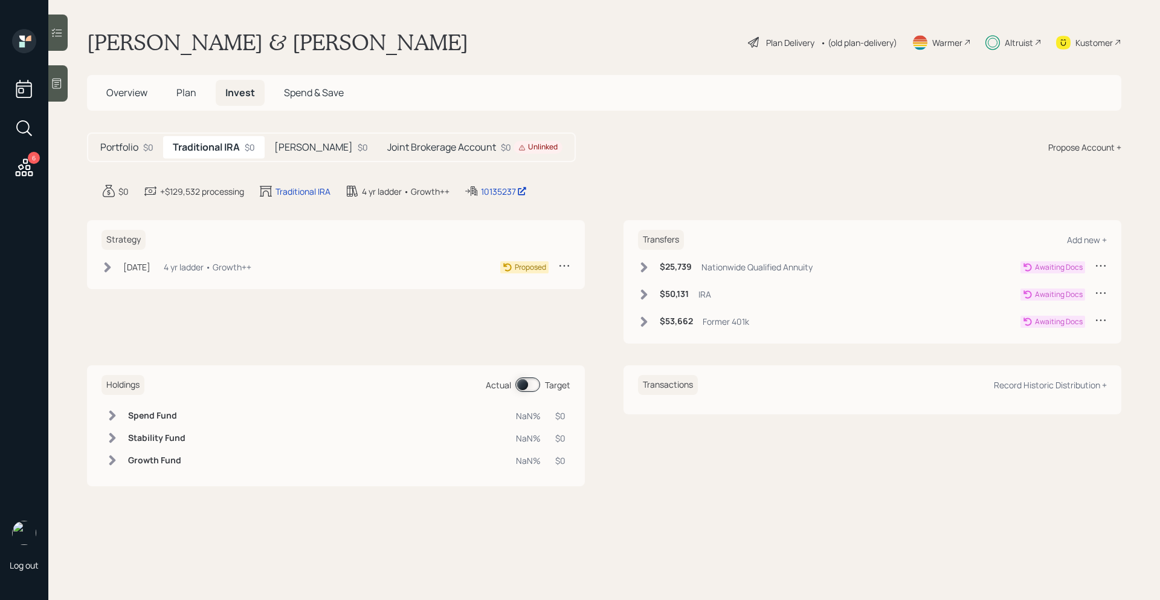
click at [101, 267] on div "Strategy Aug 6, 2025 Wednesday, August 6, 2025 11:53 AM EDT 4 yr ladder • Growt…" at bounding box center [336, 254] width 498 height 69
click at [105, 267] on icon at bounding box center [108, 267] width 12 height 12
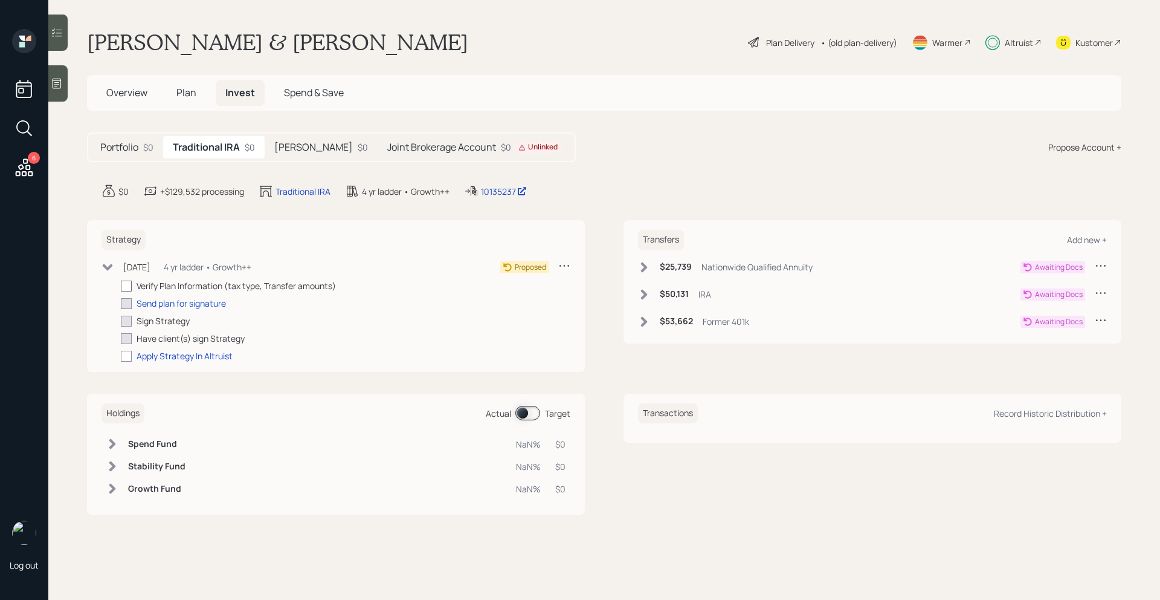
click at [129, 283] on div at bounding box center [126, 285] width 11 height 11
click at [121, 285] on input "checkbox" at bounding box center [120, 285] width 1 height 1
checkbox input "true"
click at [154, 303] on div "Send plan for signature" at bounding box center [181, 303] width 89 height 13
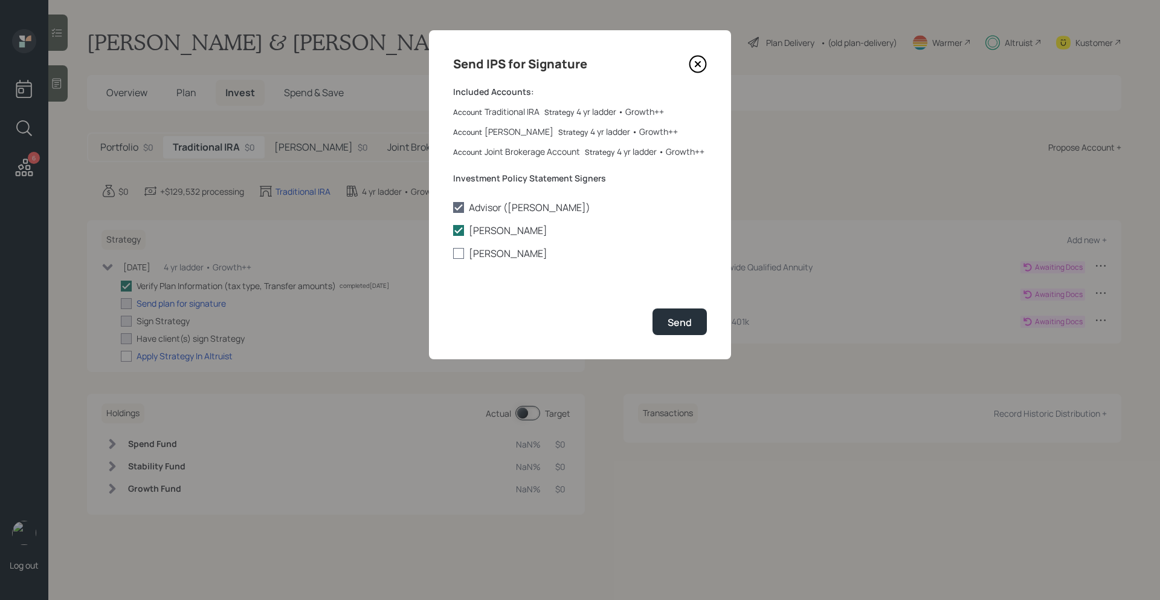
click at [519, 251] on label "[PERSON_NAME]" at bounding box center [580, 253] width 254 height 13
click at [453, 253] on input "[PERSON_NAME]" at bounding box center [453, 253] width 1 height 1
checkbox input "true"
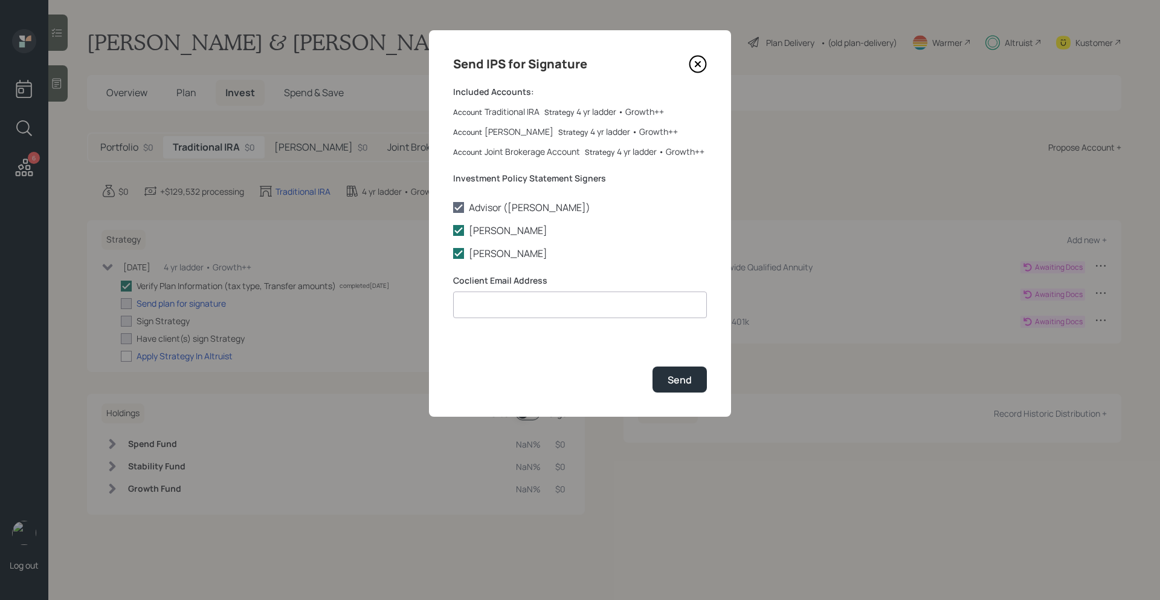
click at [509, 308] on input at bounding box center [580, 304] width 254 height 27
type input "j"
type input "j_callaway@bellsouth.net"
click at [685, 381] on div "Send" at bounding box center [680, 379] width 24 height 13
checkbox input "true"
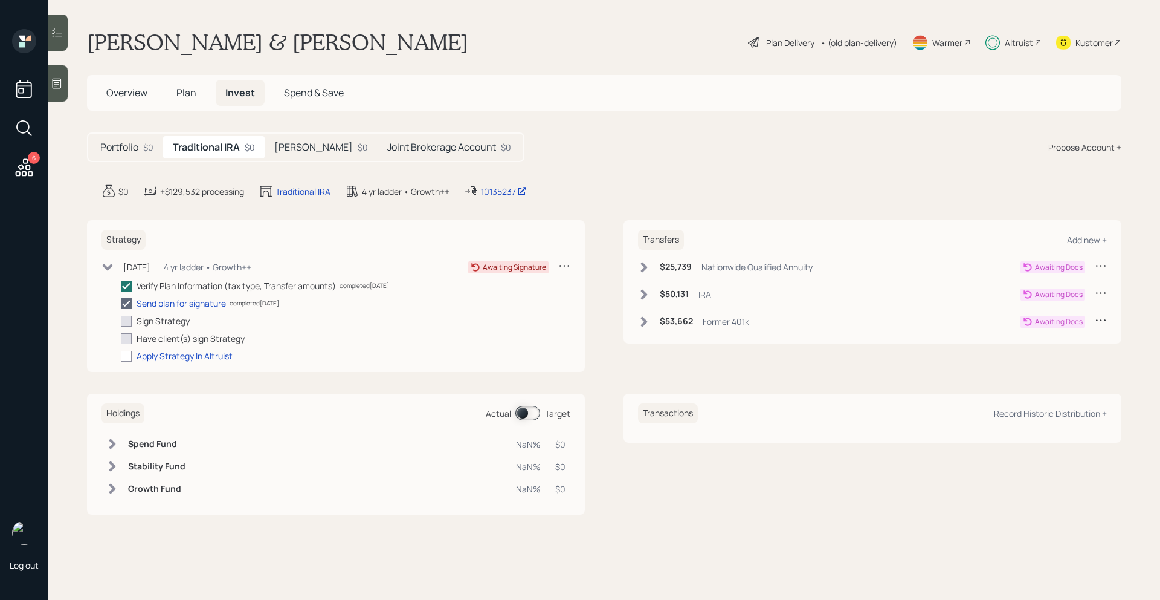
click at [184, 94] on span "Plan" at bounding box center [186, 92] width 20 height 13
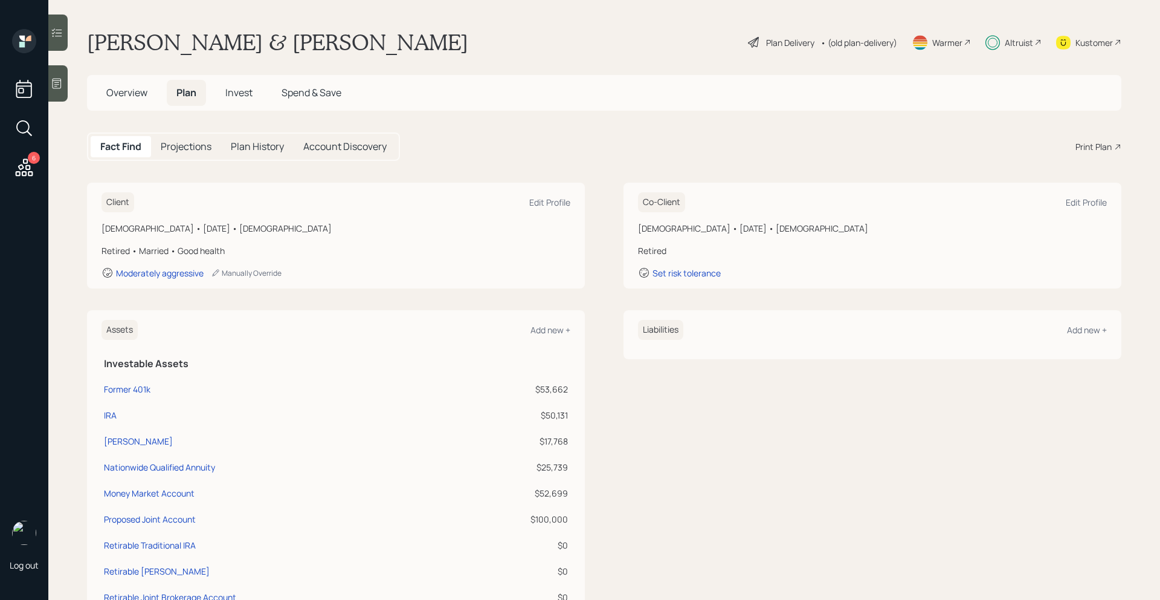
click at [135, 89] on span "Overview" at bounding box center [126, 92] width 41 height 13
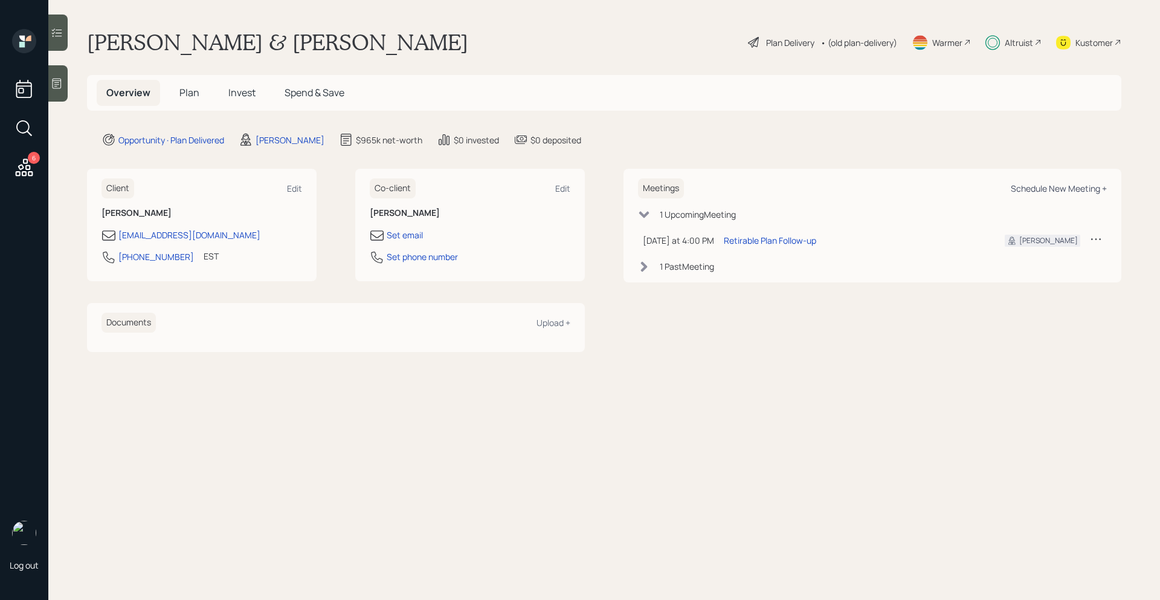
click at [1068, 189] on div "Schedule New Meeting +" at bounding box center [1059, 188] width 96 height 11
select select "bffa7908-1b2a-4c79-9bb6-f0ec9aed22d3"
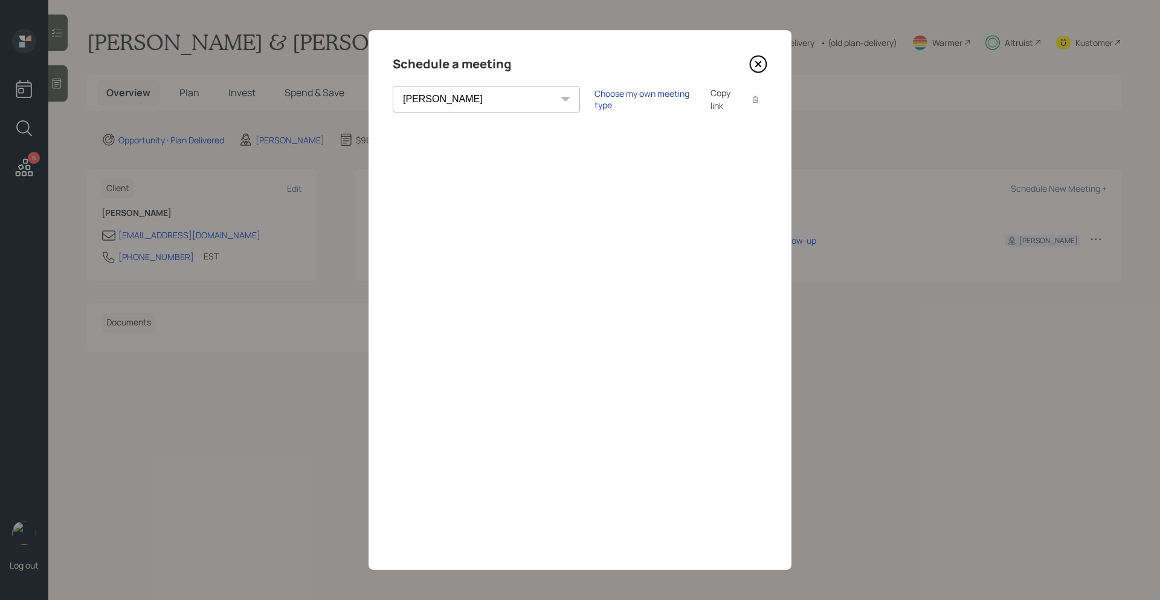
click at [595, 96] on div "Choose my own meeting type" at bounding box center [646, 99] width 102 height 23
click at [761, 64] on icon at bounding box center [758, 64] width 18 height 18
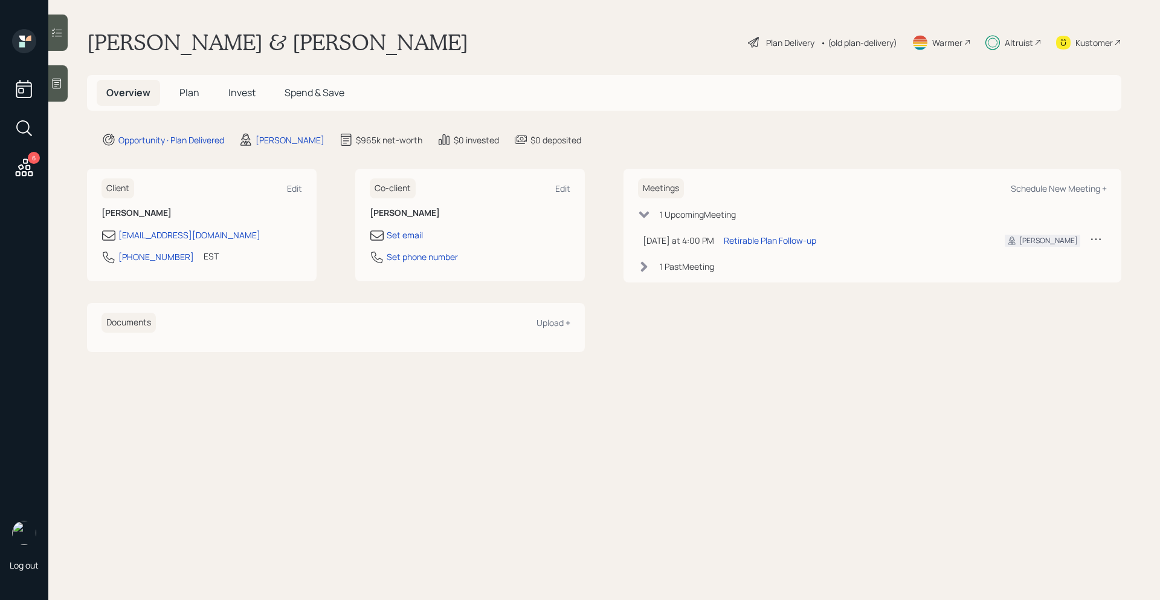
click at [198, 92] on span "Plan" at bounding box center [189, 92] width 20 height 13
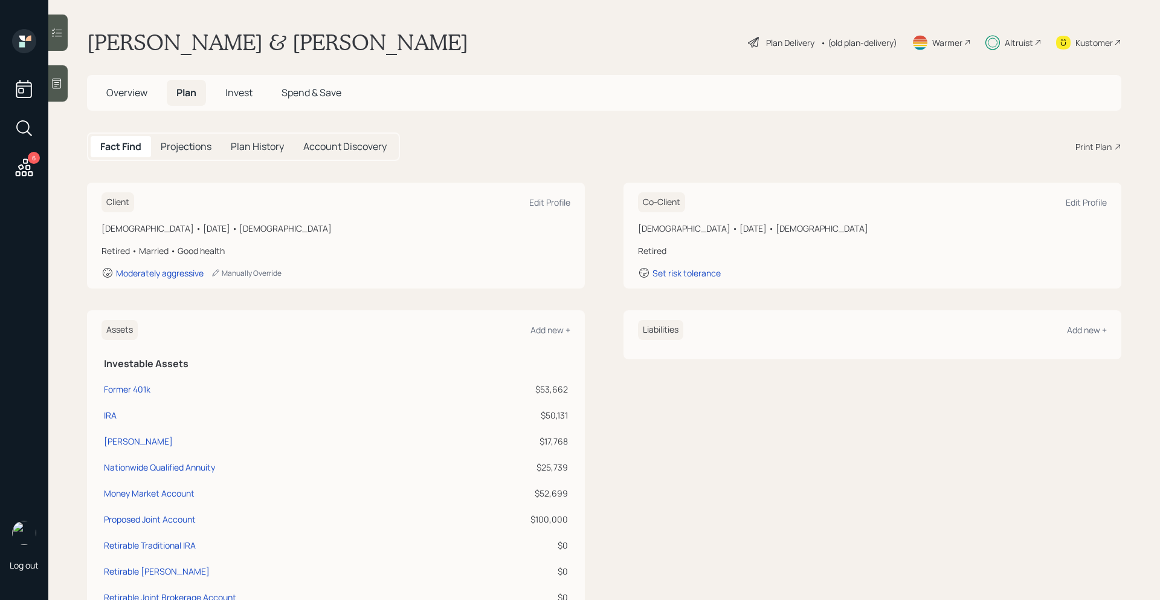
click at [143, 99] on span "Overview" at bounding box center [126, 92] width 41 height 13
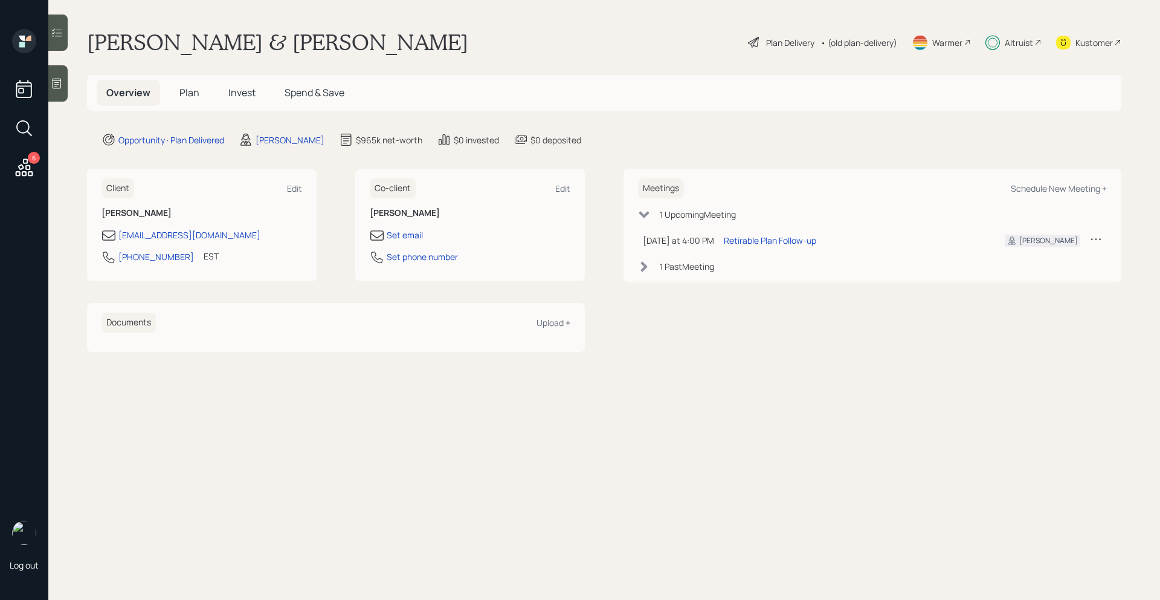
click at [28, 165] on icon at bounding box center [25, 167] width 18 height 18
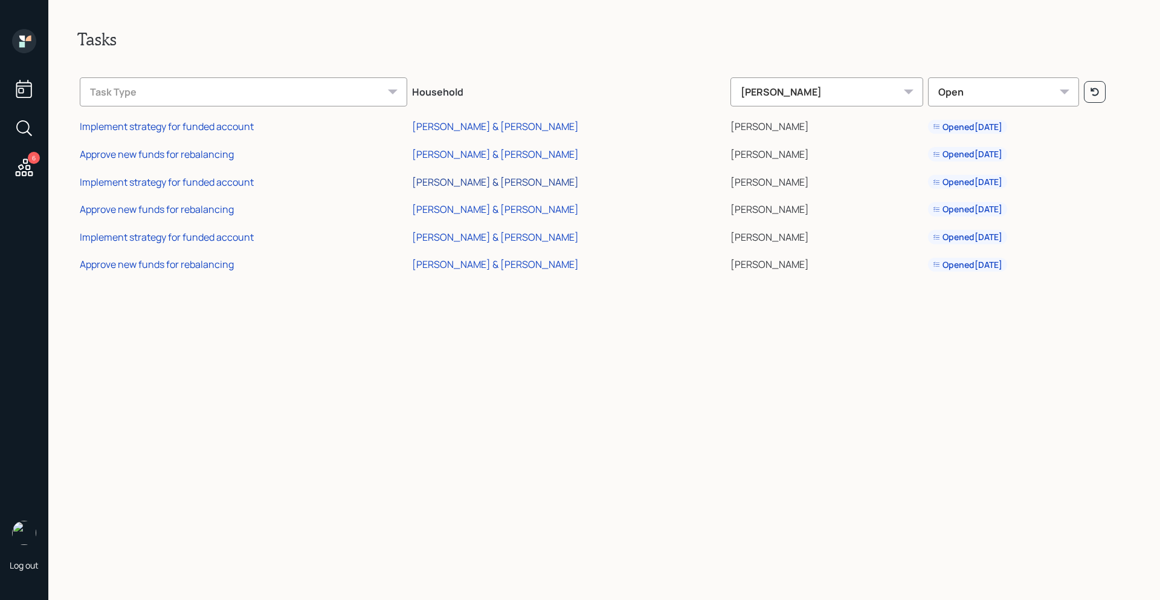
click at [494, 183] on div "Jacqueline & Edgar Frame" at bounding box center [495, 181] width 167 height 13
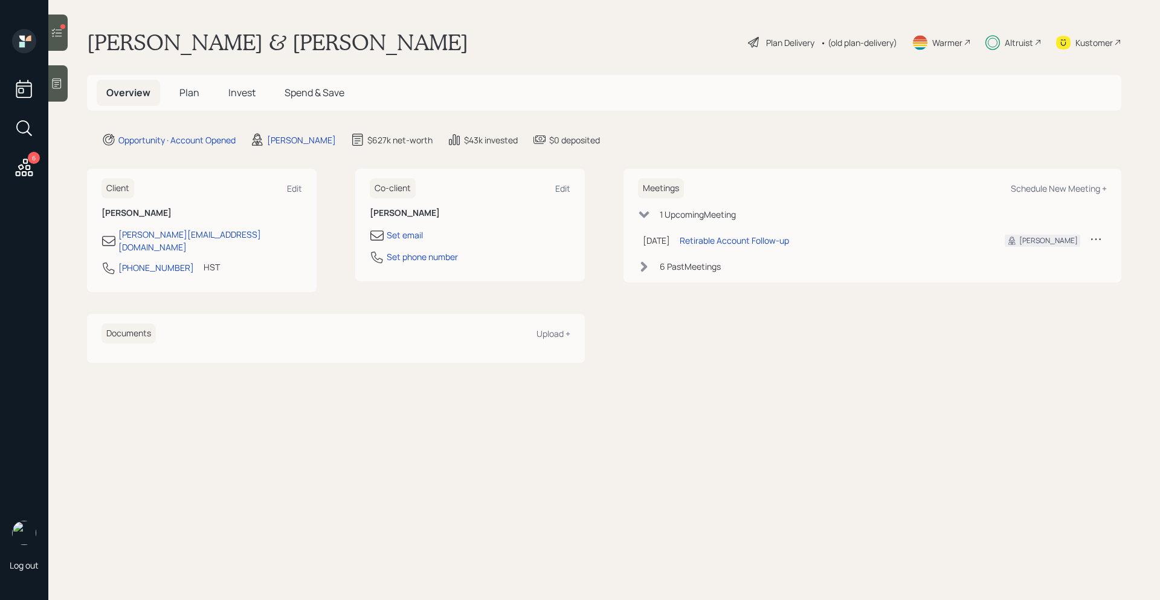
click at [63, 38] on div at bounding box center [57, 33] width 19 height 36
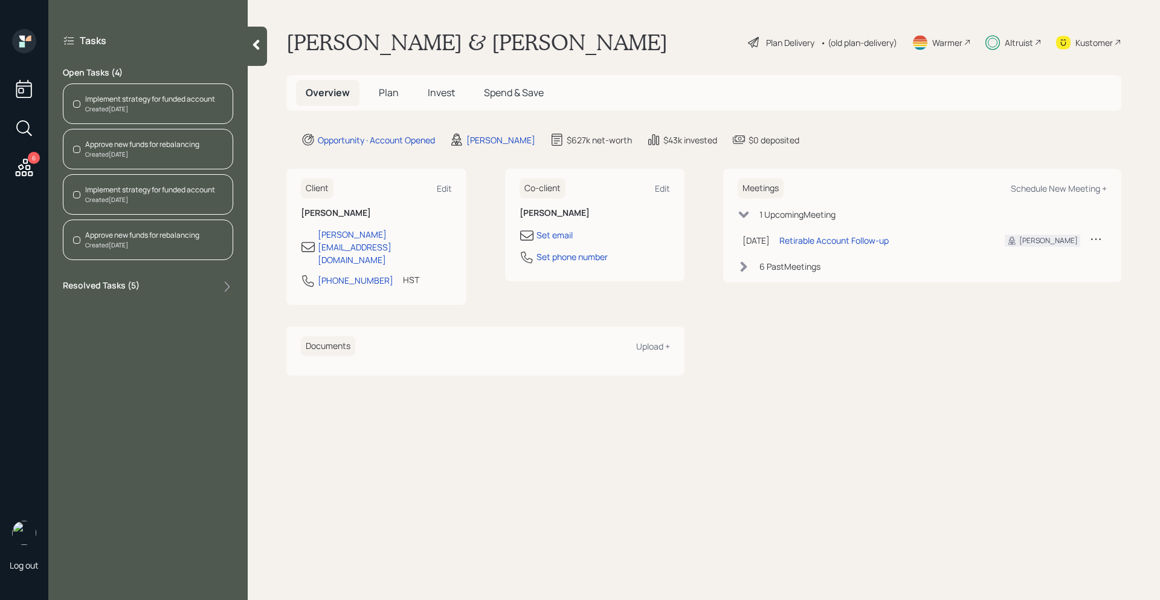
click at [140, 99] on div "Implement strategy for funded account" at bounding box center [150, 99] width 130 height 11
